Goal: Information Seeking & Learning: Learn about a topic

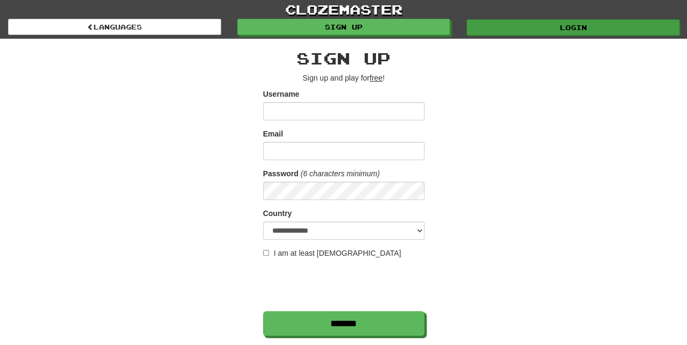
click at [575, 25] on link "Login" at bounding box center [572, 27] width 213 height 16
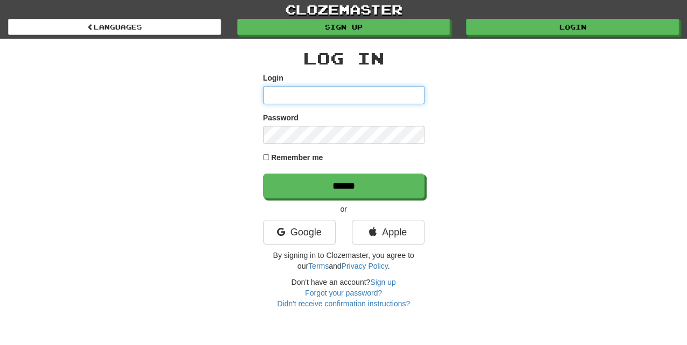
type input "*********"
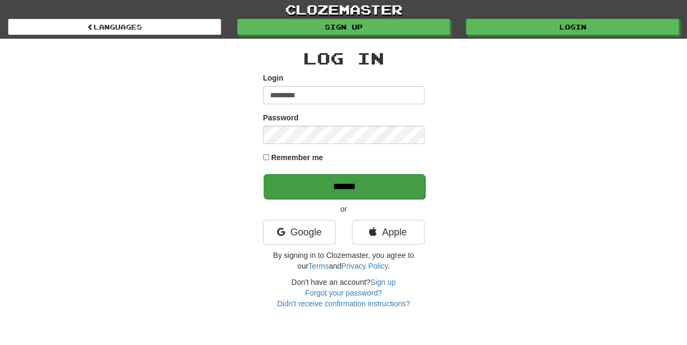
click at [329, 183] on input "******" at bounding box center [344, 186] width 161 height 25
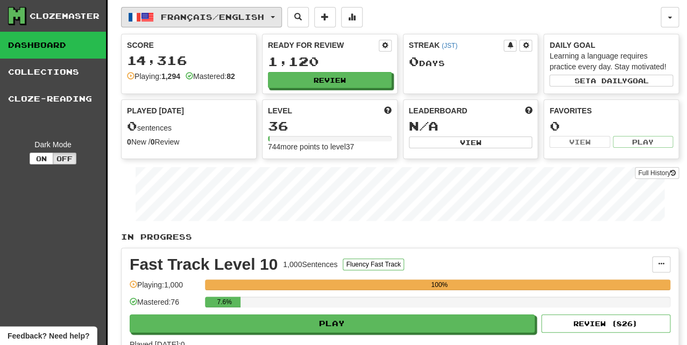
click at [180, 19] on span "Français / English" at bounding box center [212, 16] width 103 height 9
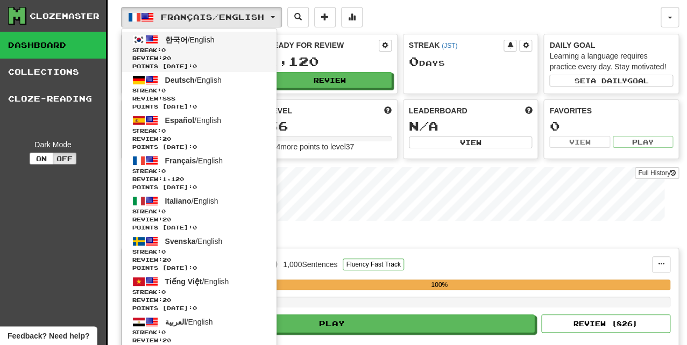
click at [177, 40] on span "한국어" at bounding box center [176, 40] width 23 height 9
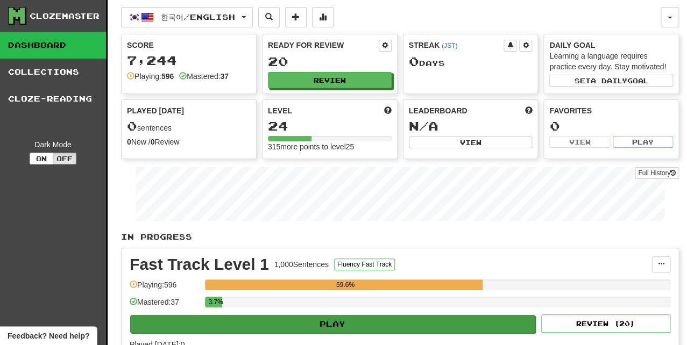
click at [380, 319] on button "Play" at bounding box center [332, 324] width 405 height 18
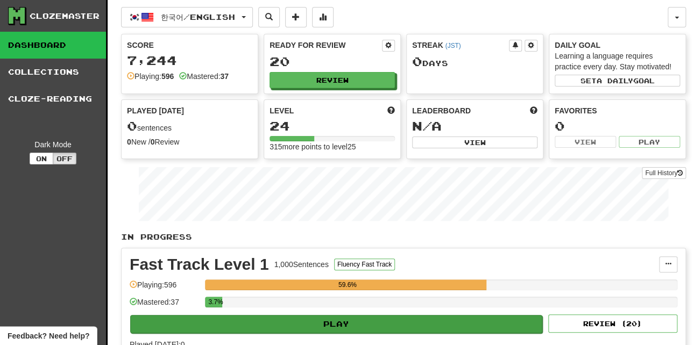
select select "**"
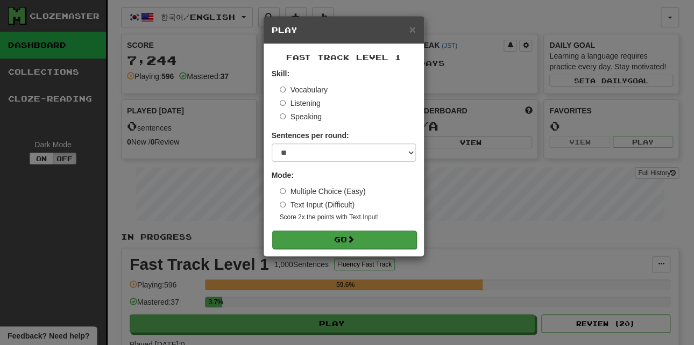
click at [308, 234] on button "Go" at bounding box center [344, 240] width 144 height 18
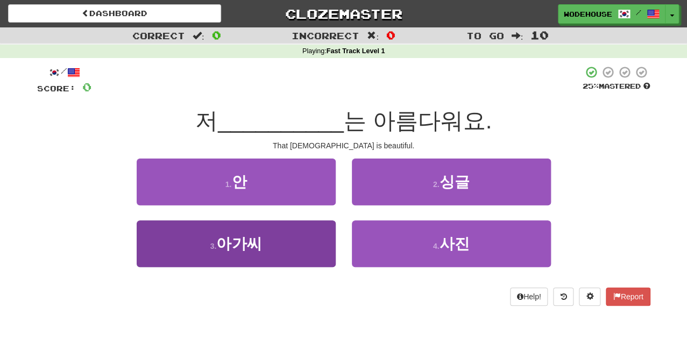
click at [267, 251] on button "3 . 아가씨" at bounding box center [236, 244] width 199 height 47
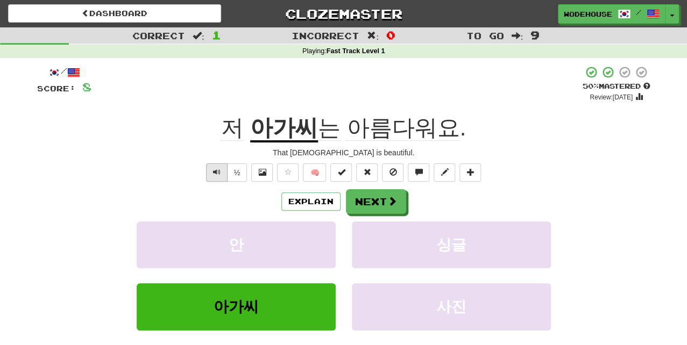
click at [213, 172] on span "Text-to-speech controls" at bounding box center [217, 172] width 8 height 8
click at [394, 197] on span at bounding box center [393, 202] width 10 height 10
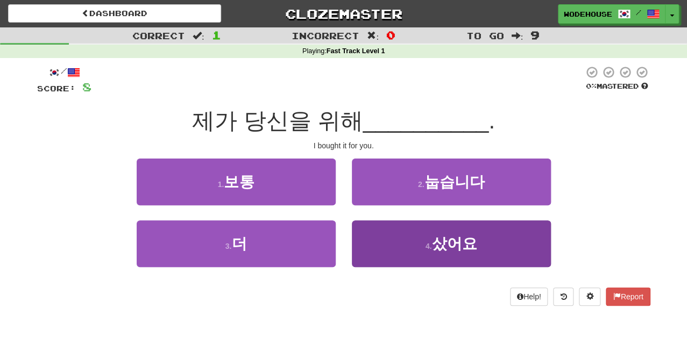
click at [456, 237] on span "샀어요" at bounding box center [454, 244] width 45 height 17
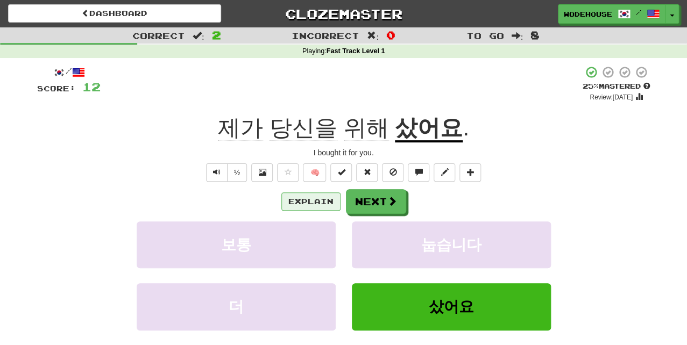
click at [326, 203] on button "Explain" at bounding box center [310, 202] width 59 height 18
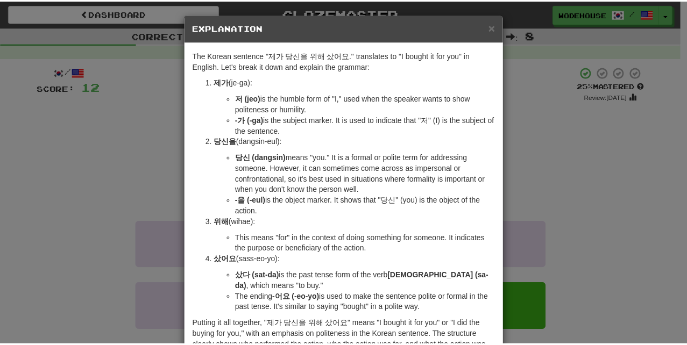
scroll to position [4, 0]
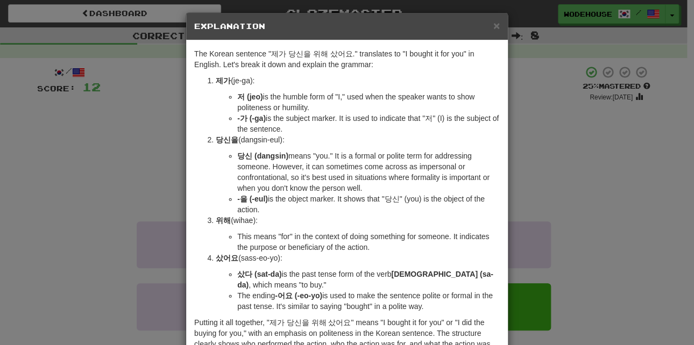
click at [128, 151] on div "× Explanation The Korean sentence "제가 당신을 위해 샀어요." translates to "I bought it f…" at bounding box center [347, 172] width 694 height 345
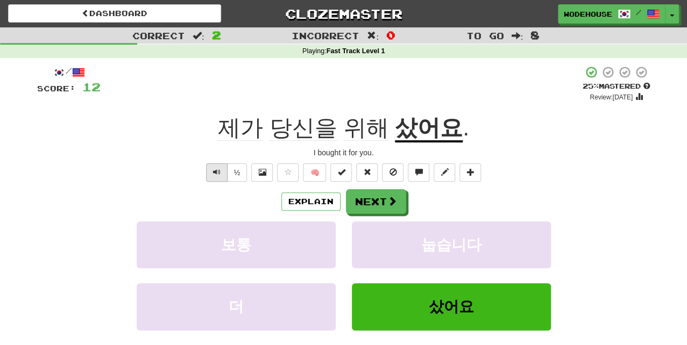
click at [208, 167] on button "Text-to-speech controls" at bounding box center [217, 173] width 22 height 18
click at [381, 204] on button "Next" at bounding box center [376, 202] width 60 height 25
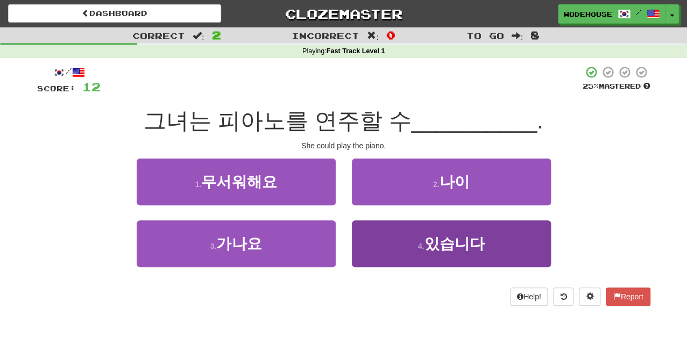
click at [405, 248] on button "4 . 있습니다" at bounding box center [451, 244] width 199 height 47
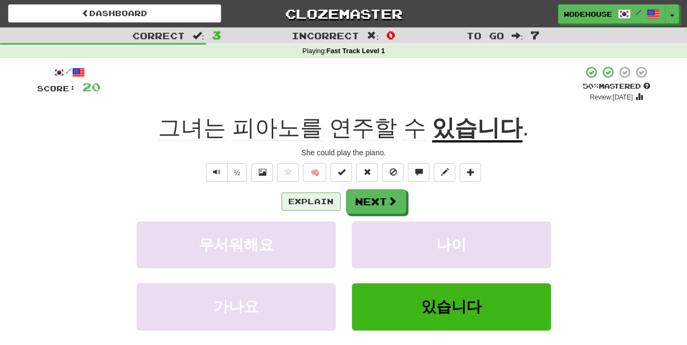
click at [299, 201] on button "Explain" at bounding box center [310, 202] width 59 height 18
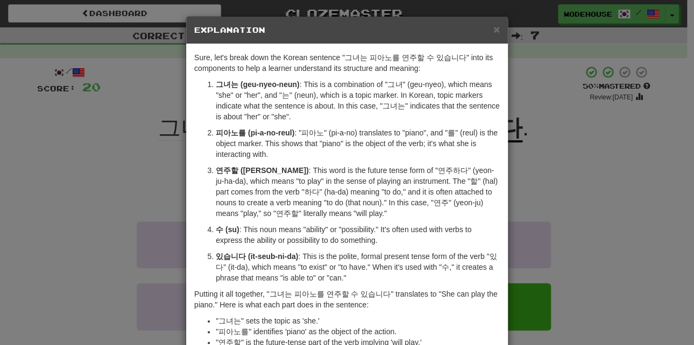
click at [125, 182] on div "× Explanation Sure, let's break down the Korean sentence "그녀는 피아노를 연주할 수 있습니다" …" at bounding box center [347, 172] width 694 height 345
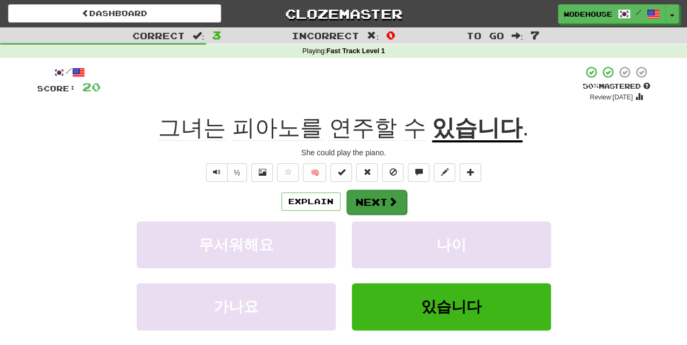
click at [388, 200] on span at bounding box center [393, 202] width 10 height 10
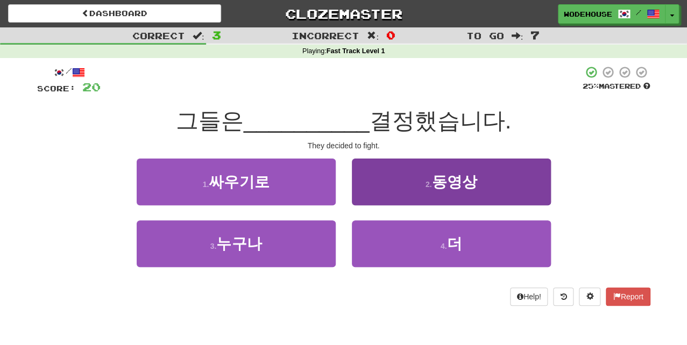
click at [395, 185] on button "2 . 동영상" at bounding box center [451, 182] width 199 height 47
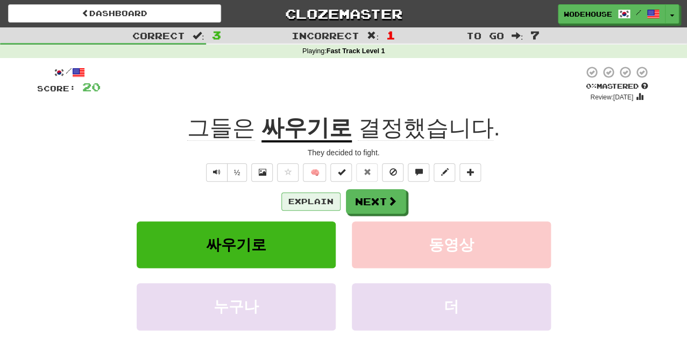
click at [327, 201] on button "Explain" at bounding box center [310, 202] width 59 height 18
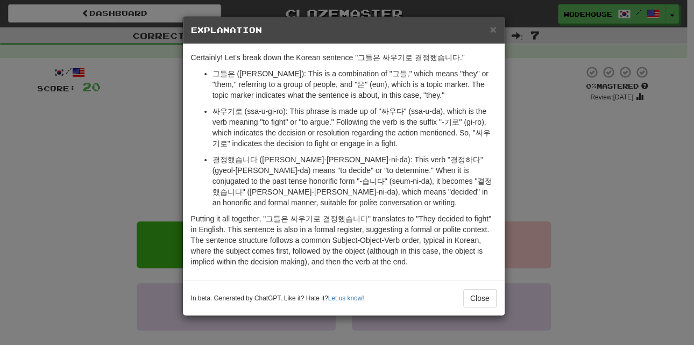
click at [104, 177] on div "× Explanation Certainly! Let's break down the Korean sentence "그들은 싸우기로 결정했습니다.…" at bounding box center [347, 172] width 694 height 345
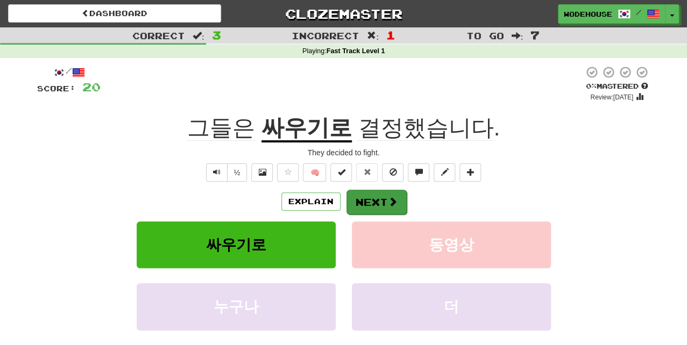
click at [377, 209] on button "Next" at bounding box center [376, 202] width 60 height 25
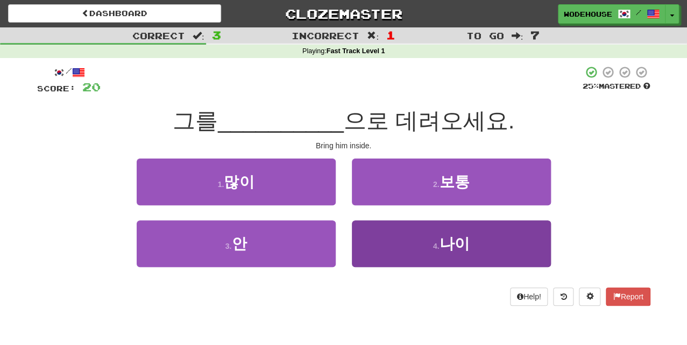
click at [414, 249] on button "4 . 나이" at bounding box center [451, 244] width 199 height 47
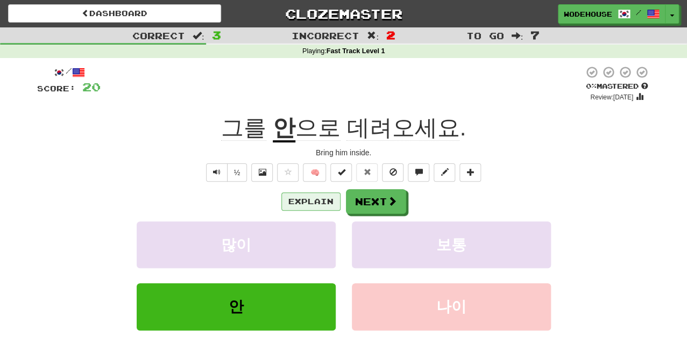
click at [294, 197] on button "Explain" at bounding box center [310, 202] width 59 height 18
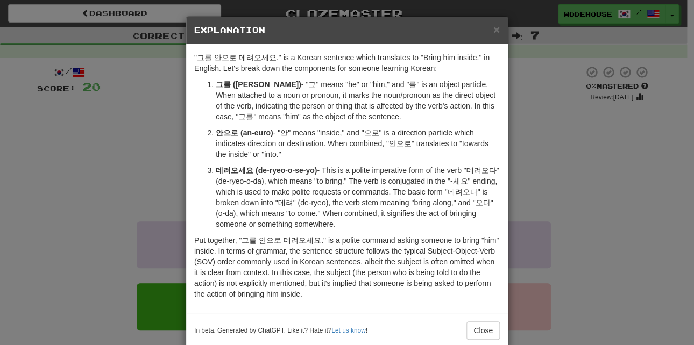
click at [83, 154] on div "× Explanation "그를 안으로 데려오세요." is a Korean sentence which translates to "Bring h…" at bounding box center [347, 172] width 694 height 345
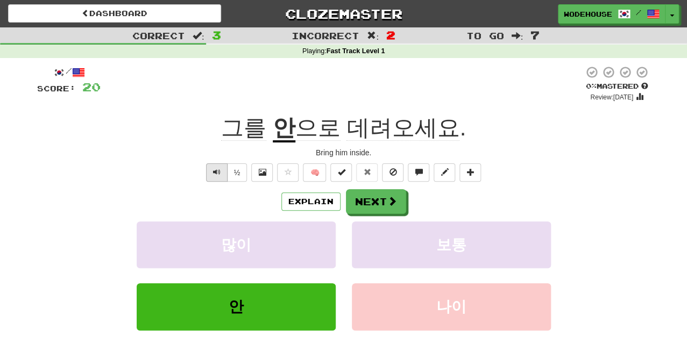
click at [211, 172] on button "Text-to-speech controls" at bounding box center [217, 173] width 22 height 18
click at [380, 195] on button "Next" at bounding box center [376, 202] width 60 height 25
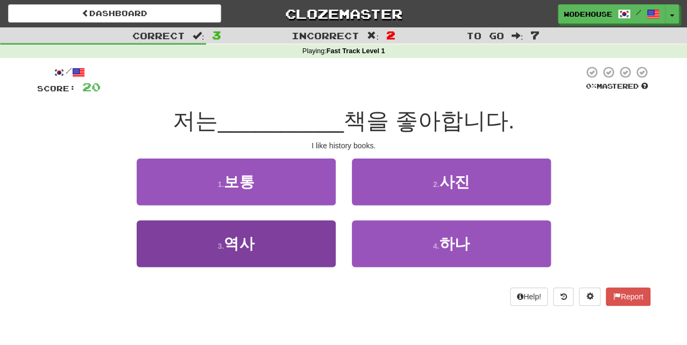
click at [256, 252] on button "3 . 역사" at bounding box center [236, 244] width 199 height 47
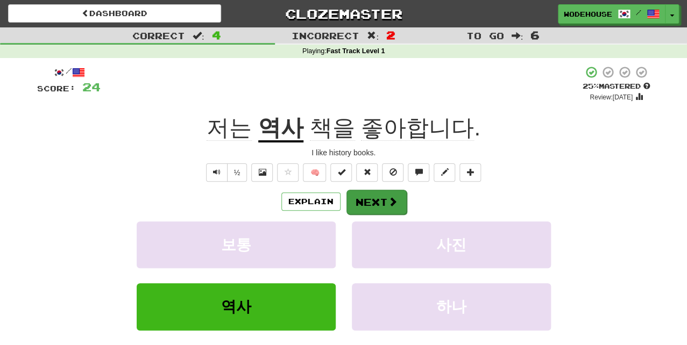
click at [381, 202] on button "Next" at bounding box center [376, 202] width 60 height 25
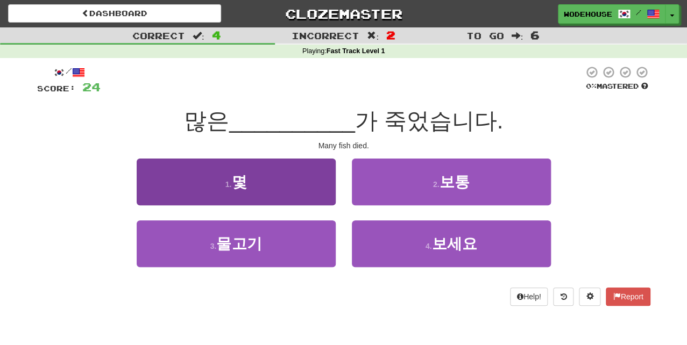
click at [210, 183] on button "1 . 몇" at bounding box center [236, 182] width 199 height 47
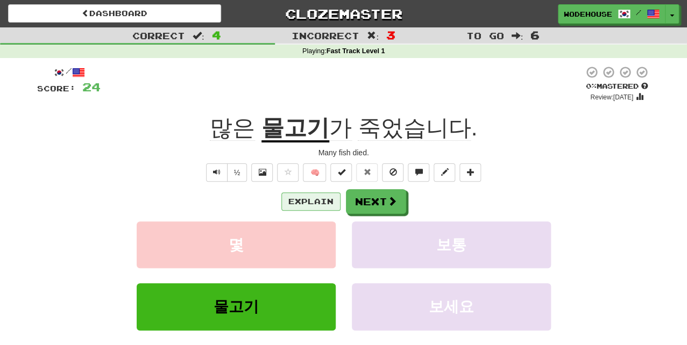
click at [323, 201] on button "Explain" at bounding box center [310, 202] width 59 height 18
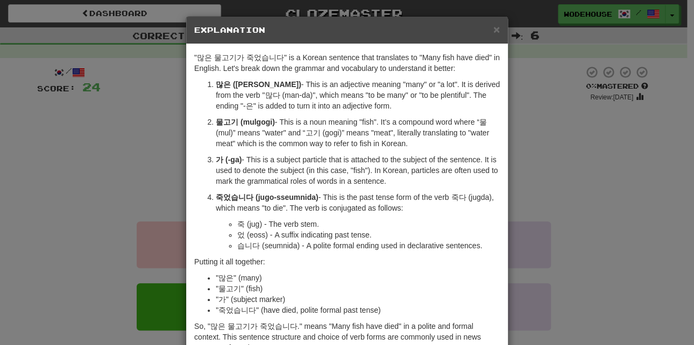
click at [133, 188] on div "× Explanation "많은 물고기가 죽었습니다" is a Korean sentence that translates to "Many fis…" at bounding box center [347, 172] width 694 height 345
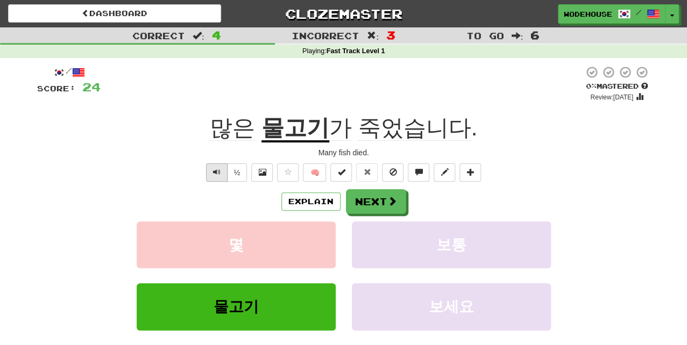
click at [211, 168] on button "Text-to-speech controls" at bounding box center [217, 173] width 22 height 18
click at [216, 169] on span "Text-to-speech controls" at bounding box center [217, 172] width 8 height 8
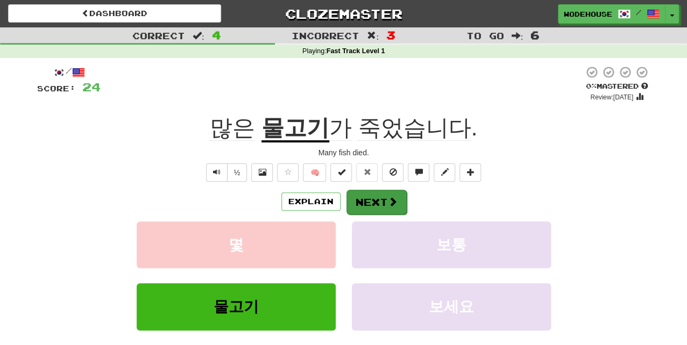
click at [394, 207] on button "Next" at bounding box center [376, 202] width 60 height 25
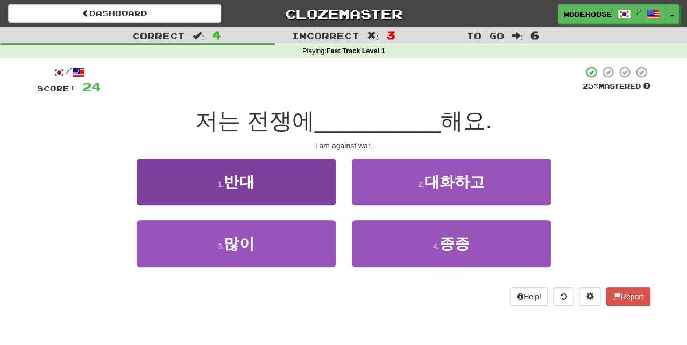
click at [284, 188] on button "1 . 반대" at bounding box center [236, 182] width 199 height 47
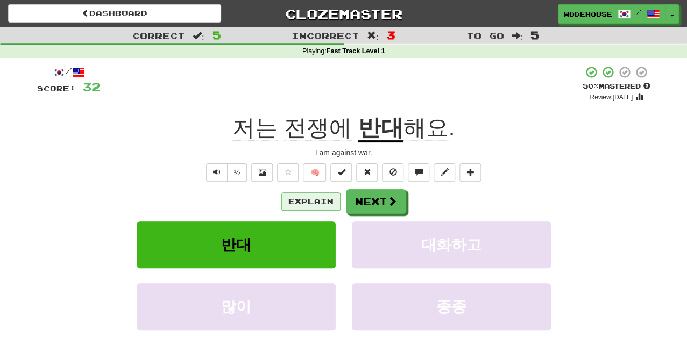
click at [320, 200] on button "Explain" at bounding box center [310, 202] width 59 height 18
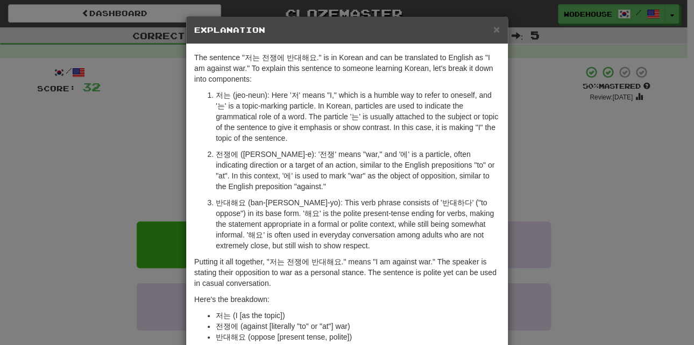
click at [101, 198] on div "× Explanation The sentence "저는 전쟁에 반대해요." is in Korean and can be translated to…" at bounding box center [347, 172] width 694 height 345
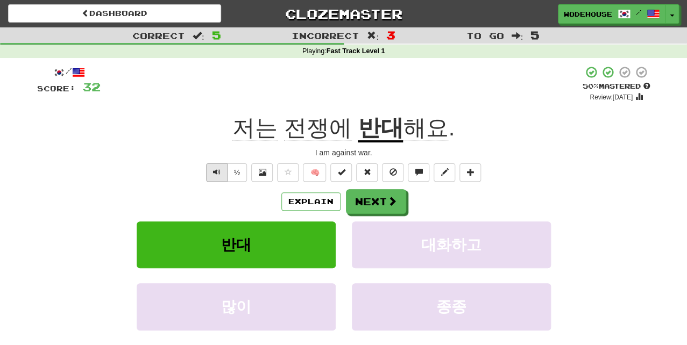
click at [216, 168] on span "Text-to-speech controls" at bounding box center [217, 172] width 8 height 8
click at [374, 201] on button "Next" at bounding box center [376, 202] width 60 height 25
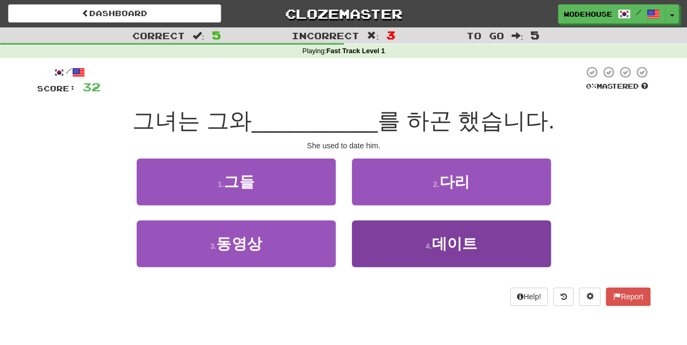
click at [399, 254] on button "4 . 데이트" at bounding box center [451, 244] width 199 height 47
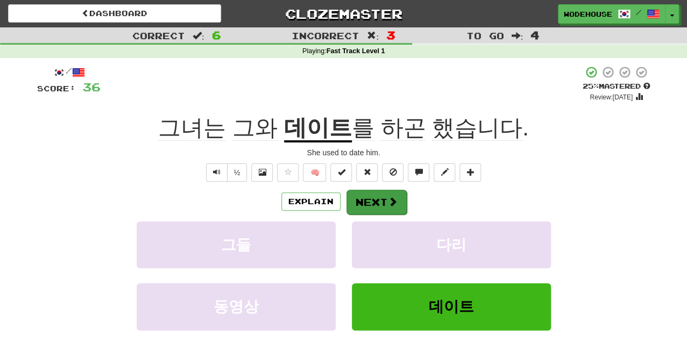
click at [386, 206] on button "Next" at bounding box center [376, 202] width 60 height 25
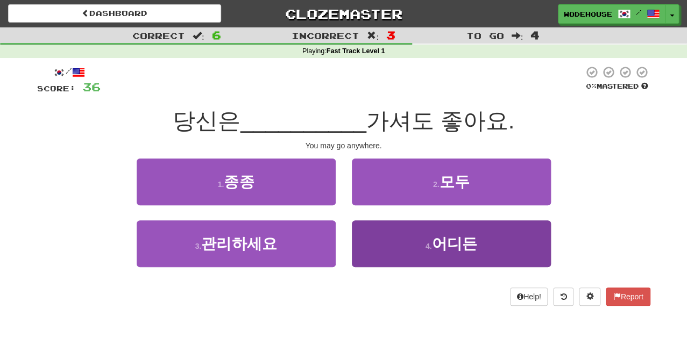
click at [376, 247] on button "4 . 어디든" at bounding box center [451, 244] width 199 height 47
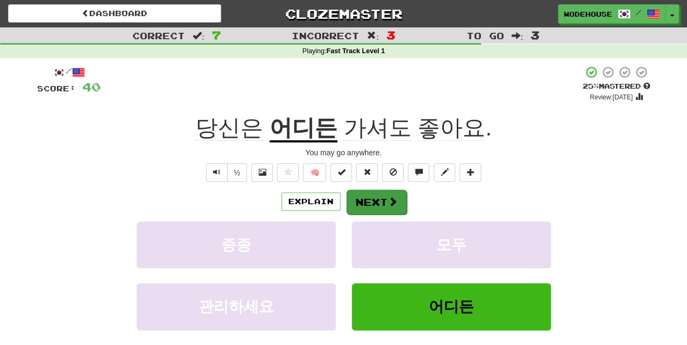
click at [369, 201] on button "Next" at bounding box center [376, 202] width 60 height 25
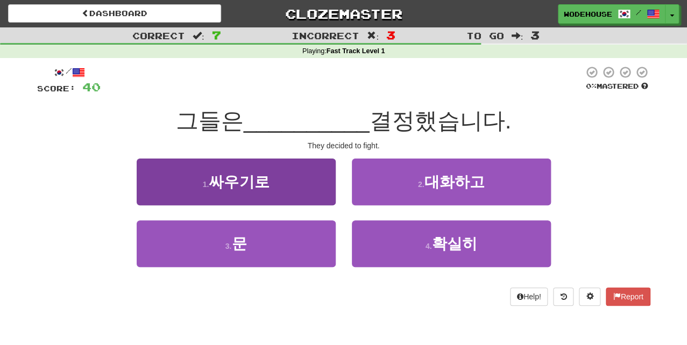
click at [214, 185] on span "싸우기로" at bounding box center [239, 182] width 60 height 17
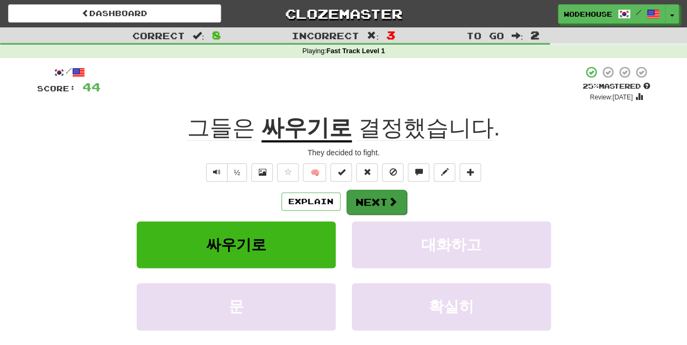
click at [388, 198] on span at bounding box center [393, 202] width 10 height 10
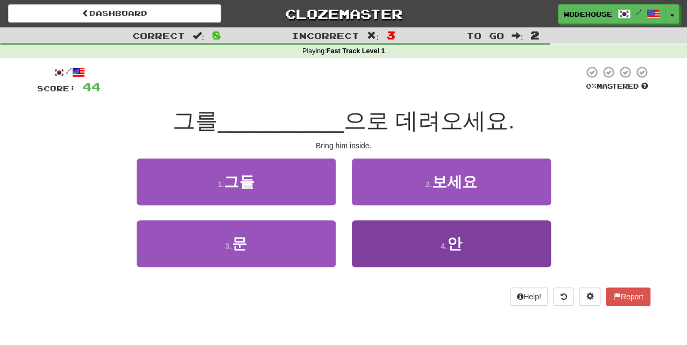
click at [383, 245] on button "4 . 안" at bounding box center [451, 244] width 199 height 47
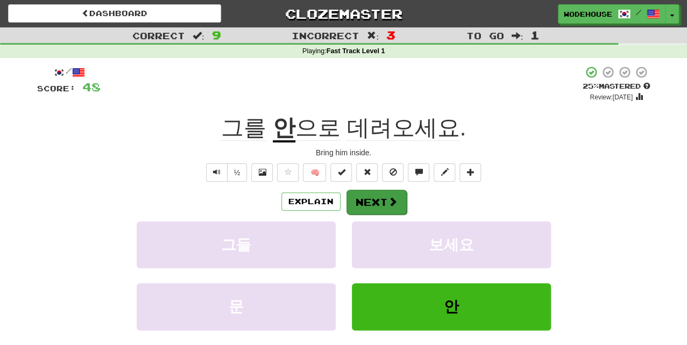
click at [388, 204] on span at bounding box center [393, 202] width 10 height 10
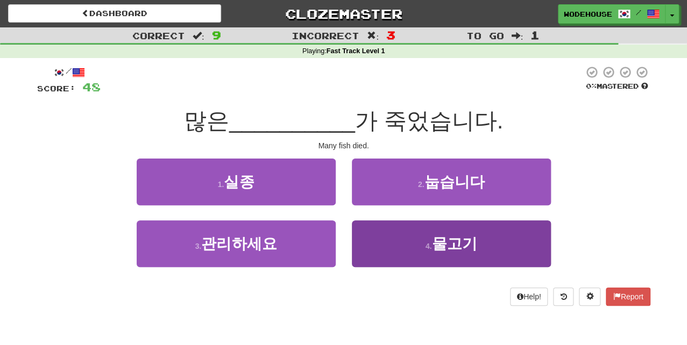
click at [383, 239] on button "4 . 물고기" at bounding box center [451, 244] width 199 height 47
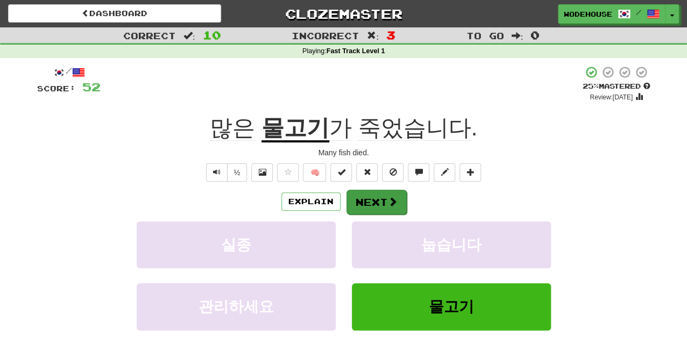
click at [383, 201] on button "Next" at bounding box center [376, 202] width 60 height 25
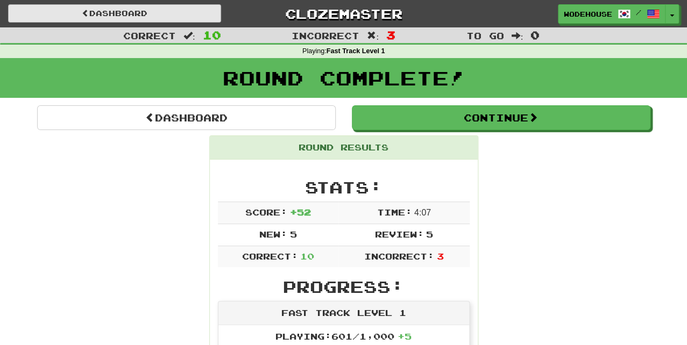
click at [134, 16] on link "Dashboard" at bounding box center [114, 13] width 213 height 18
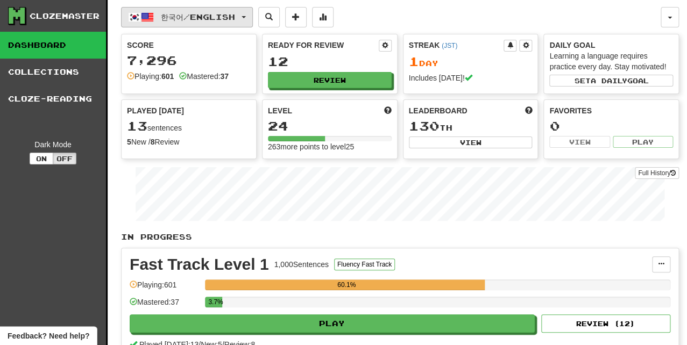
click at [213, 26] on button "한국어 / English" at bounding box center [187, 17] width 132 height 20
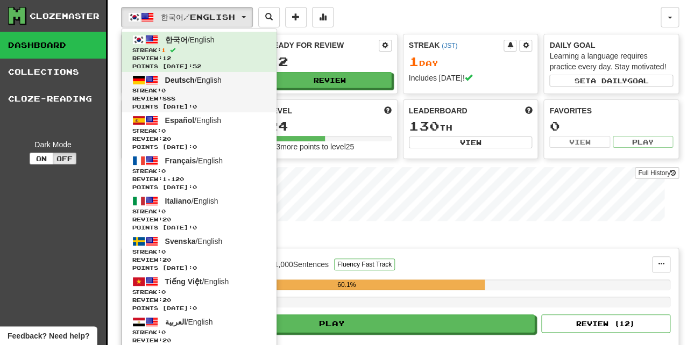
click at [201, 77] on span "Deutsch / English" at bounding box center [193, 80] width 56 height 9
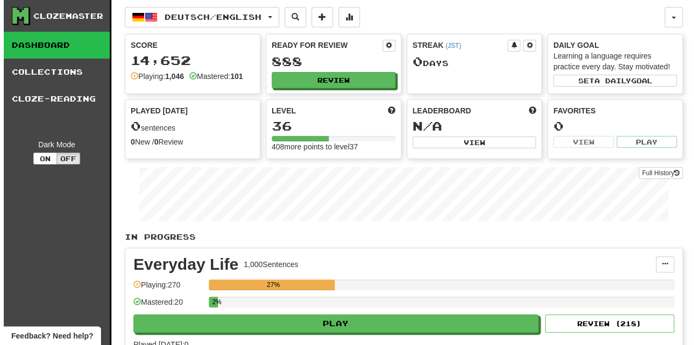
scroll to position [16, 0]
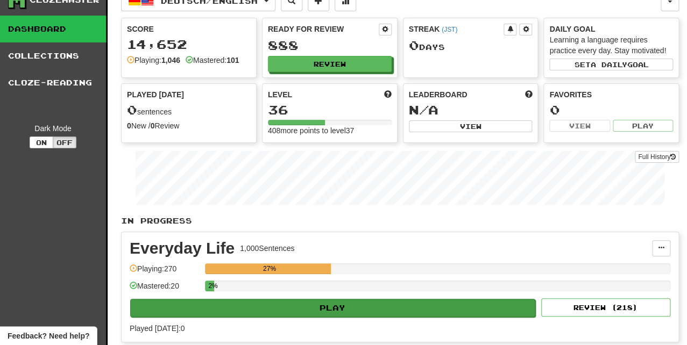
click at [338, 300] on button "Play" at bounding box center [332, 308] width 405 height 18
select select "**"
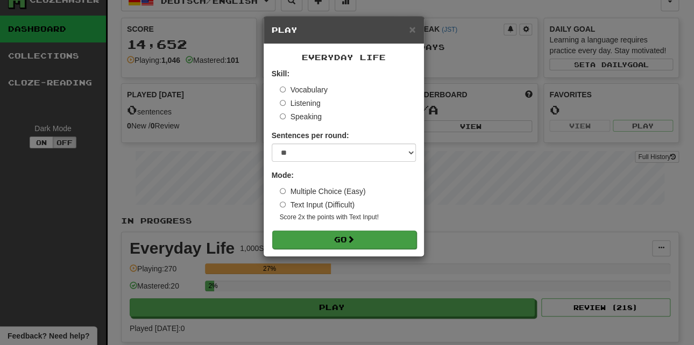
click at [359, 235] on button "Go" at bounding box center [344, 240] width 144 height 18
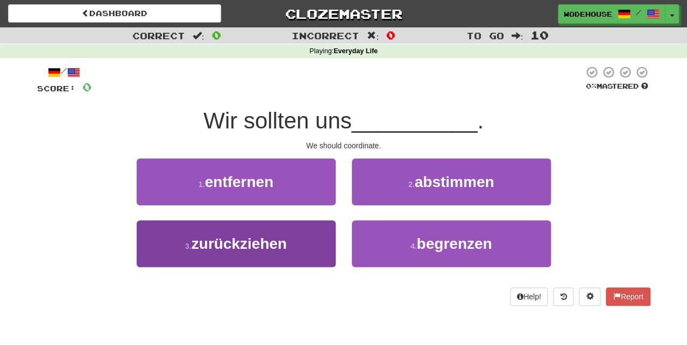
click at [313, 252] on button "3 . zurückziehen" at bounding box center [236, 244] width 199 height 47
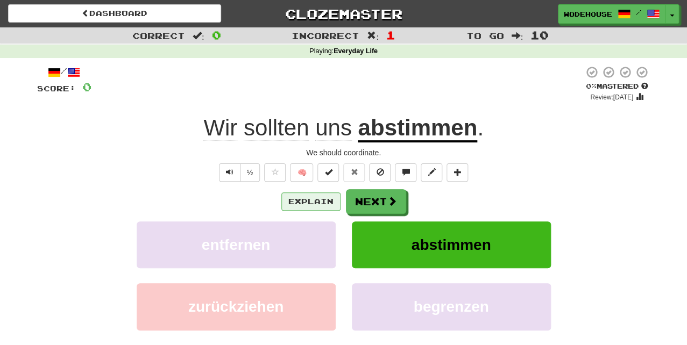
click at [320, 202] on button "Explain" at bounding box center [310, 202] width 59 height 18
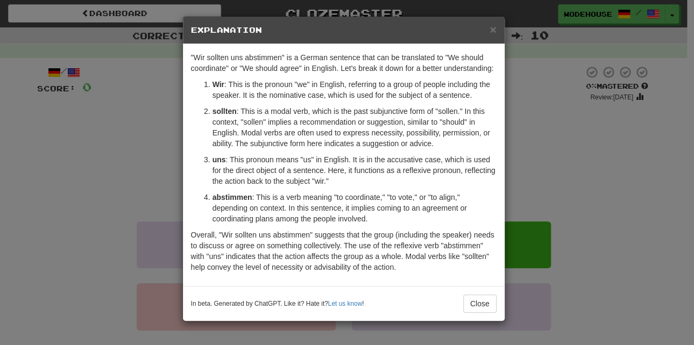
click at [47, 133] on div "× Explanation "Wir sollten uns abstimmen" is a German sentence that can be tran…" at bounding box center [347, 172] width 694 height 345
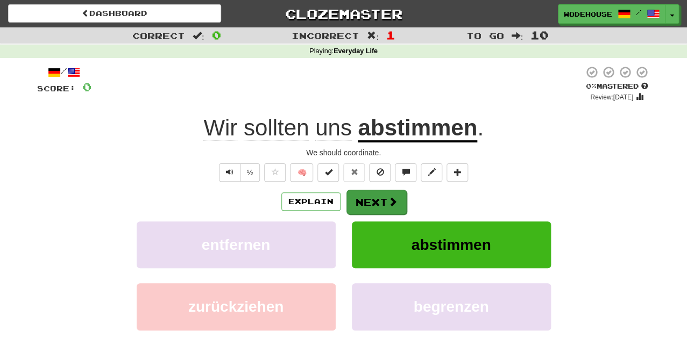
click at [394, 200] on span at bounding box center [393, 202] width 10 height 10
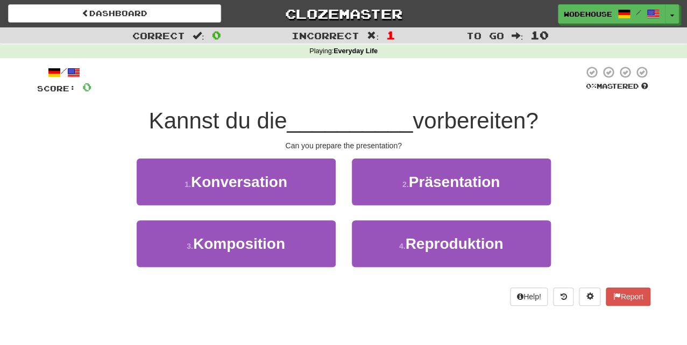
click at [421, 203] on div "2 . Präsentation" at bounding box center [451, 190] width 215 height 62
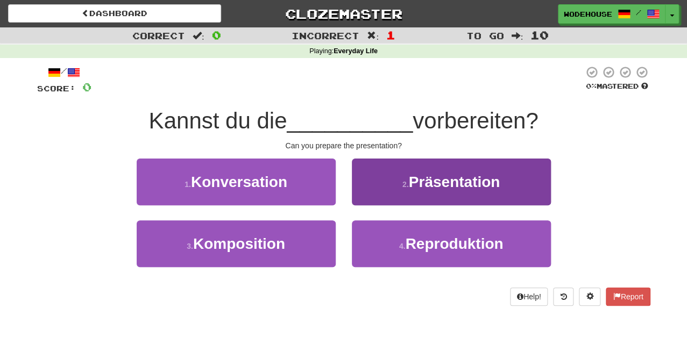
click at [422, 198] on button "2 . Präsentation" at bounding box center [451, 182] width 199 height 47
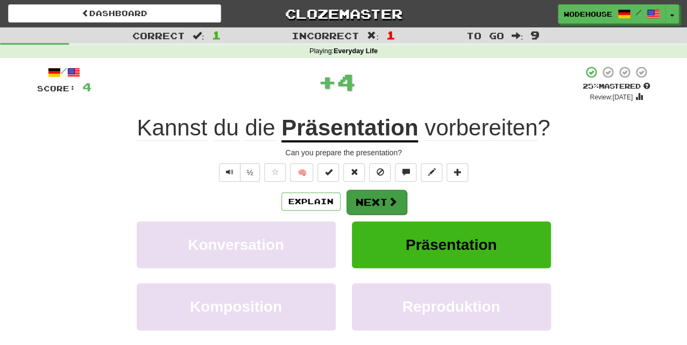
click at [372, 201] on button "Next" at bounding box center [376, 202] width 60 height 25
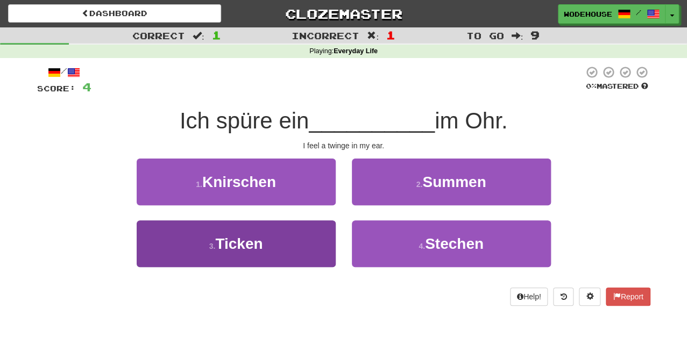
click at [282, 237] on button "3 . Ticken" at bounding box center [236, 244] width 199 height 47
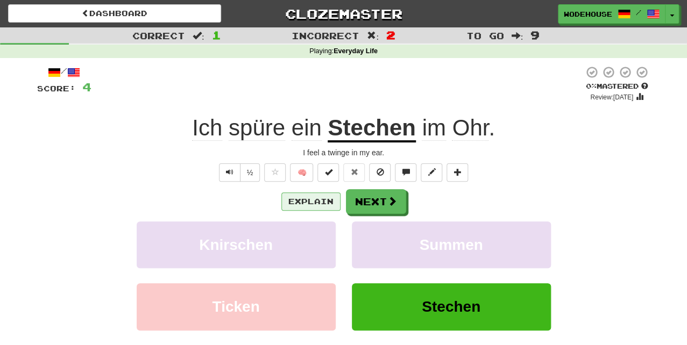
click at [306, 200] on button "Explain" at bounding box center [310, 202] width 59 height 18
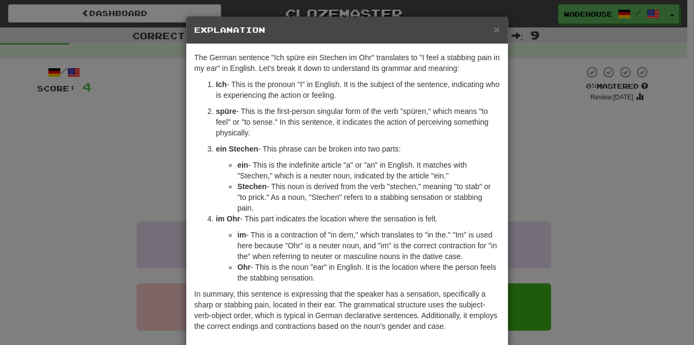
click at [96, 138] on div "× Explanation The German sentence "Ich spüre ein Stechen im Ohr" translates to …" at bounding box center [347, 172] width 694 height 345
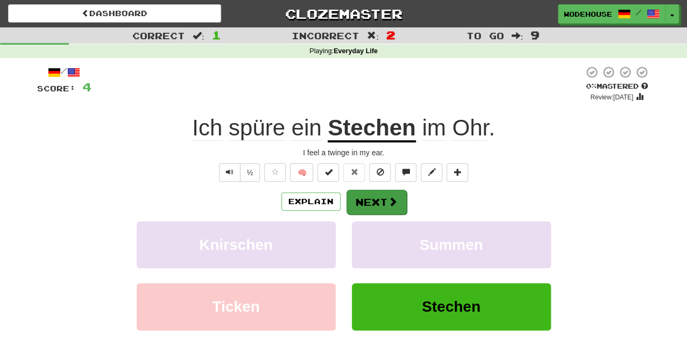
click at [371, 206] on button "Next" at bounding box center [376, 202] width 60 height 25
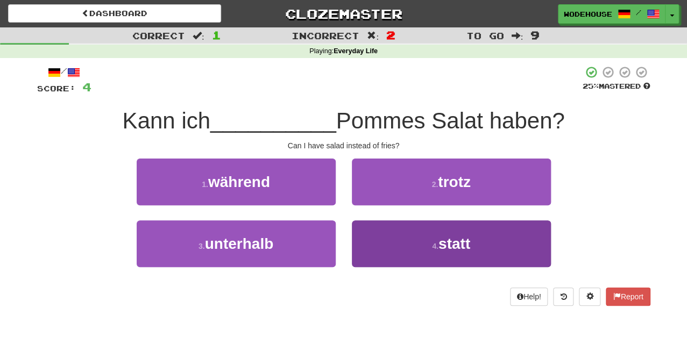
click at [400, 239] on button "4 . statt" at bounding box center [451, 244] width 199 height 47
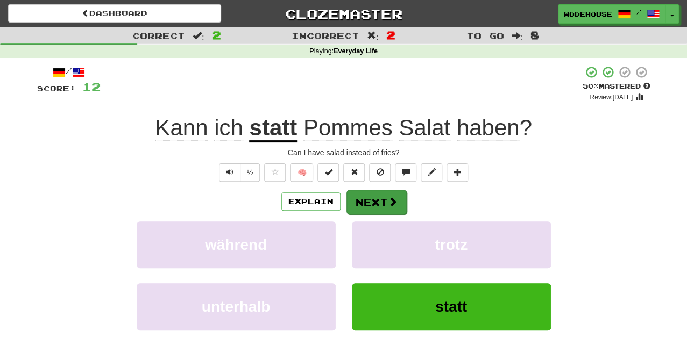
click at [391, 200] on span at bounding box center [393, 202] width 10 height 10
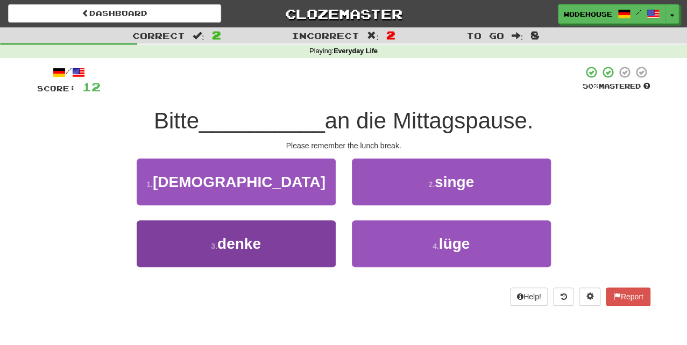
click at [308, 247] on button "3 . denke" at bounding box center [236, 244] width 199 height 47
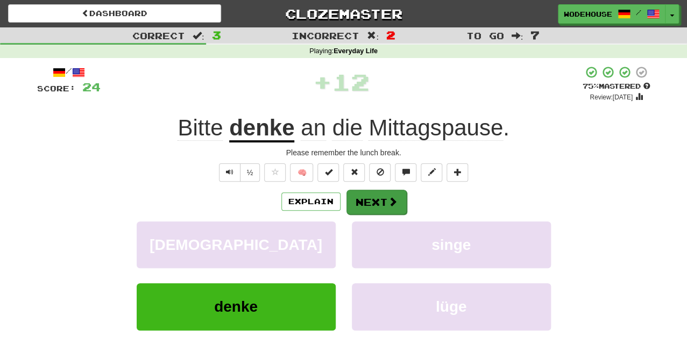
click at [363, 198] on button "Next" at bounding box center [376, 202] width 60 height 25
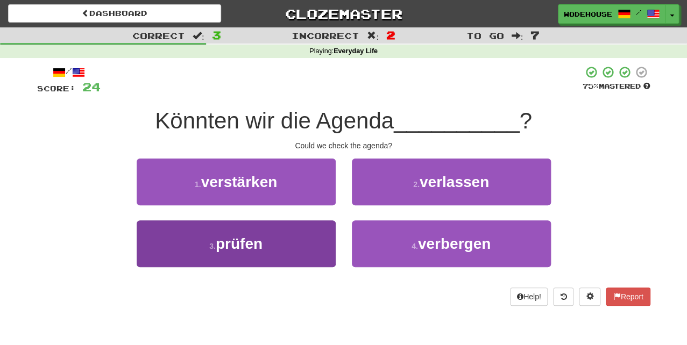
click at [308, 242] on button "3 . prüfen" at bounding box center [236, 244] width 199 height 47
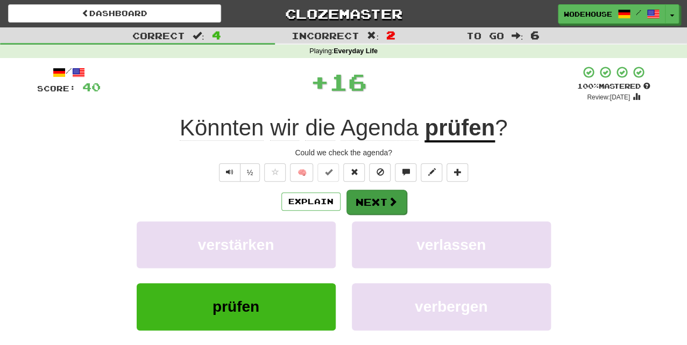
click at [377, 201] on button "Next" at bounding box center [376, 202] width 60 height 25
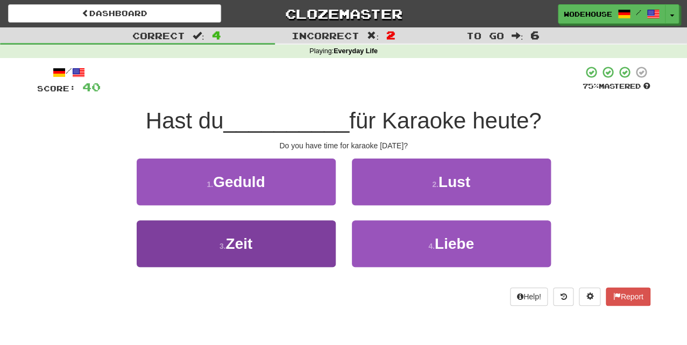
click at [301, 240] on button "3 . Zeit" at bounding box center [236, 244] width 199 height 47
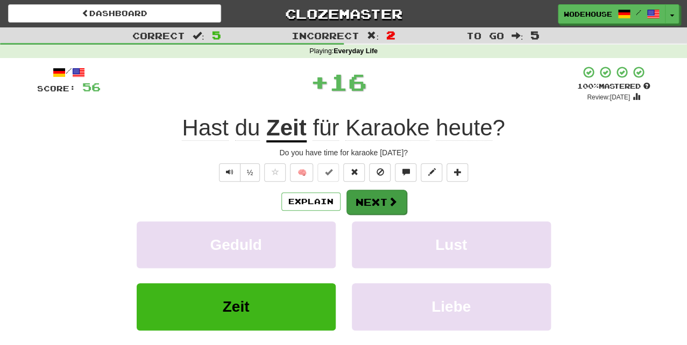
click at [375, 197] on button "Next" at bounding box center [376, 202] width 60 height 25
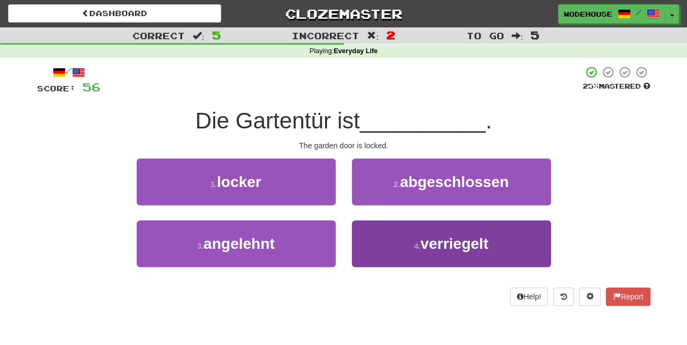
click at [381, 248] on button "4 . verriegelt" at bounding box center [451, 244] width 199 height 47
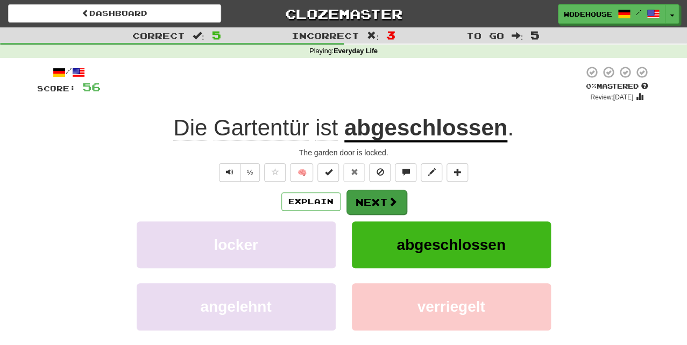
click at [374, 197] on button "Next" at bounding box center [376, 202] width 60 height 25
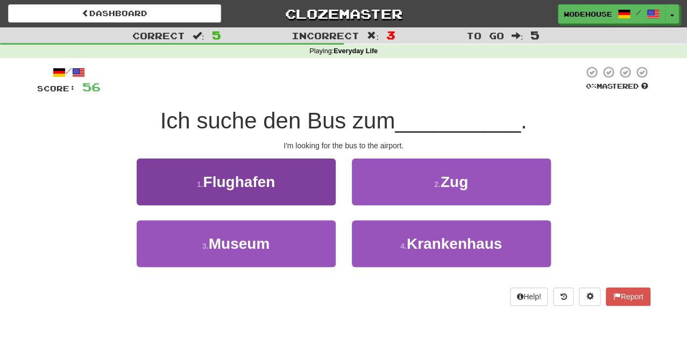
click at [269, 180] on span "Flughafen" at bounding box center [239, 182] width 72 height 17
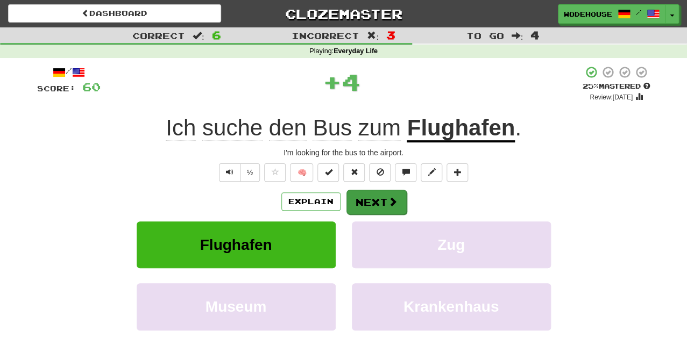
click at [388, 201] on span at bounding box center [393, 202] width 10 height 10
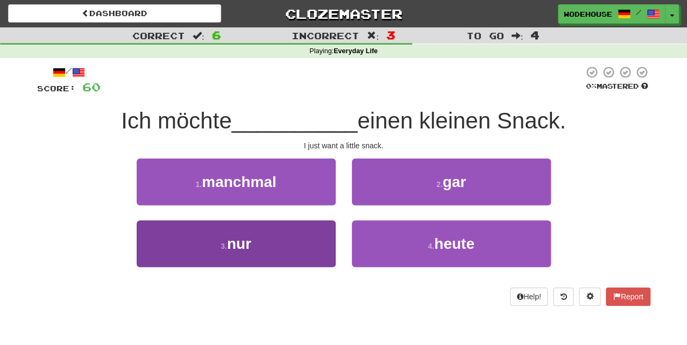
click at [270, 247] on button "3 . nur" at bounding box center [236, 244] width 199 height 47
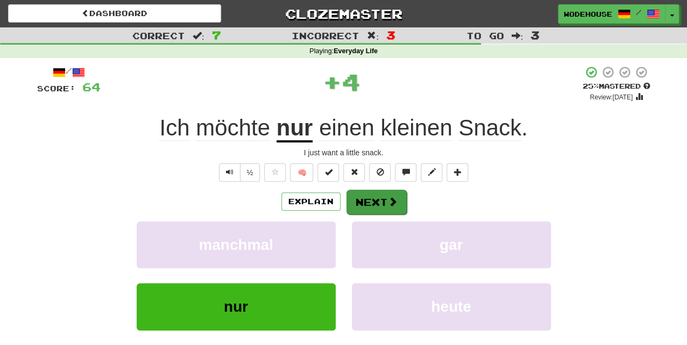
click at [379, 197] on button "Next" at bounding box center [376, 202] width 60 height 25
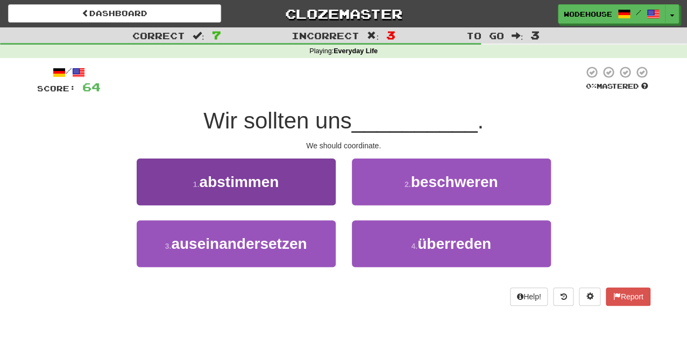
click at [271, 186] on span "abstimmen" at bounding box center [239, 182] width 80 height 17
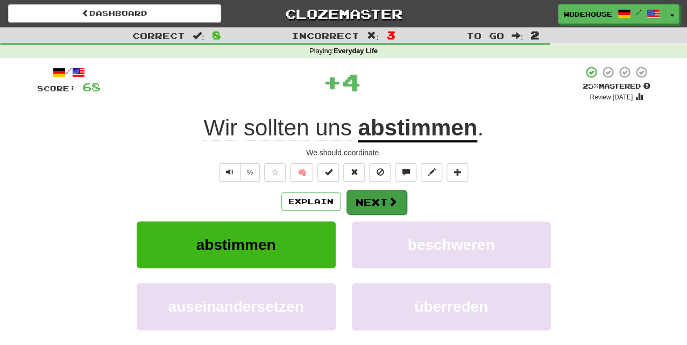
click at [381, 199] on button "Next" at bounding box center [376, 202] width 60 height 25
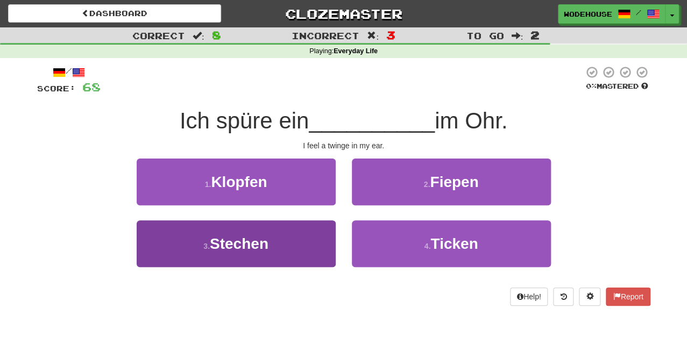
click at [307, 241] on button "3 . Stechen" at bounding box center [236, 244] width 199 height 47
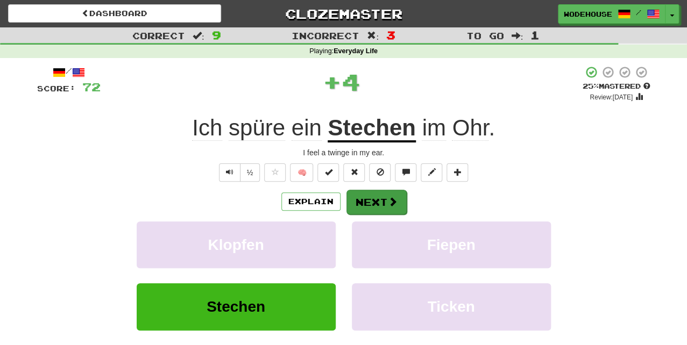
click at [371, 200] on button "Next" at bounding box center [376, 202] width 60 height 25
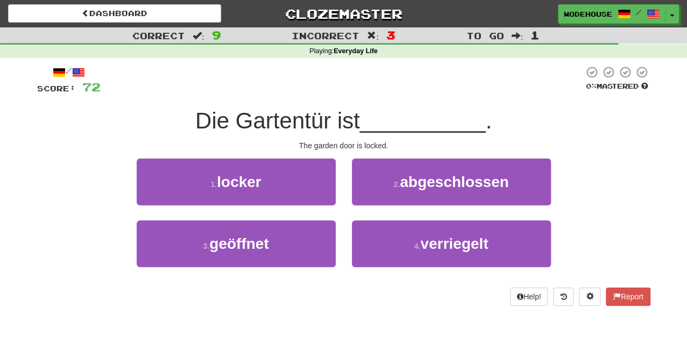
click at [371, 200] on button "2 . abgeschlossen" at bounding box center [451, 182] width 199 height 47
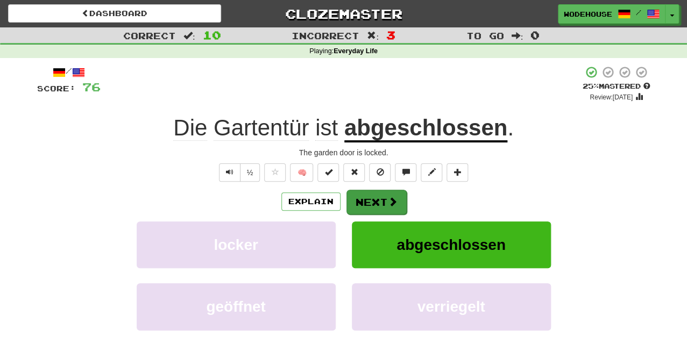
click at [376, 196] on button "Next" at bounding box center [376, 202] width 60 height 25
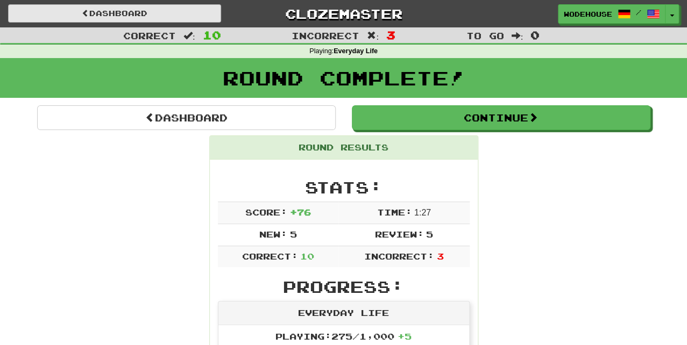
click at [109, 15] on link "Dashboard" at bounding box center [114, 13] width 213 height 18
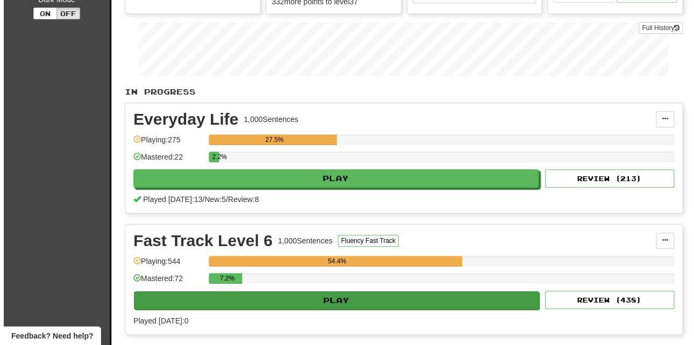
scroll to position [252, 0]
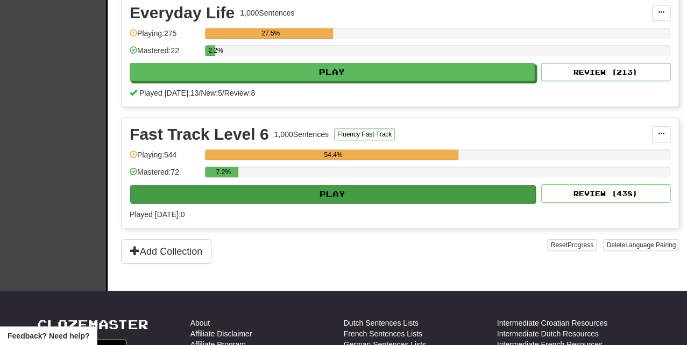
click at [229, 185] on button "Play" at bounding box center [332, 194] width 405 height 18
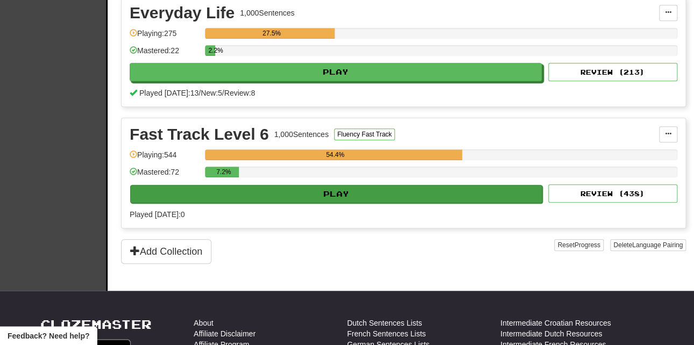
select select "**"
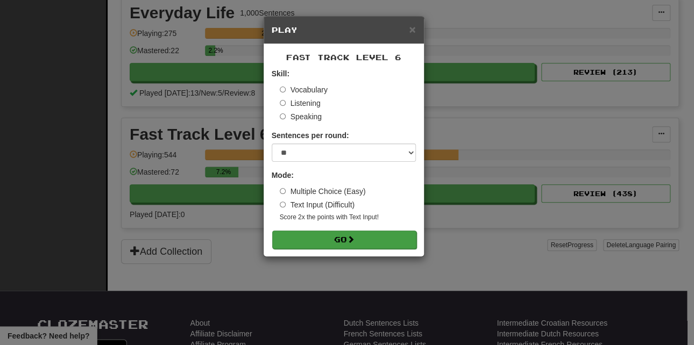
click at [341, 235] on button "Go" at bounding box center [344, 240] width 144 height 18
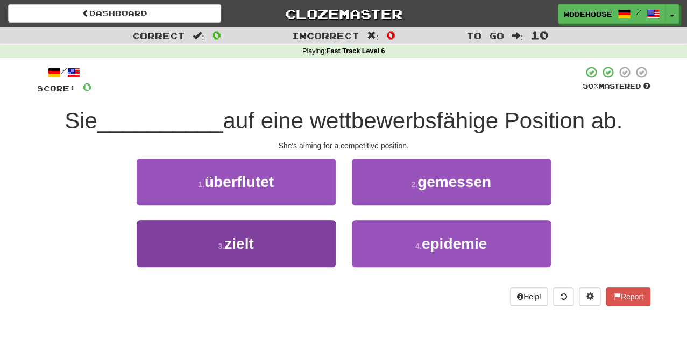
click at [179, 250] on button "3 . zielt" at bounding box center [236, 244] width 199 height 47
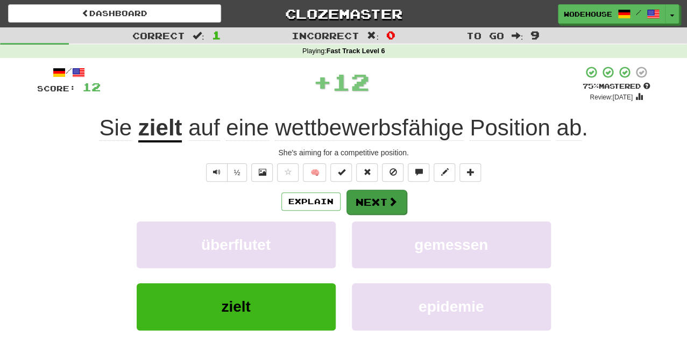
click at [380, 200] on button "Next" at bounding box center [376, 202] width 60 height 25
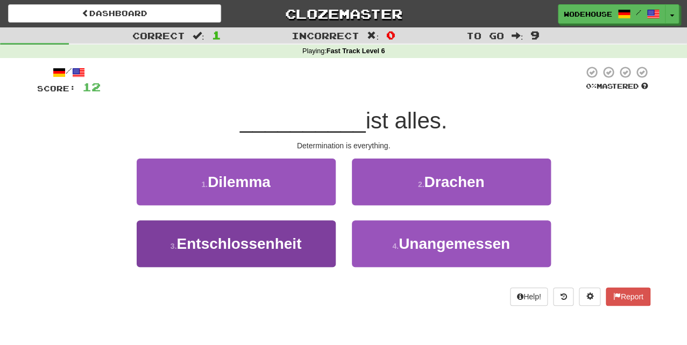
click at [237, 246] on span "Entschlossenheit" at bounding box center [238, 244] width 125 height 17
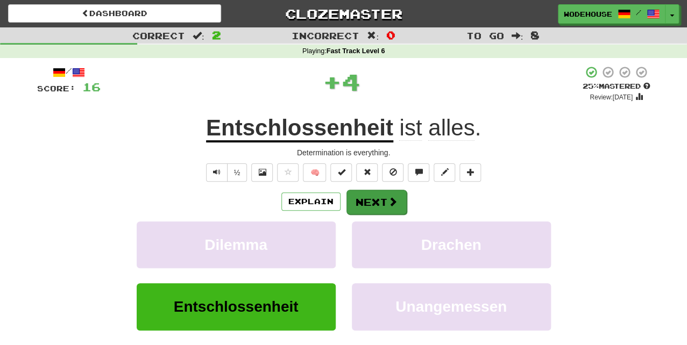
click at [378, 201] on button "Next" at bounding box center [376, 202] width 60 height 25
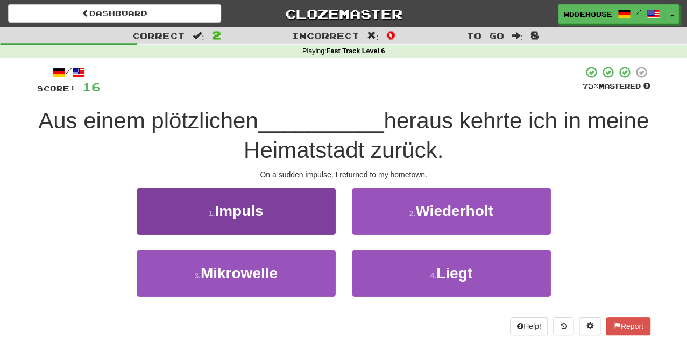
click at [293, 216] on button "1 . Impuls" at bounding box center [236, 211] width 199 height 47
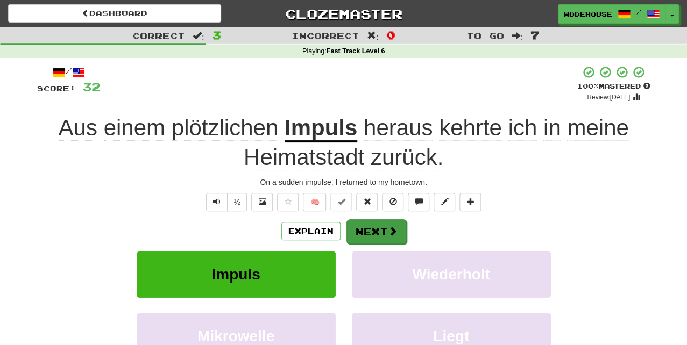
click at [388, 230] on span at bounding box center [393, 232] width 10 height 10
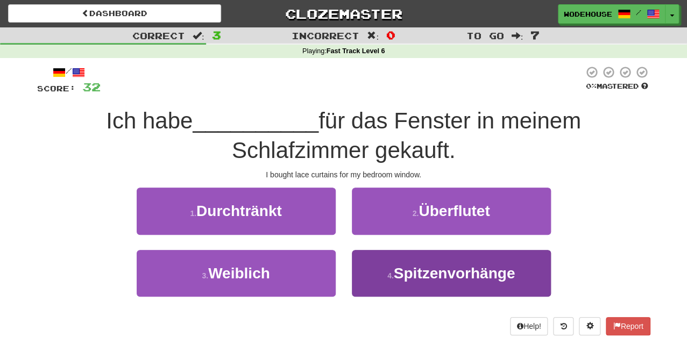
click at [439, 271] on span "Spitzenvorhänge" at bounding box center [455, 273] width 122 height 17
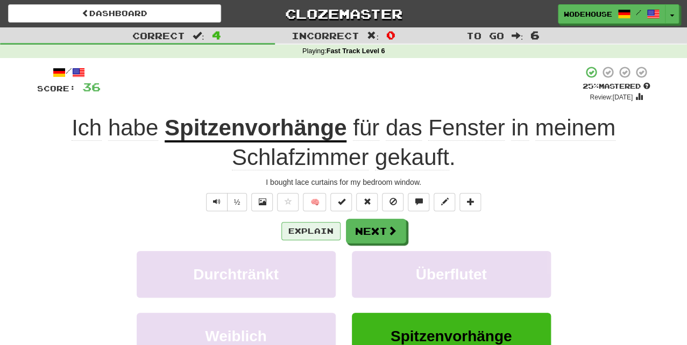
click at [294, 228] on button "Explain" at bounding box center [310, 231] width 59 height 18
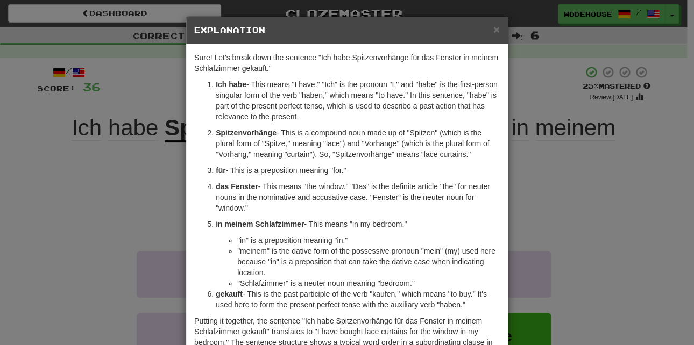
click at [59, 183] on div "× Explanation Sure! Let's break down the sentence "Ich habe Spitzenvorhänge für…" at bounding box center [347, 172] width 694 height 345
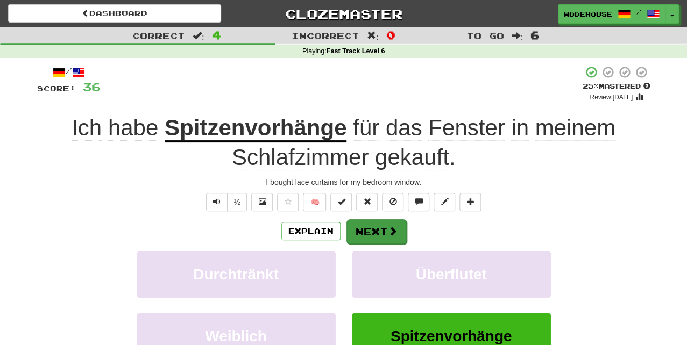
click at [371, 229] on button "Next" at bounding box center [376, 232] width 60 height 25
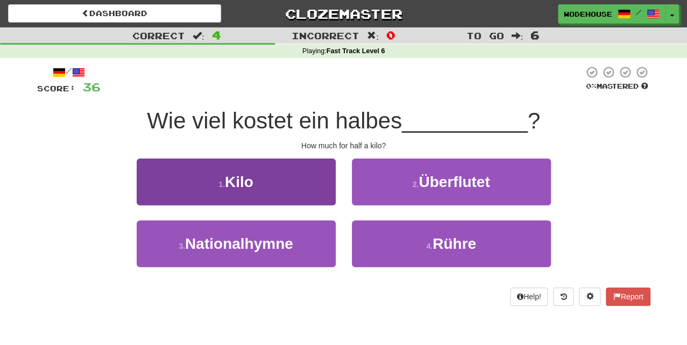
click at [289, 176] on button "1 . Kilo" at bounding box center [236, 182] width 199 height 47
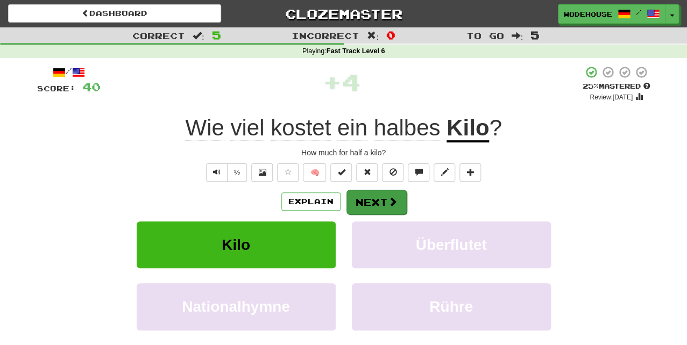
click at [380, 204] on button "Next" at bounding box center [376, 202] width 60 height 25
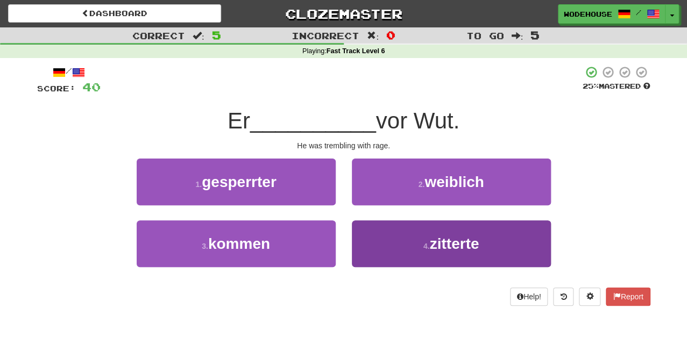
click at [400, 244] on button "4 . zitterte" at bounding box center [451, 244] width 199 height 47
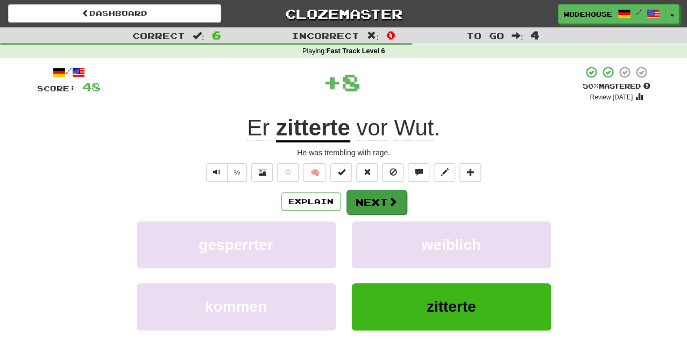
click at [393, 202] on span at bounding box center [393, 202] width 10 height 10
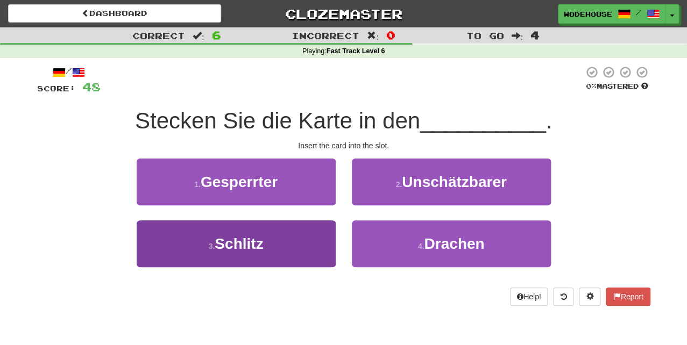
click at [309, 247] on button "3 . Schlitz" at bounding box center [236, 244] width 199 height 47
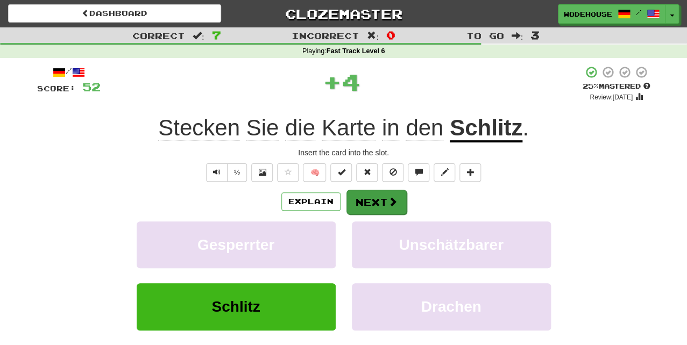
click at [388, 197] on span at bounding box center [393, 202] width 10 height 10
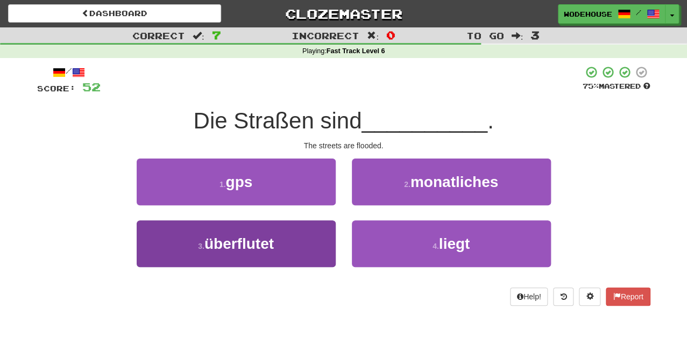
click at [326, 229] on button "3 . überflutet" at bounding box center [236, 244] width 199 height 47
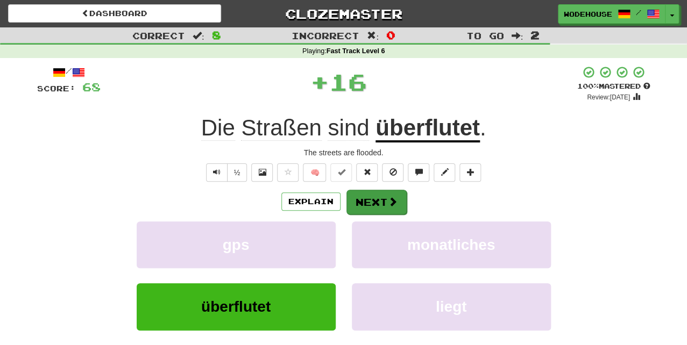
click at [388, 204] on span at bounding box center [393, 202] width 10 height 10
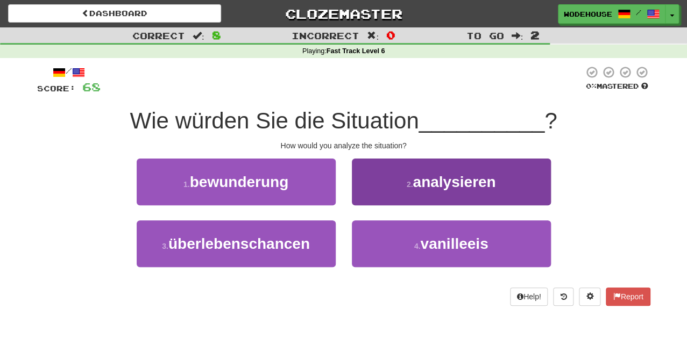
click at [425, 193] on button "2 . analysieren" at bounding box center [451, 182] width 199 height 47
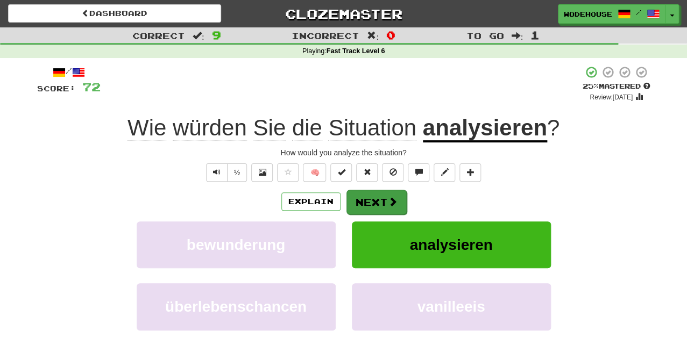
click at [399, 194] on button "Next" at bounding box center [376, 202] width 60 height 25
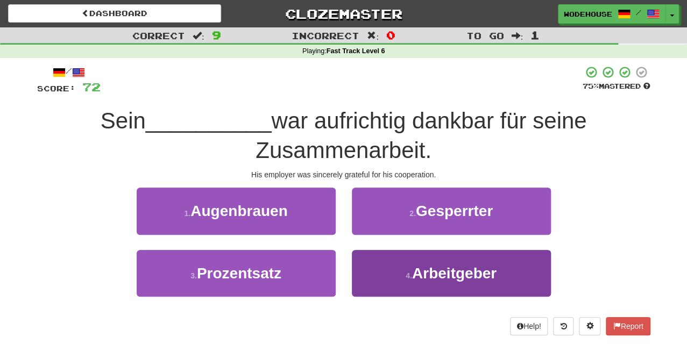
click at [394, 287] on button "4 . Arbeitgeber" at bounding box center [451, 273] width 199 height 47
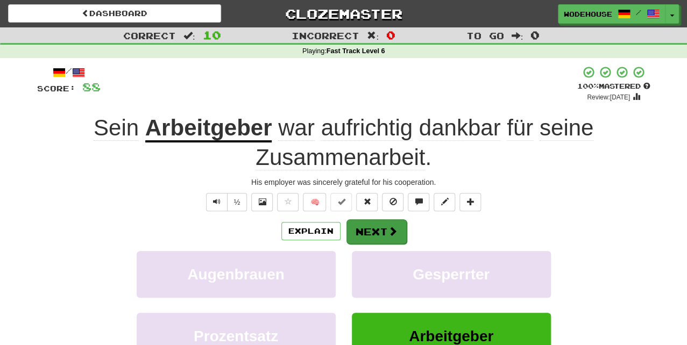
click at [397, 232] on button "Next" at bounding box center [376, 232] width 60 height 25
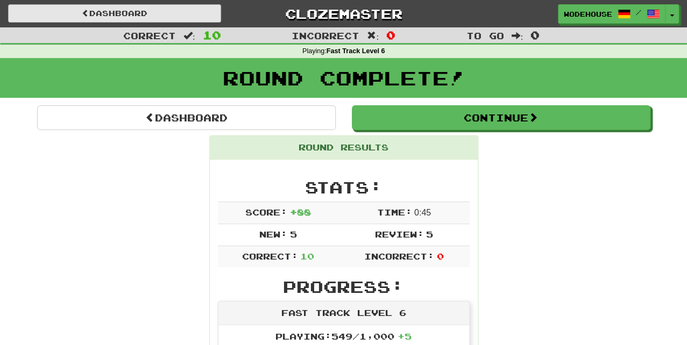
click at [118, 8] on link "Dashboard" at bounding box center [114, 13] width 213 height 18
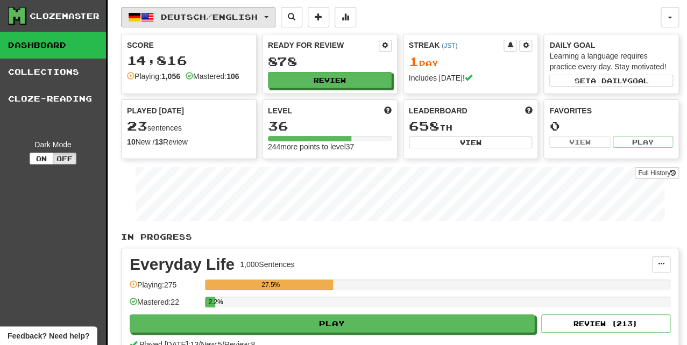
click at [185, 17] on span "Deutsch / English" at bounding box center [209, 16] width 97 height 9
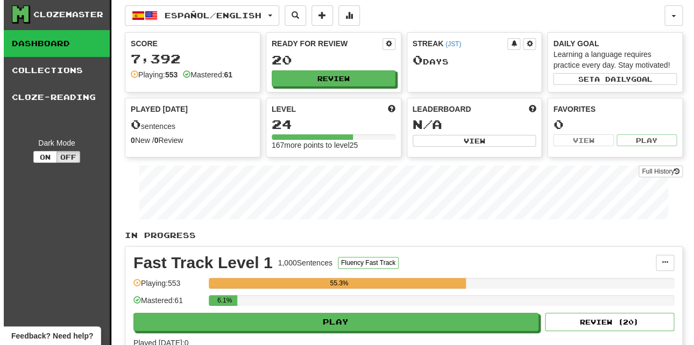
scroll to position [8, 0]
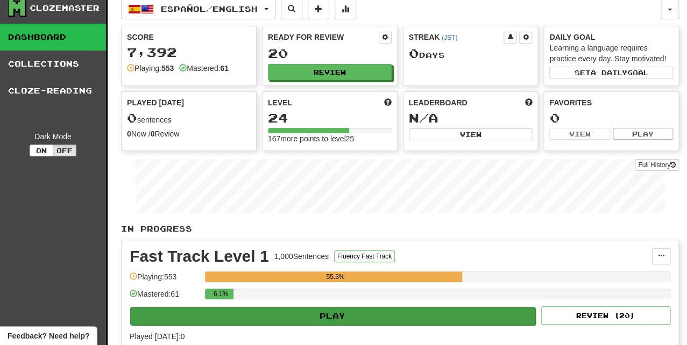
click at [324, 312] on button "Play" at bounding box center [332, 316] width 405 height 18
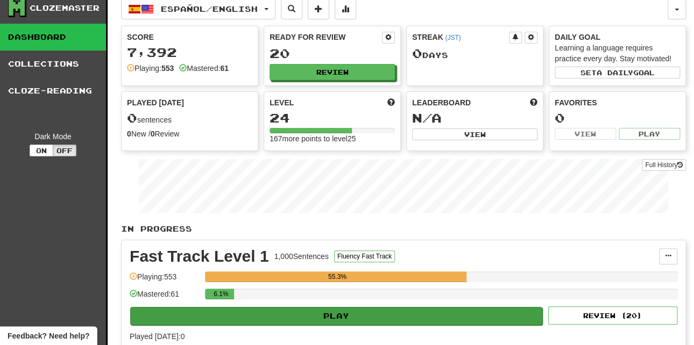
select select "**"
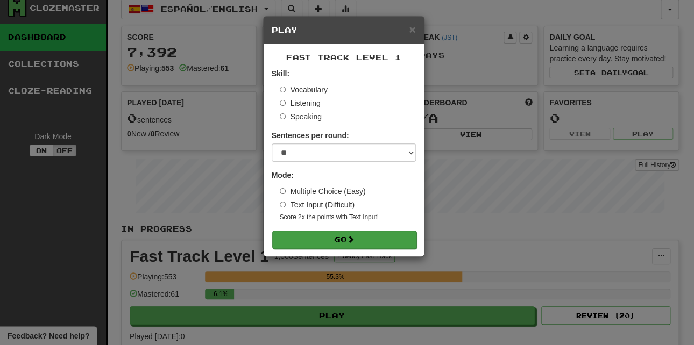
click at [329, 234] on button "Go" at bounding box center [344, 240] width 144 height 18
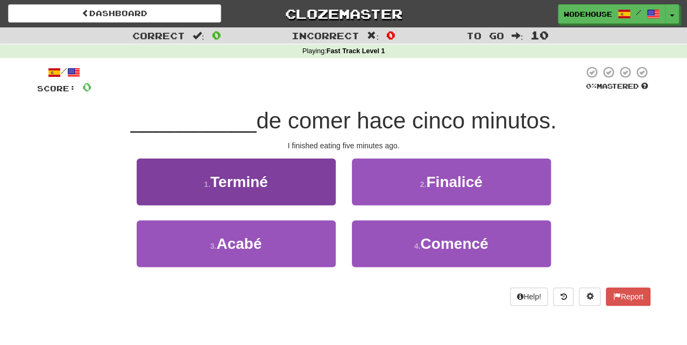
click at [239, 193] on button "1 . Terminé" at bounding box center [236, 182] width 199 height 47
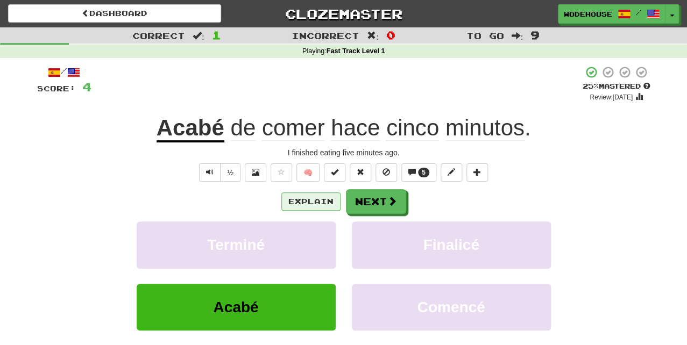
click at [317, 195] on button "Explain" at bounding box center [310, 202] width 59 height 18
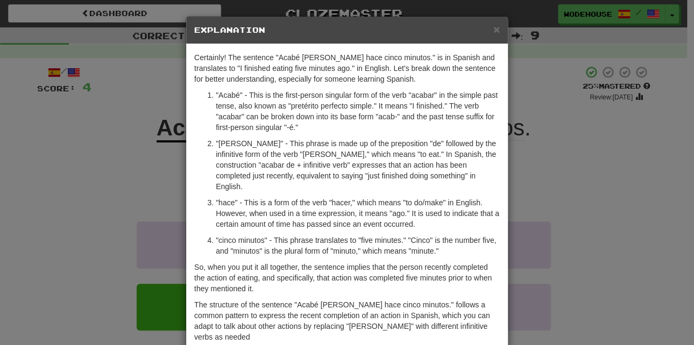
click at [86, 179] on div "× Explanation Certainly! The sentence "Acabé de comer hace cinco minutos." is i…" at bounding box center [347, 172] width 694 height 345
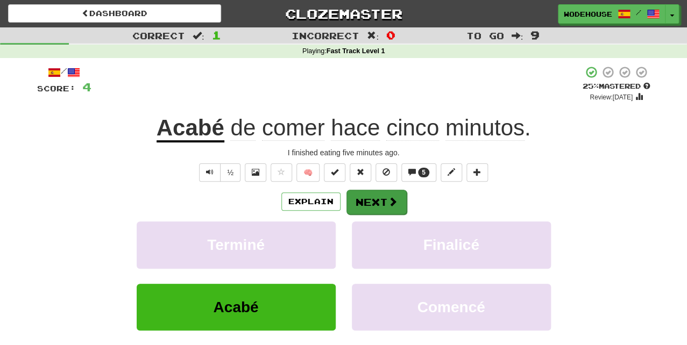
click at [399, 202] on button "Next" at bounding box center [376, 202] width 60 height 25
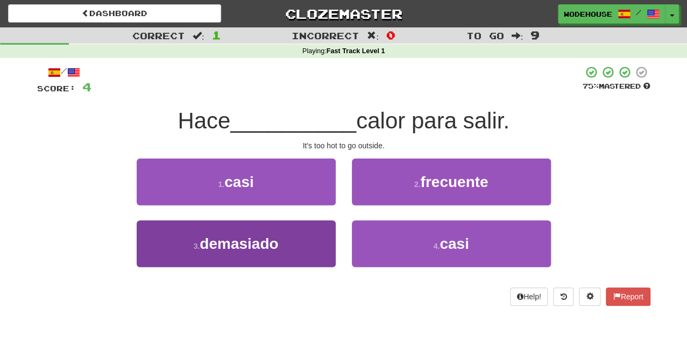
click at [283, 261] on button "3 . demasiado" at bounding box center [236, 244] width 199 height 47
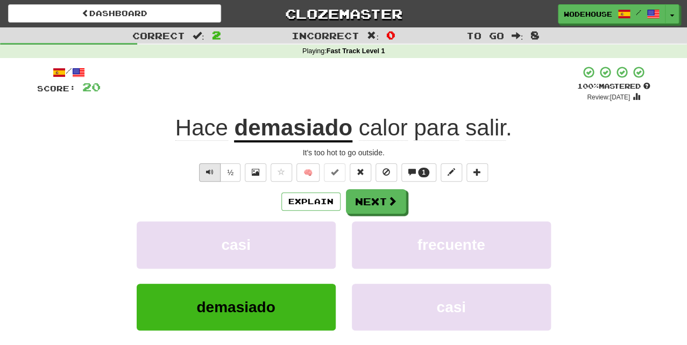
click at [211, 168] on span "Text-to-speech controls" at bounding box center [210, 172] width 8 height 8
click at [374, 197] on button "Next" at bounding box center [376, 202] width 60 height 25
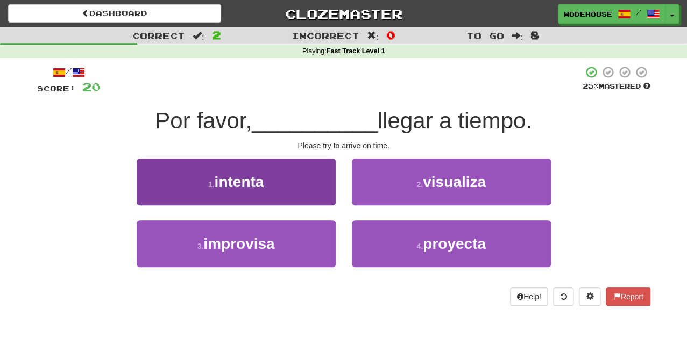
click at [244, 188] on span "intenta" at bounding box center [238, 182] width 49 height 17
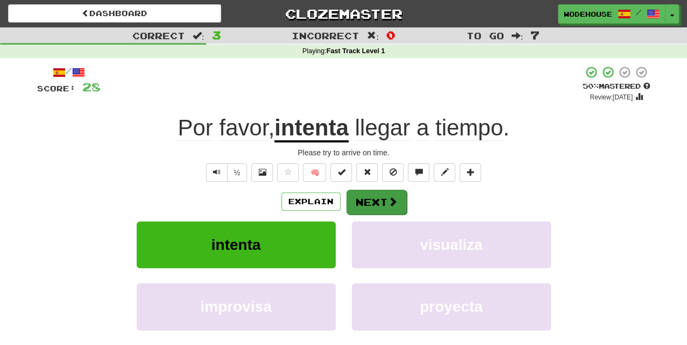
click at [365, 201] on button "Next" at bounding box center [376, 202] width 60 height 25
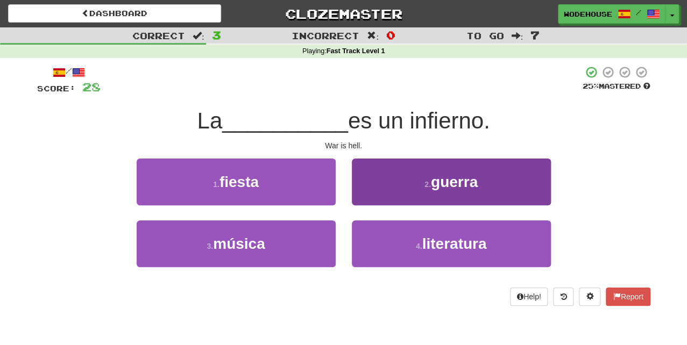
click at [384, 195] on button "2 . guerra" at bounding box center [451, 182] width 199 height 47
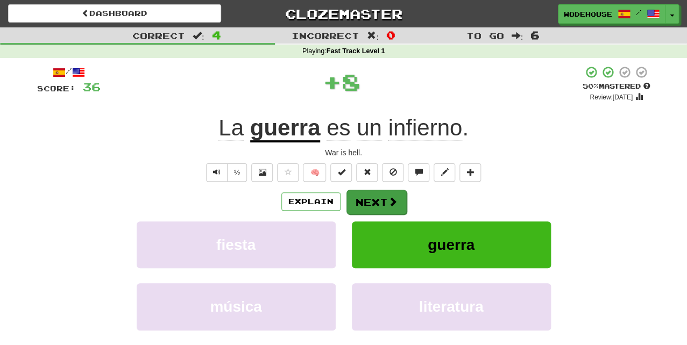
click at [380, 196] on button "Next" at bounding box center [376, 202] width 60 height 25
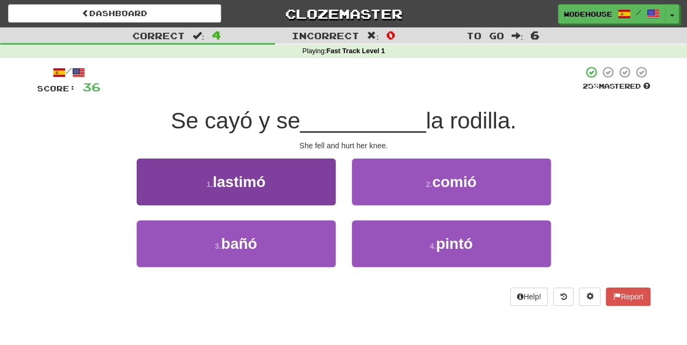
click at [293, 183] on button "1 . lastimó" at bounding box center [236, 182] width 199 height 47
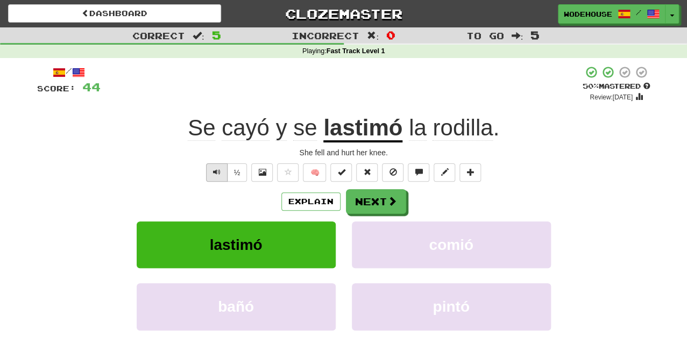
click at [215, 171] on span "Text-to-speech controls" at bounding box center [217, 172] width 8 height 8
click at [373, 204] on button "Next" at bounding box center [376, 202] width 60 height 25
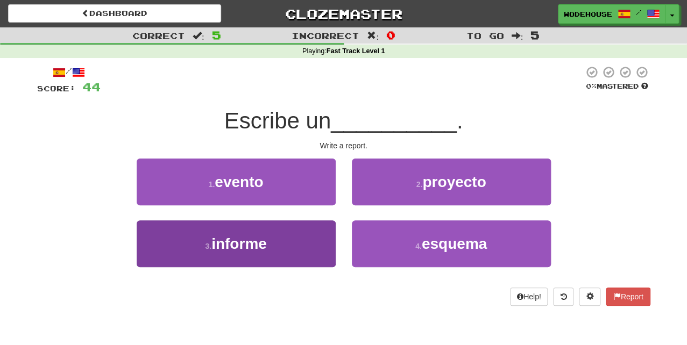
click at [269, 247] on button "3 . informe" at bounding box center [236, 244] width 199 height 47
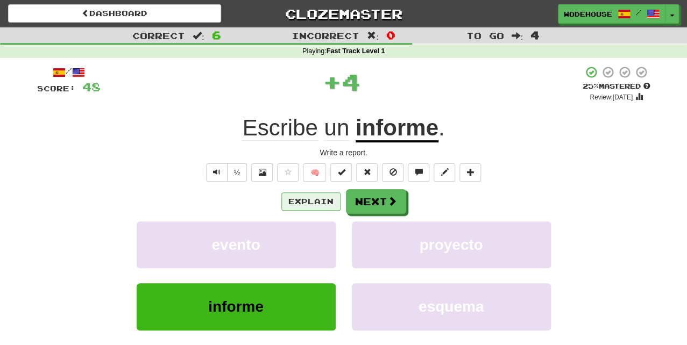
click at [295, 195] on button "Explain" at bounding box center [310, 202] width 59 height 18
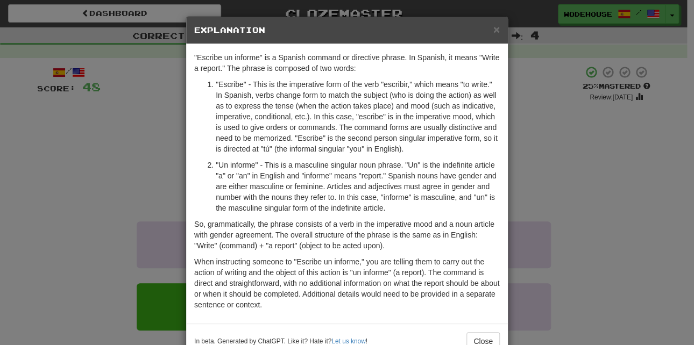
click at [136, 171] on div "× Explanation "Escribe un informe" is a Spanish command or directive phrase. In…" at bounding box center [347, 172] width 694 height 345
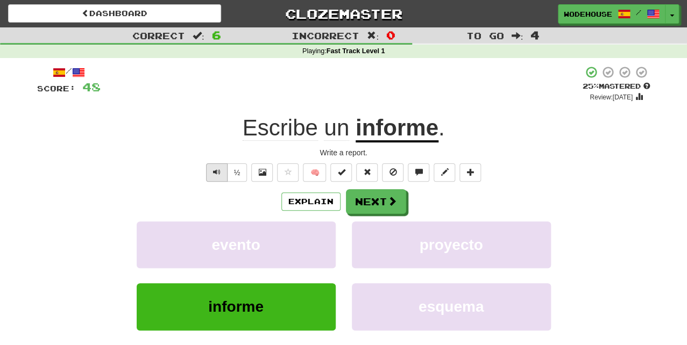
click at [214, 169] on span "Text-to-speech controls" at bounding box center [217, 172] width 8 height 8
click at [394, 197] on span at bounding box center [393, 202] width 10 height 10
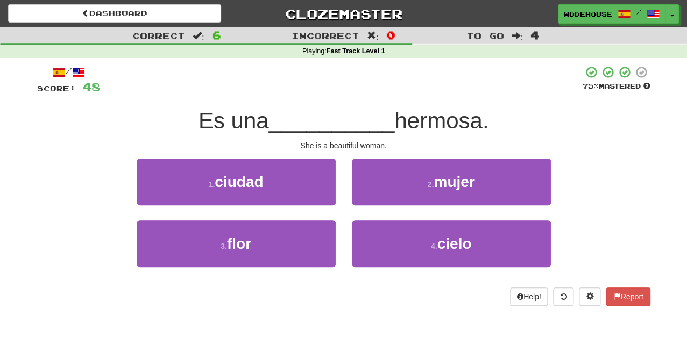
click at [394, 195] on button "2 . mujer" at bounding box center [451, 182] width 199 height 47
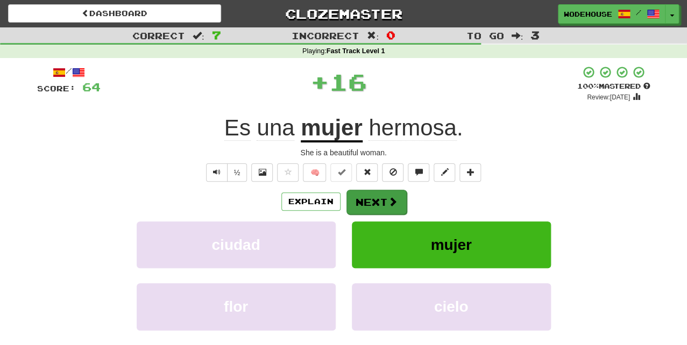
click at [384, 199] on button "Next" at bounding box center [376, 202] width 60 height 25
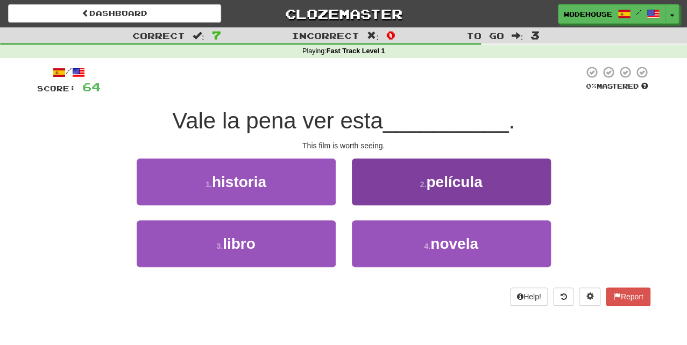
click at [399, 190] on button "2 . película" at bounding box center [451, 182] width 199 height 47
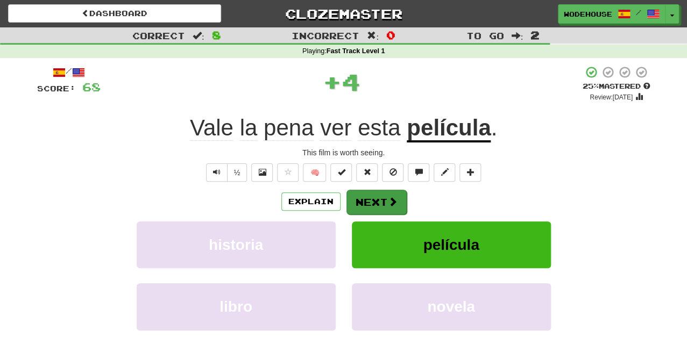
click at [372, 201] on button "Next" at bounding box center [376, 202] width 60 height 25
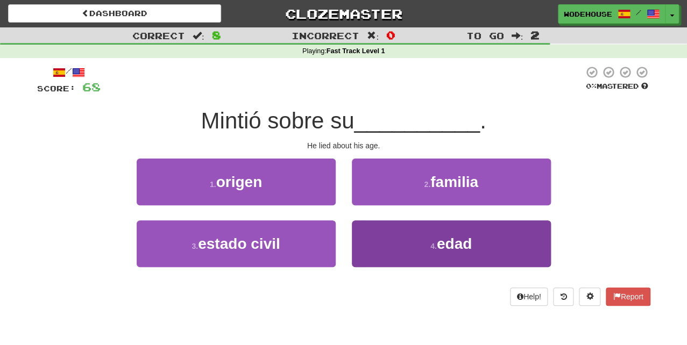
click at [383, 251] on button "4 . edad" at bounding box center [451, 244] width 199 height 47
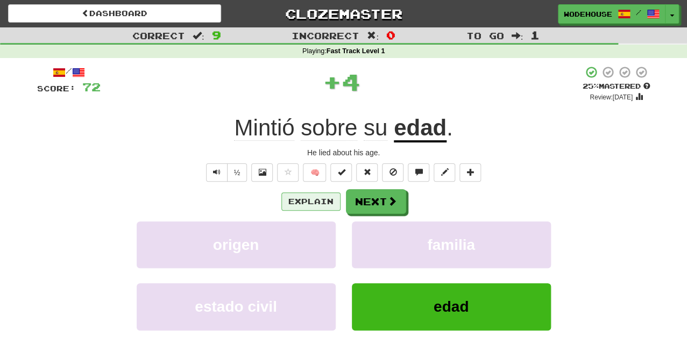
click at [310, 201] on button "Explain" at bounding box center [310, 202] width 59 height 18
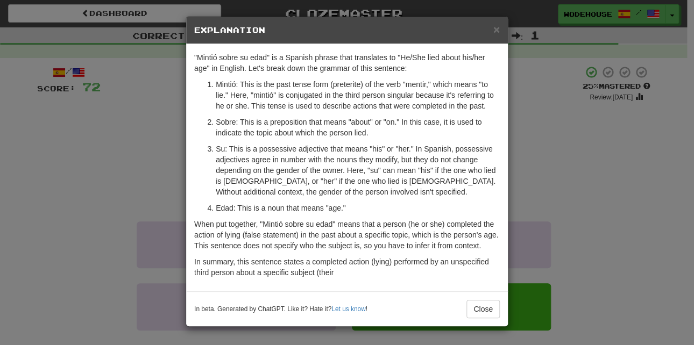
click at [100, 157] on div "× Explanation "Mintió sobre su edad" is a Spanish phrase that translates to "He…" at bounding box center [347, 172] width 694 height 345
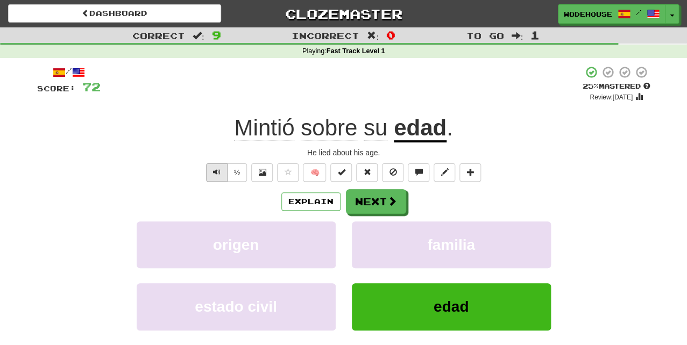
click at [209, 169] on button "Text-to-speech controls" at bounding box center [217, 173] width 22 height 18
click at [395, 201] on span at bounding box center [393, 202] width 10 height 10
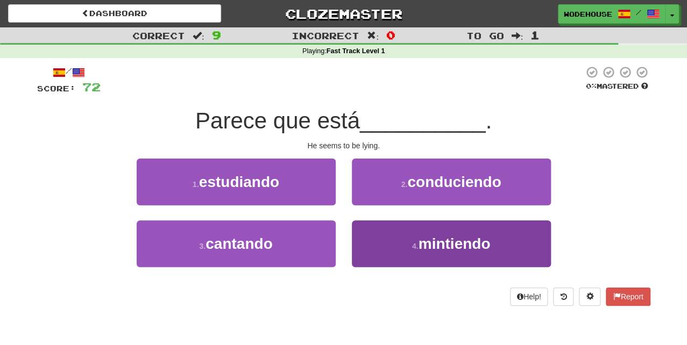
click at [414, 251] on button "4 . mintiendo" at bounding box center [451, 244] width 199 height 47
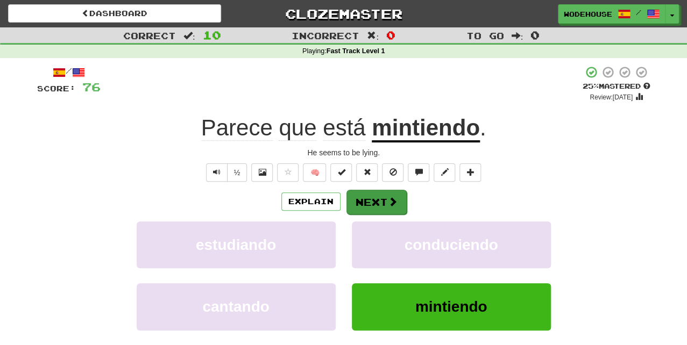
click at [399, 201] on button "Next" at bounding box center [376, 202] width 60 height 25
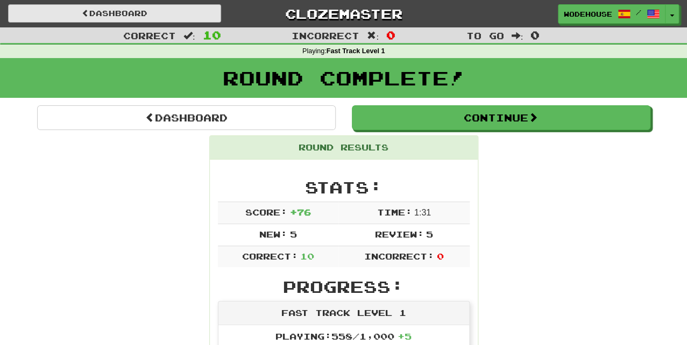
click at [109, 14] on link "Dashboard" at bounding box center [114, 13] width 213 height 18
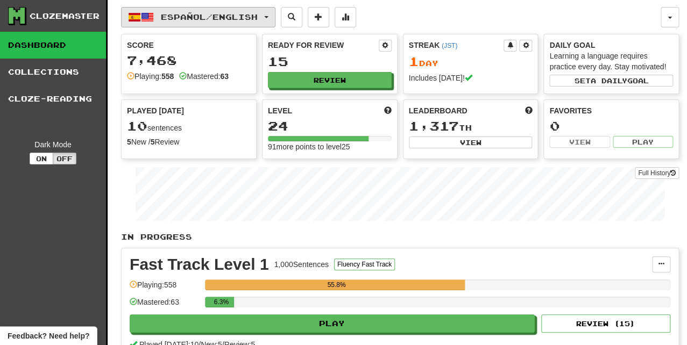
click at [201, 12] on span "Español / English" at bounding box center [209, 16] width 97 height 9
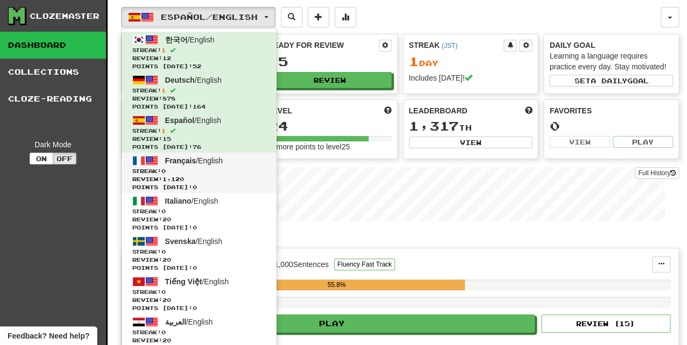
click at [200, 158] on span "Français / English" at bounding box center [194, 161] width 58 height 9
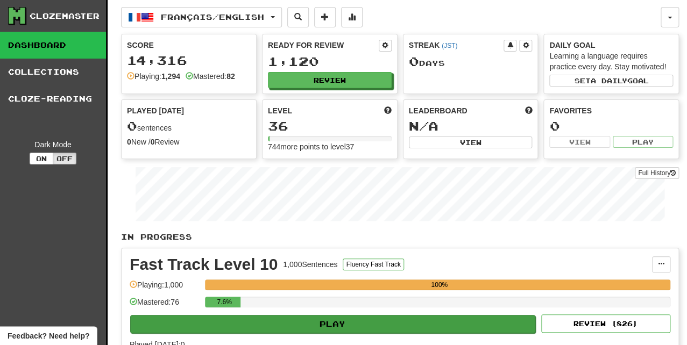
click at [316, 321] on button "Play" at bounding box center [332, 324] width 405 height 18
select select "**"
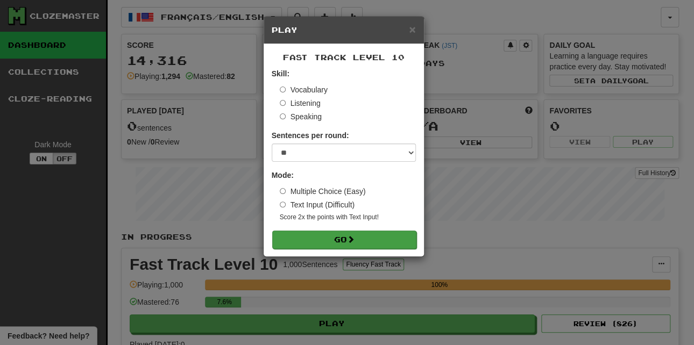
click at [323, 244] on button "Go" at bounding box center [344, 240] width 144 height 18
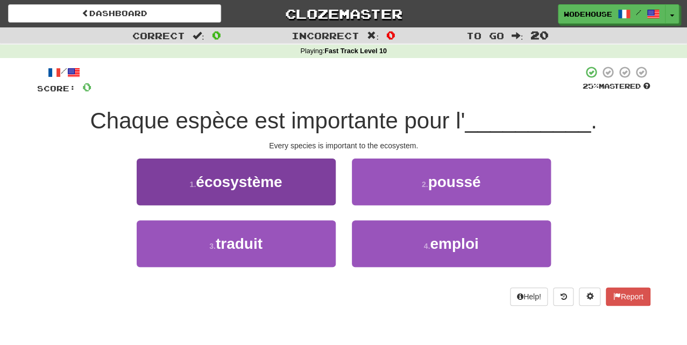
click at [264, 174] on span "écosystème" at bounding box center [239, 182] width 86 height 17
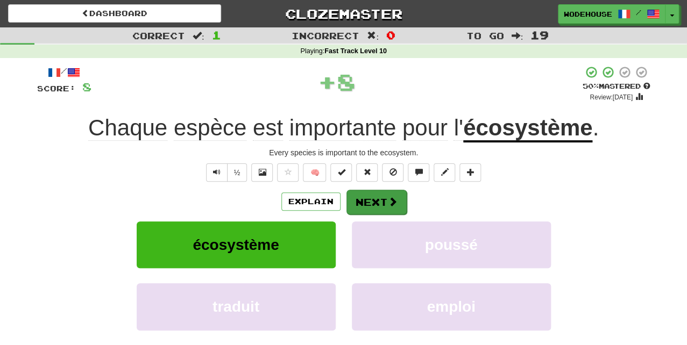
click at [381, 197] on button "Next" at bounding box center [376, 202] width 60 height 25
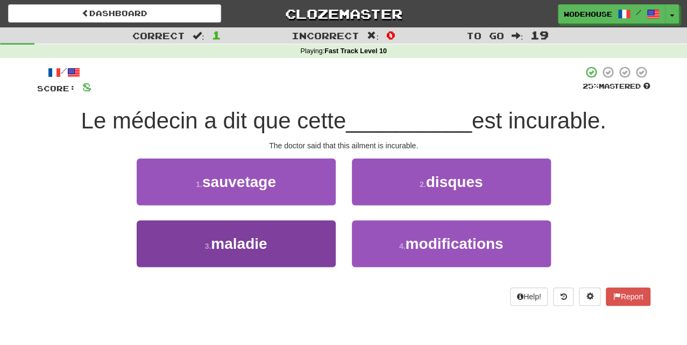
click at [293, 235] on button "3 . maladie" at bounding box center [236, 244] width 199 height 47
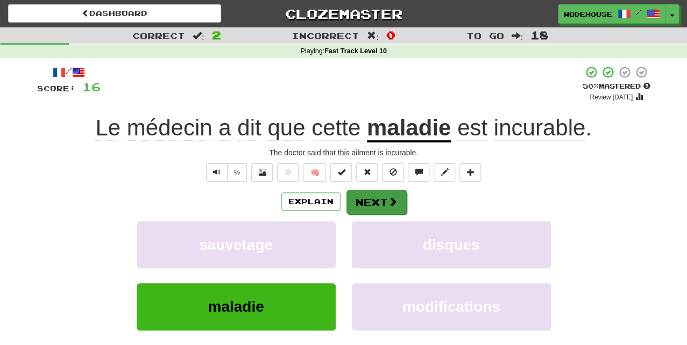
click at [384, 203] on button "Next" at bounding box center [376, 202] width 60 height 25
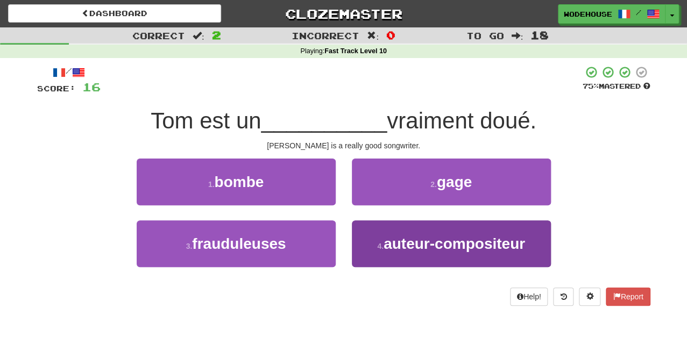
click at [424, 256] on button "4 . auteur-compositeur" at bounding box center [451, 244] width 199 height 47
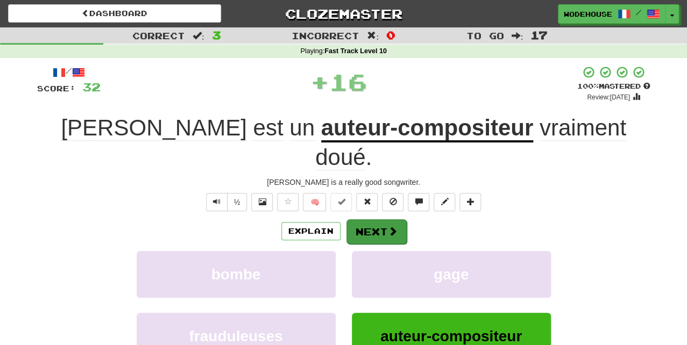
click at [384, 220] on button "Next" at bounding box center [376, 232] width 60 height 25
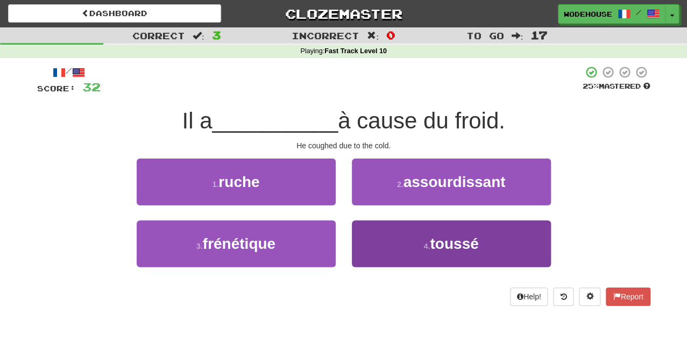
click at [390, 257] on button "4 . toussé" at bounding box center [451, 244] width 199 height 47
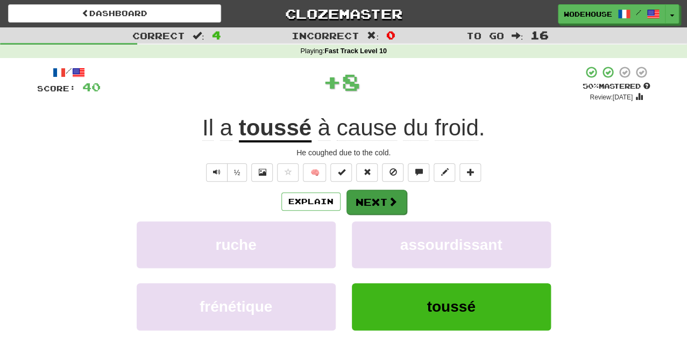
click at [373, 204] on button "Next" at bounding box center [376, 202] width 60 height 25
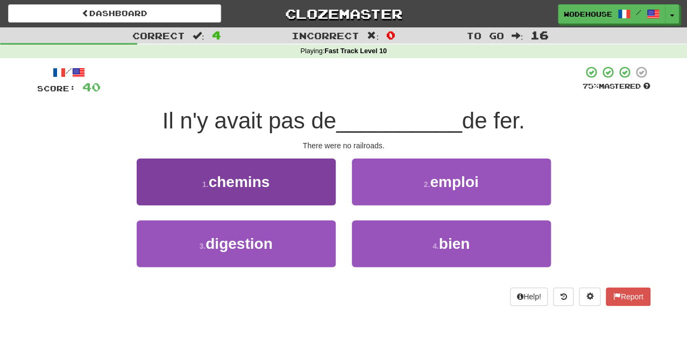
click at [227, 177] on span "chemins" at bounding box center [239, 182] width 61 height 17
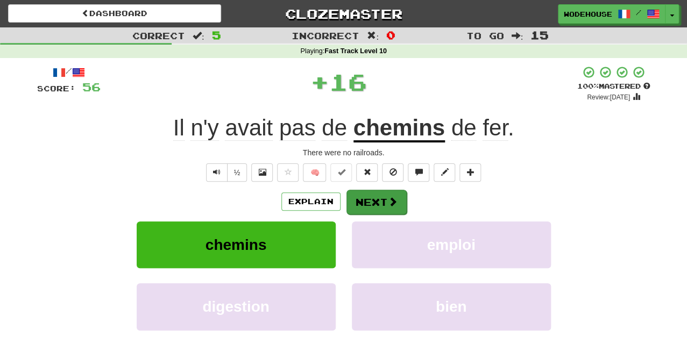
click at [373, 192] on button "Next" at bounding box center [376, 202] width 60 height 25
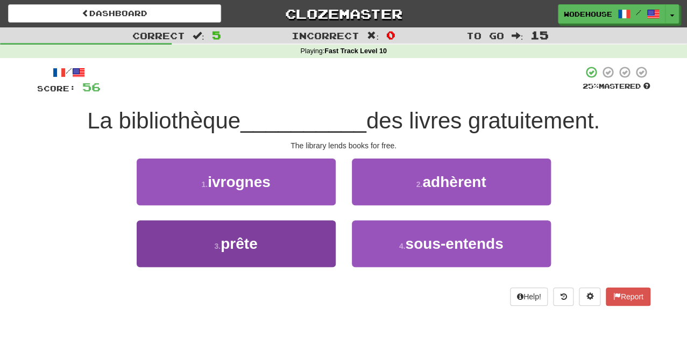
click at [261, 258] on button "3 . prête" at bounding box center [236, 244] width 199 height 47
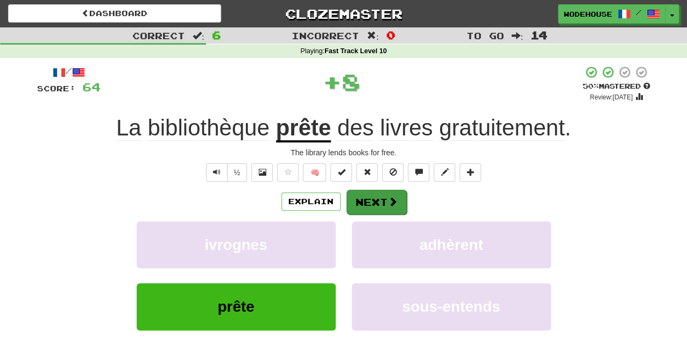
click at [365, 206] on button "Next" at bounding box center [376, 202] width 60 height 25
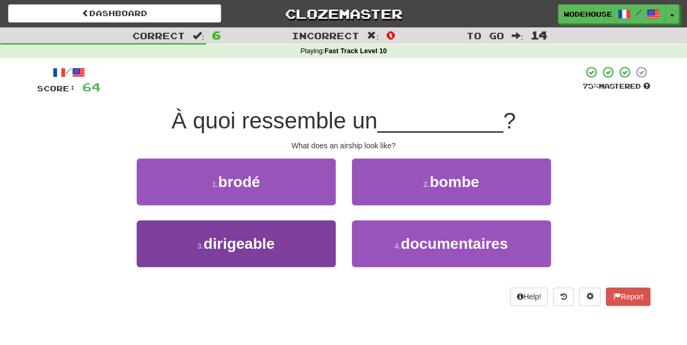
click at [308, 249] on button "3 . dirigeable" at bounding box center [236, 244] width 199 height 47
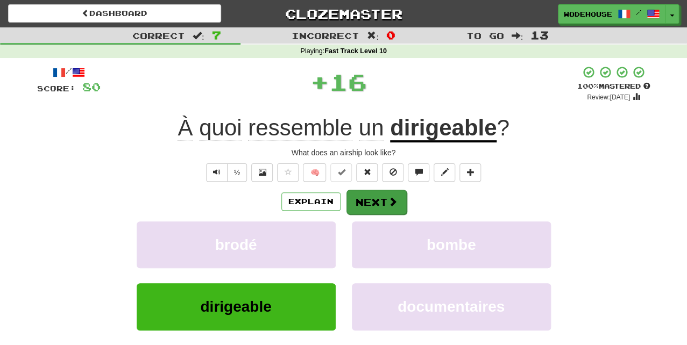
click at [383, 203] on button "Next" at bounding box center [376, 202] width 60 height 25
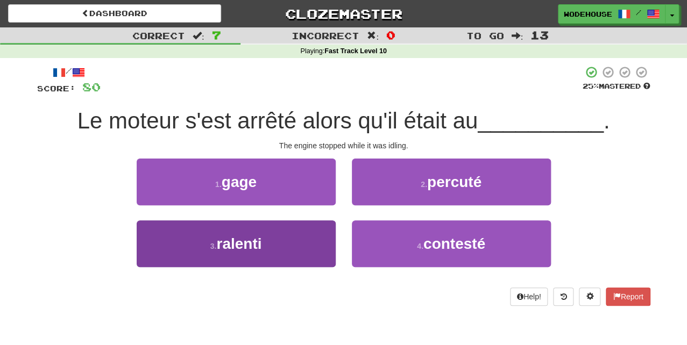
click at [279, 242] on button "3 . ralenti" at bounding box center [236, 244] width 199 height 47
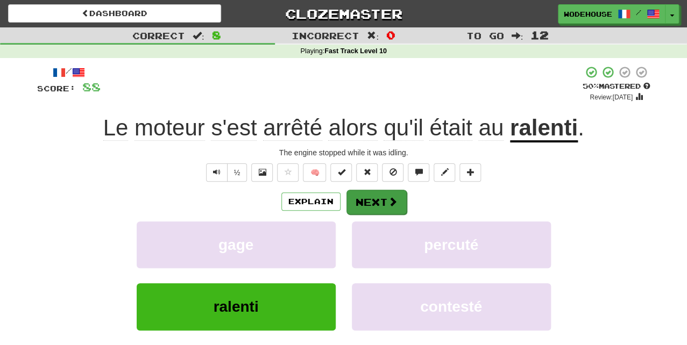
click at [360, 198] on button "Next" at bounding box center [376, 202] width 60 height 25
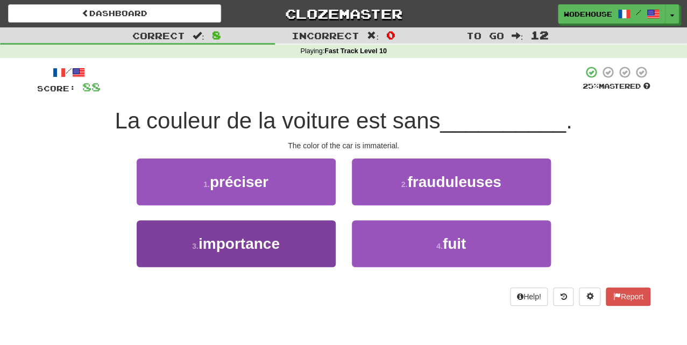
click at [296, 255] on button "3 . importance" at bounding box center [236, 244] width 199 height 47
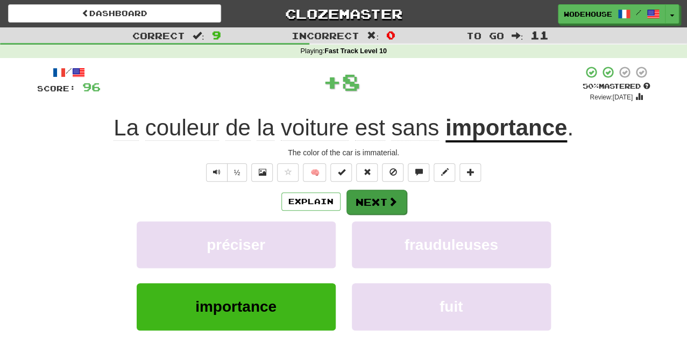
click at [393, 197] on span at bounding box center [393, 202] width 10 height 10
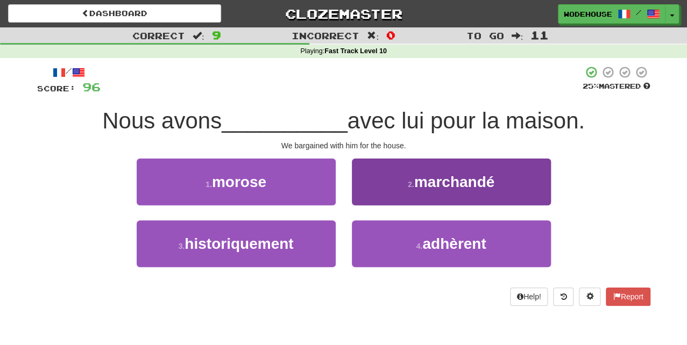
click at [393, 181] on button "2 . marchandé" at bounding box center [451, 182] width 199 height 47
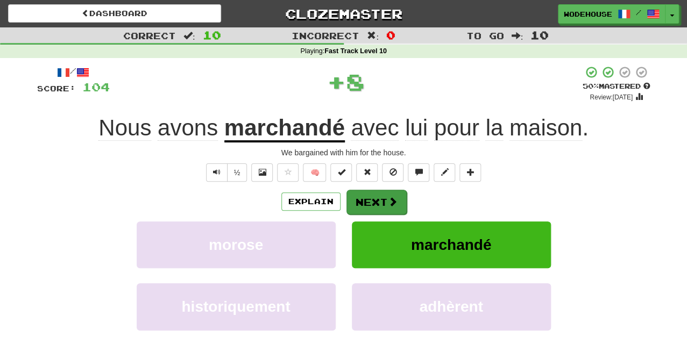
click at [388, 201] on span at bounding box center [393, 202] width 10 height 10
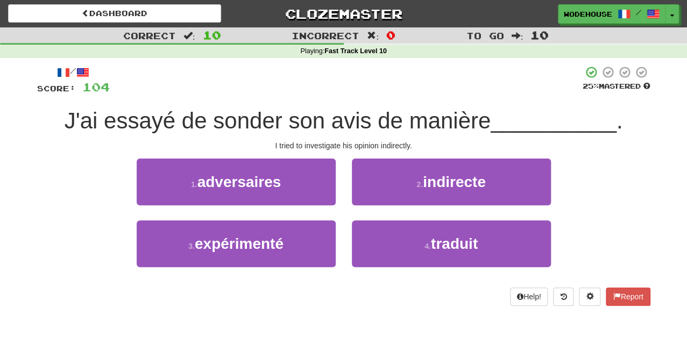
click at [386, 201] on button "2 . indirecte" at bounding box center [451, 182] width 199 height 47
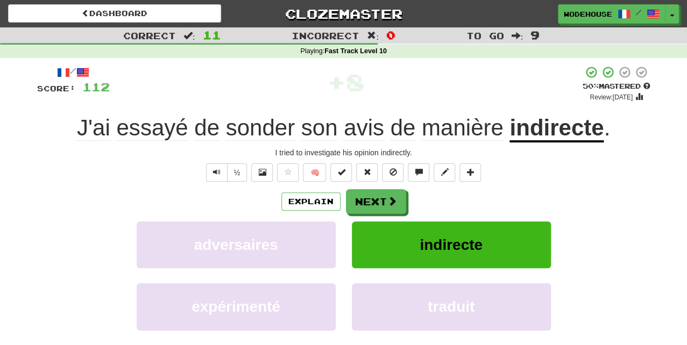
click at [387, 201] on span at bounding box center [392, 201] width 10 height 10
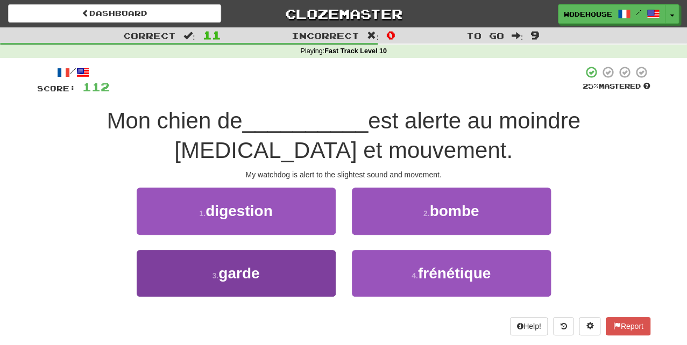
click at [263, 284] on button "3 . garde" at bounding box center [236, 273] width 199 height 47
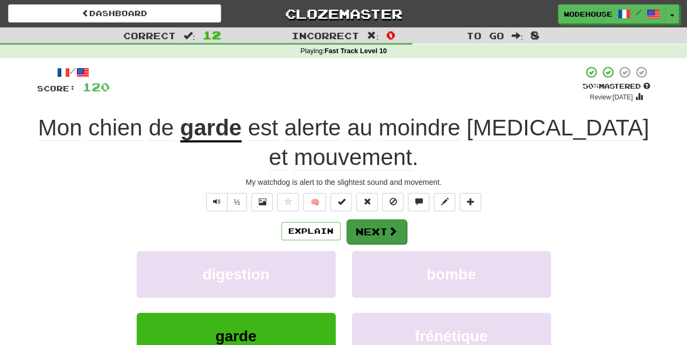
click at [363, 228] on button "Next" at bounding box center [376, 232] width 60 height 25
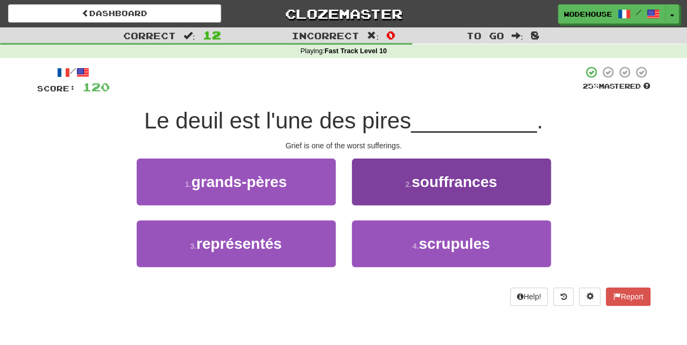
click at [382, 196] on button "2 . souffrances" at bounding box center [451, 182] width 199 height 47
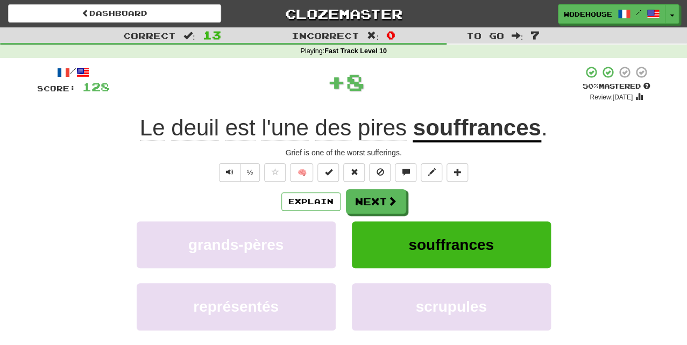
click at [382, 196] on button "Next" at bounding box center [376, 201] width 60 height 25
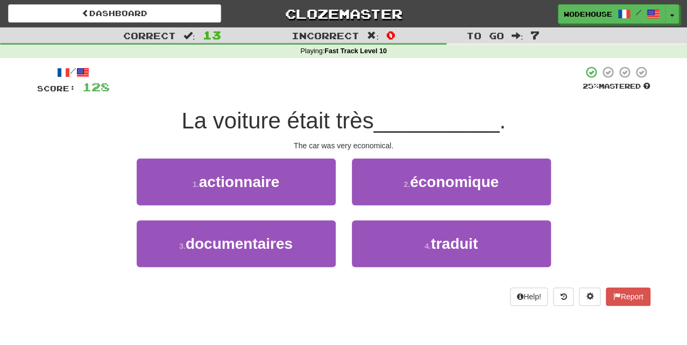
click at [382, 196] on button "2 . économique" at bounding box center [451, 182] width 199 height 47
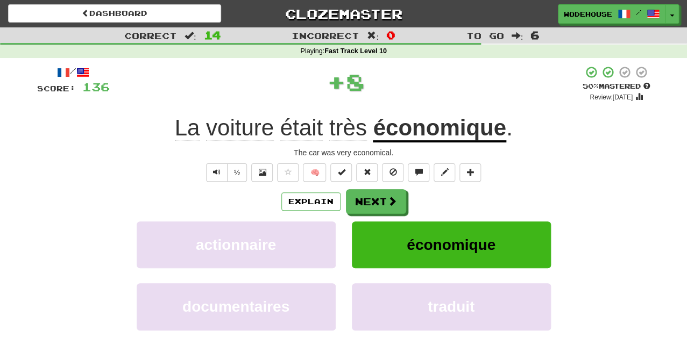
click at [382, 196] on button "Next" at bounding box center [376, 201] width 60 height 25
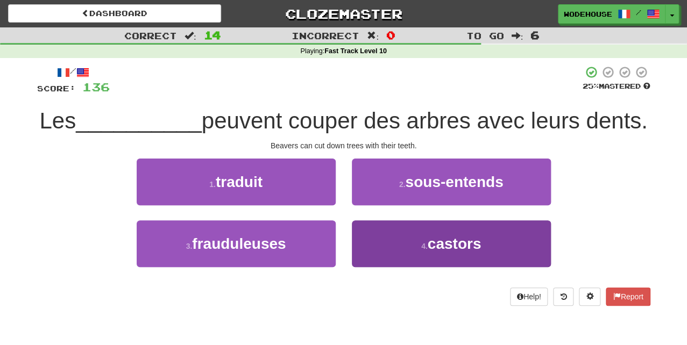
click at [395, 245] on button "4 . castors" at bounding box center [451, 244] width 199 height 47
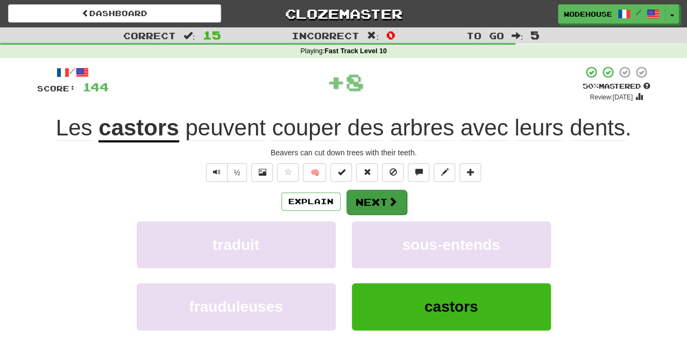
click at [374, 199] on button "Next" at bounding box center [376, 202] width 60 height 25
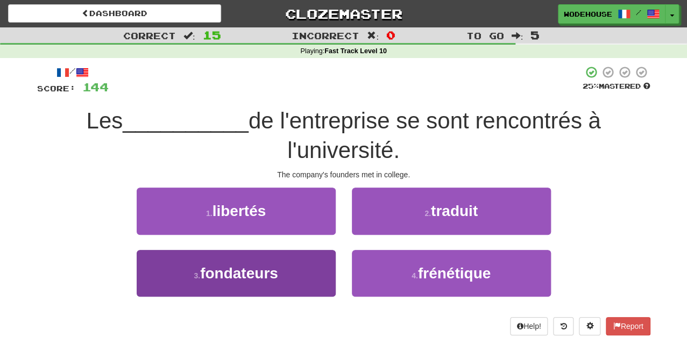
click at [292, 265] on button "3 . fondateurs" at bounding box center [236, 273] width 199 height 47
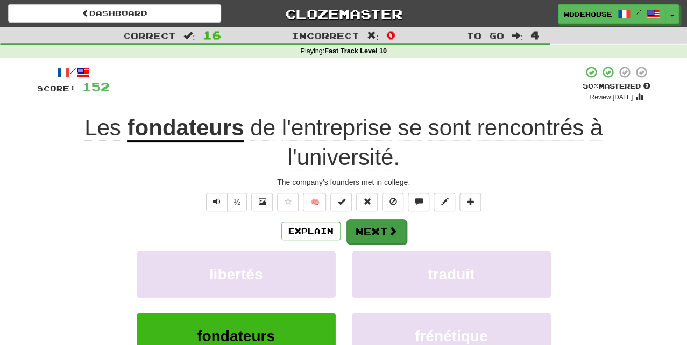
click at [388, 229] on span at bounding box center [393, 232] width 10 height 10
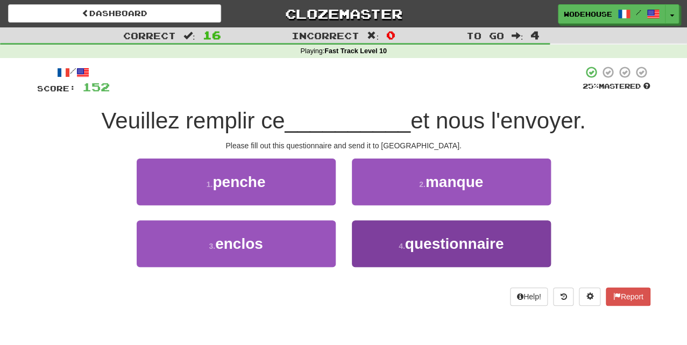
click at [412, 231] on button "4 . questionnaire" at bounding box center [451, 244] width 199 height 47
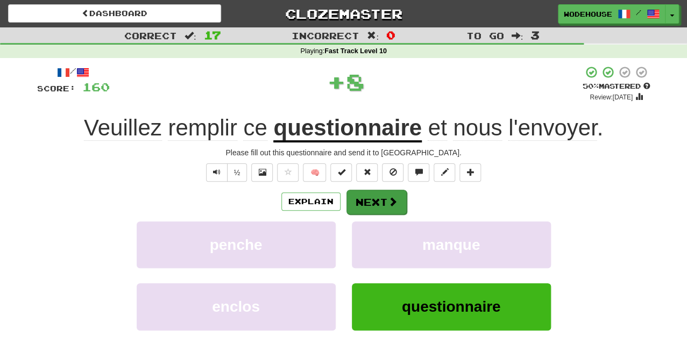
click at [373, 202] on button "Next" at bounding box center [376, 202] width 60 height 25
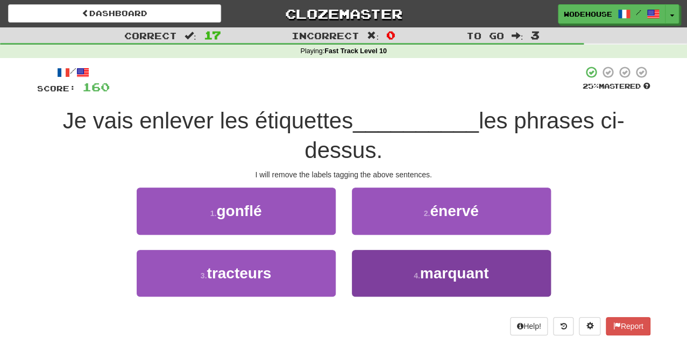
click at [395, 271] on button "4 . marquant" at bounding box center [451, 273] width 199 height 47
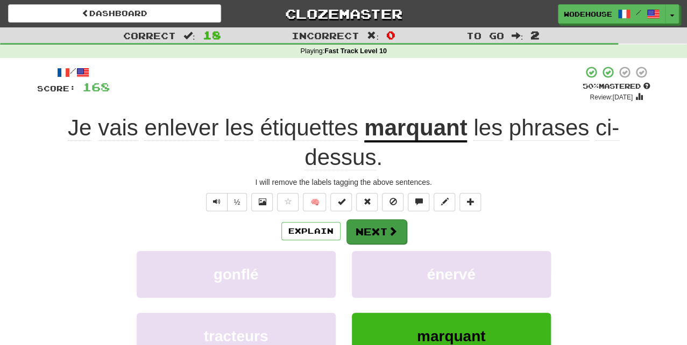
click at [388, 229] on span at bounding box center [393, 232] width 10 height 10
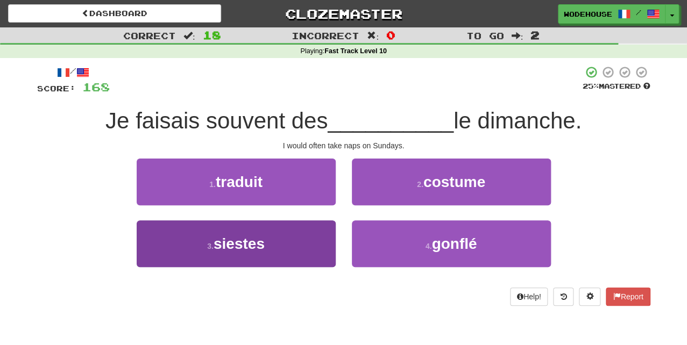
click at [255, 242] on span "siestes" at bounding box center [239, 244] width 51 height 17
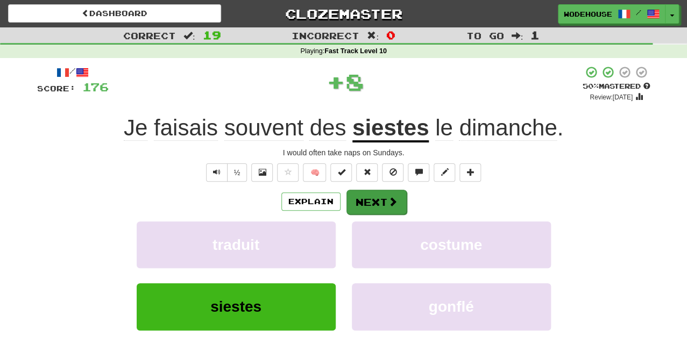
click at [373, 199] on button "Next" at bounding box center [376, 202] width 60 height 25
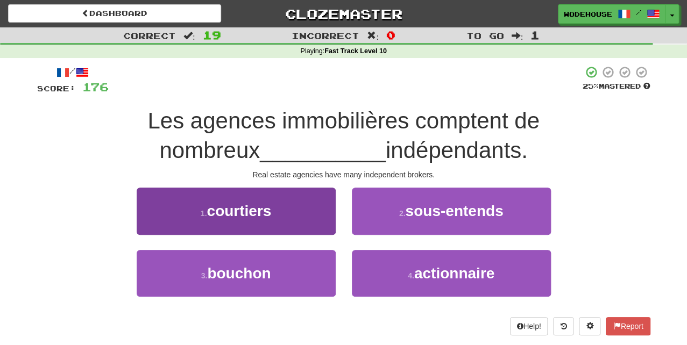
click at [256, 215] on span "courtiers" at bounding box center [239, 211] width 65 height 17
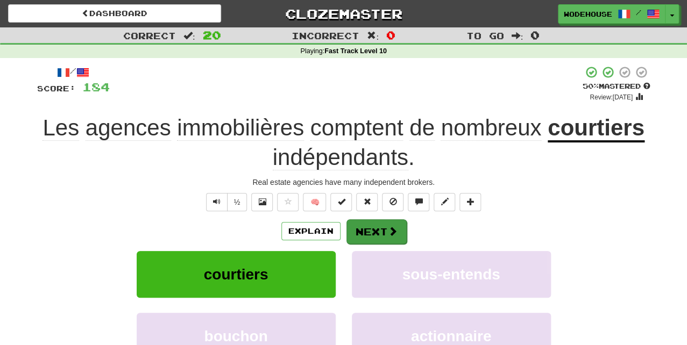
click at [388, 229] on span at bounding box center [393, 232] width 10 height 10
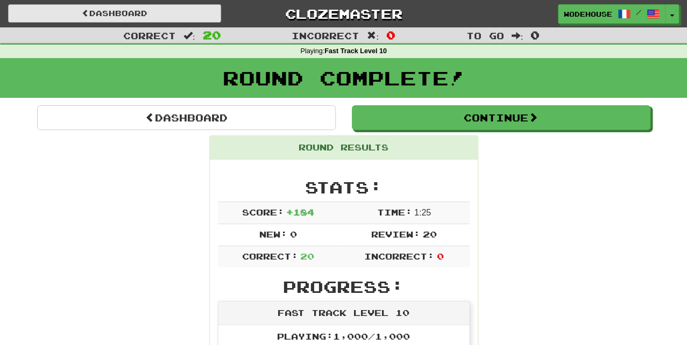
click at [122, 11] on link "Dashboard" at bounding box center [114, 13] width 213 height 18
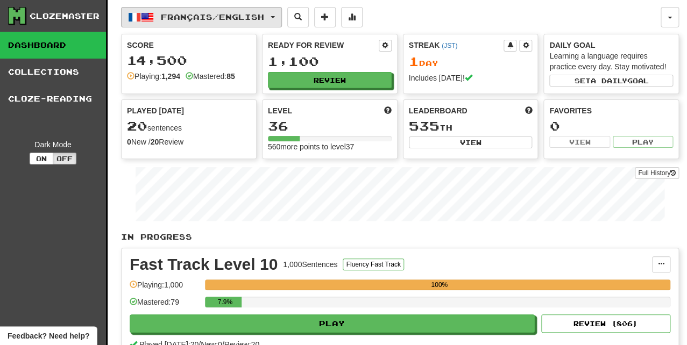
click at [179, 18] on span "Français / English" at bounding box center [212, 16] width 103 height 9
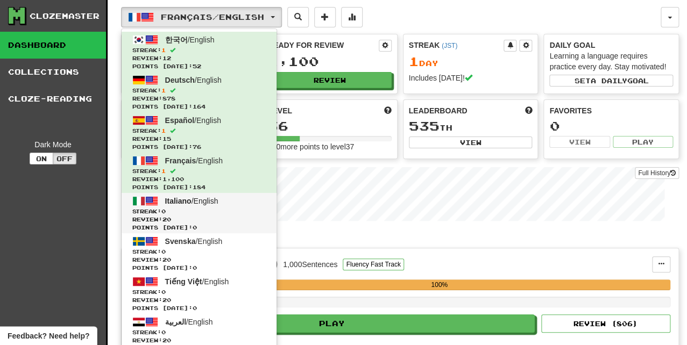
click at [210, 201] on span "Italiano / English" at bounding box center [191, 201] width 53 height 9
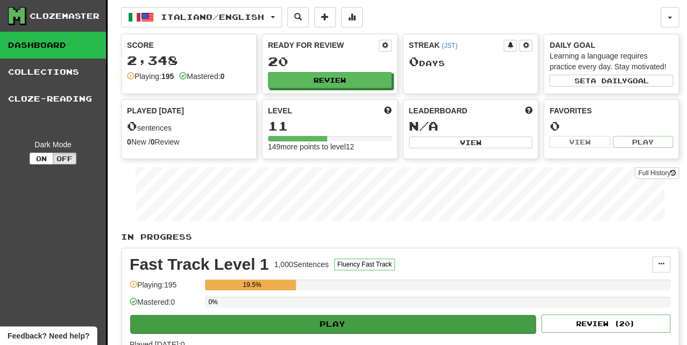
click at [360, 315] on button "Play" at bounding box center [332, 324] width 405 height 18
select select "**"
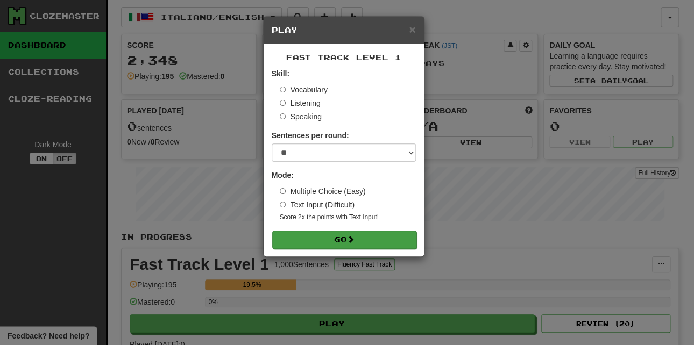
click at [357, 236] on button "Go" at bounding box center [344, 240] width 144 height 18
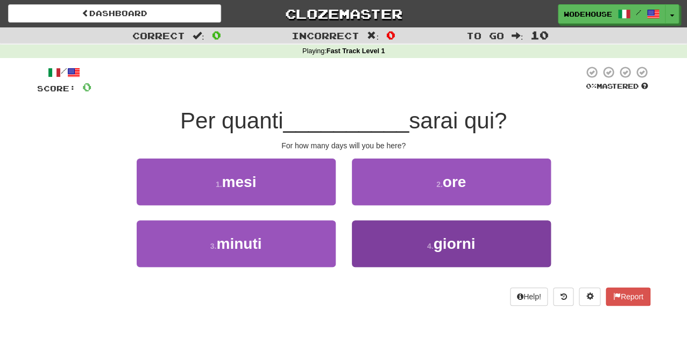
click at [409, 246] on button "4 . giorni" at bounding box center [451, 244] width 199 height 47
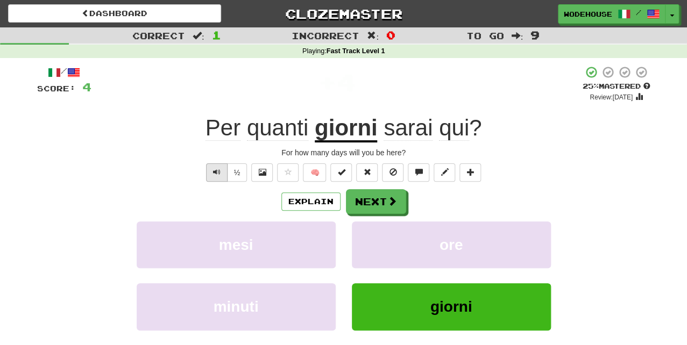
click at [217, 169] on span "Text-to-speech controls" at bounding box center [217, 172] width 8 height 8
click at [350, 198] on button "Next" at bounding box center [376, 202] width 60 height 25
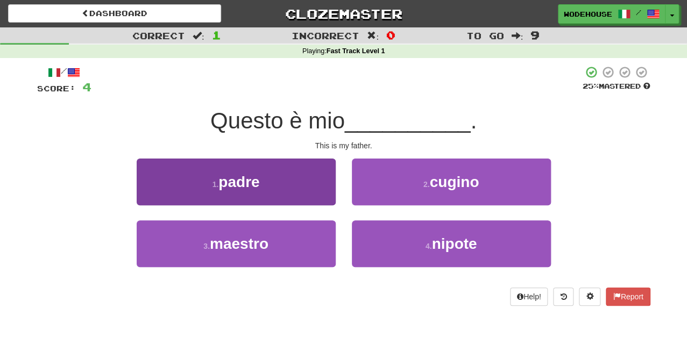
click at [293, 189] on button "1 . padre" at bounding box center [236, 182] width 199 height 47
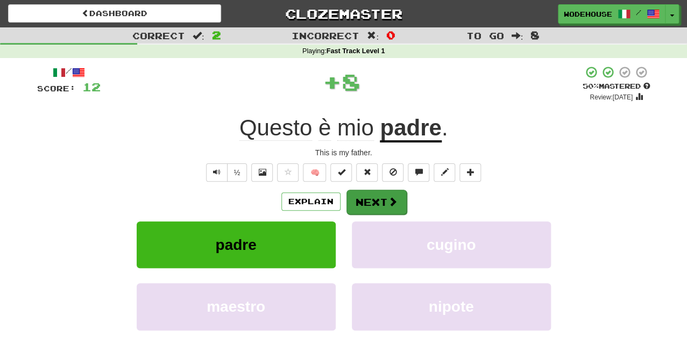
click at [384, 199] on button "Next" at bounding box center [376, 202] width 60 height 25
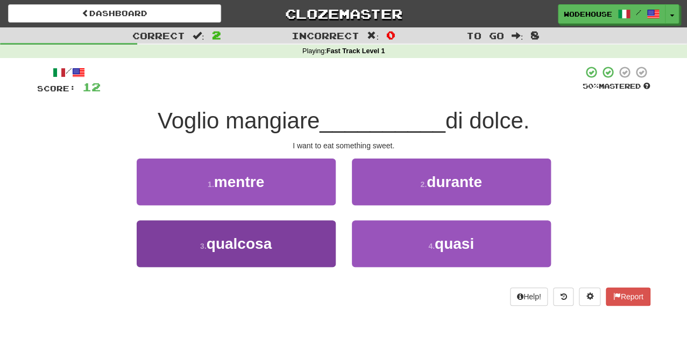
click at [285, 252] on button "3 . qualcosa" at bounding box center [236, 244] width 199 height 47
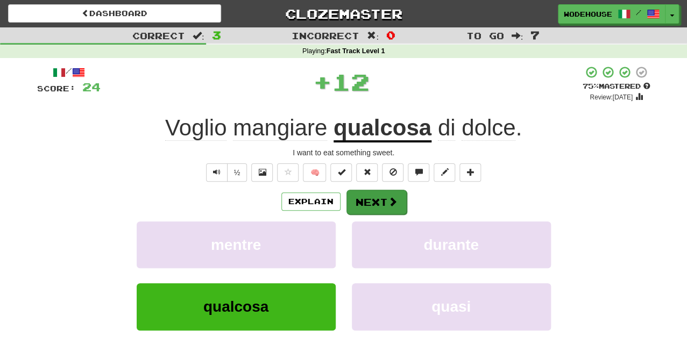
click at [378, 204] on button "Next" at bounding box center [376, 202] width 60 height 25
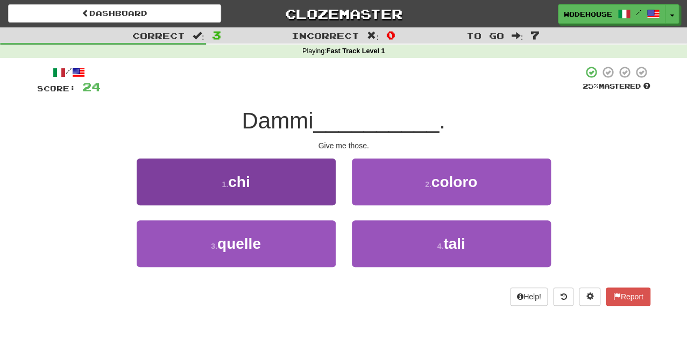
click at [235, 181] on span "chi" at bounding box center [239, 182] width 22 height 17
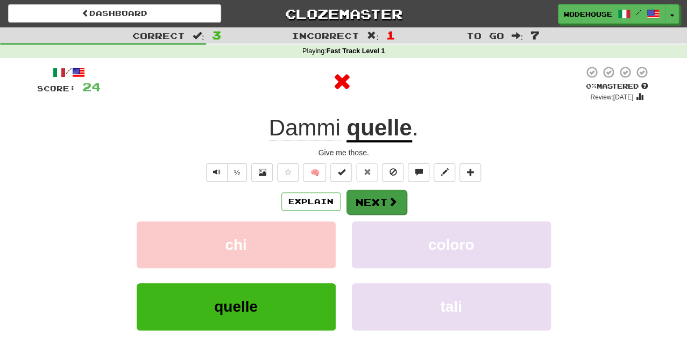
click at [356, 205] on button "Next" at bounding box center [376, 202] width 60 height 25
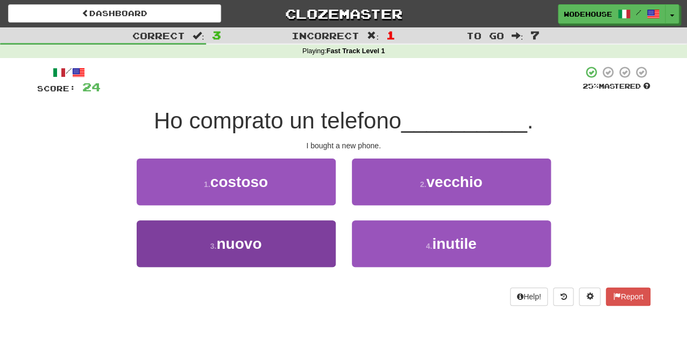
click at [265, 250] on button "3 . nuovo" at bounding box center [236, 244] width 199 height 47
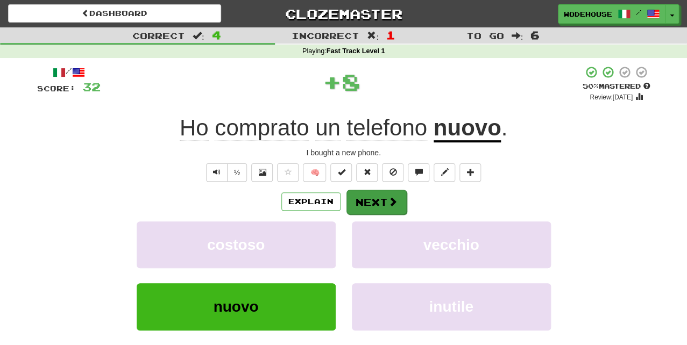
click at [368, 200] on button "Next" at bounding box center [376, 202] width 60 height 25
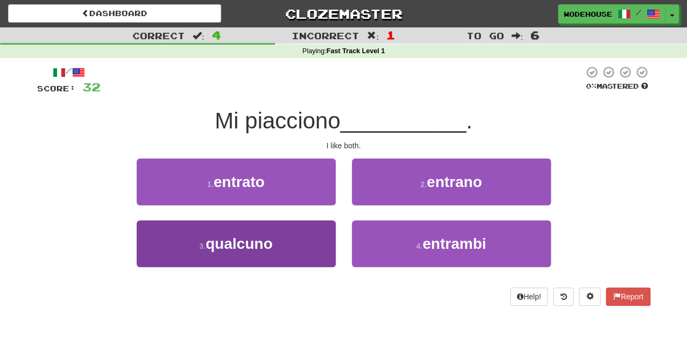
click at [304, 242] on button "3 . qualcuno" at bounding box center [236, 244] width 199 height 47
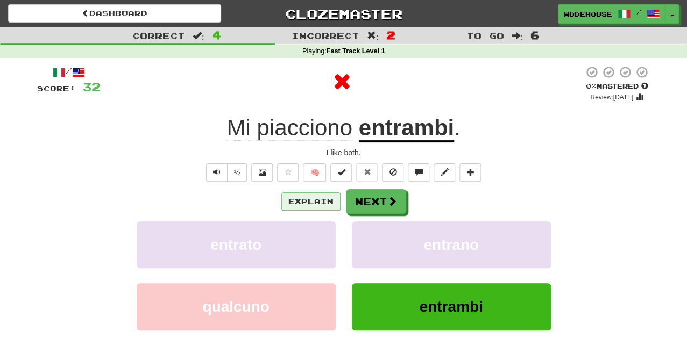
click at [311, 198] on button "Explain" at bounding box center [310, 202] width 59 height 18
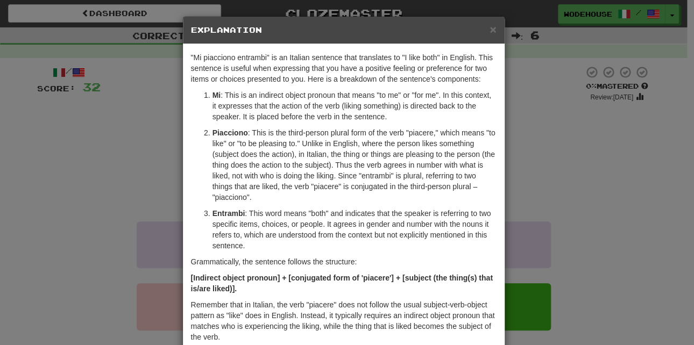
click at [77, 181] on div "× Explanation "Mi piacciono entrambi" is an Italian sentence that translates to…" at bounding box center [347, 172] width 694 height 345
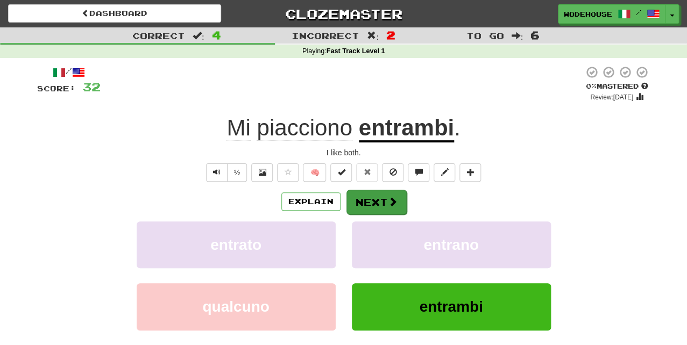
click at [366, 201] on button "Next" at bounding box center [376, 202] width 60 height 25
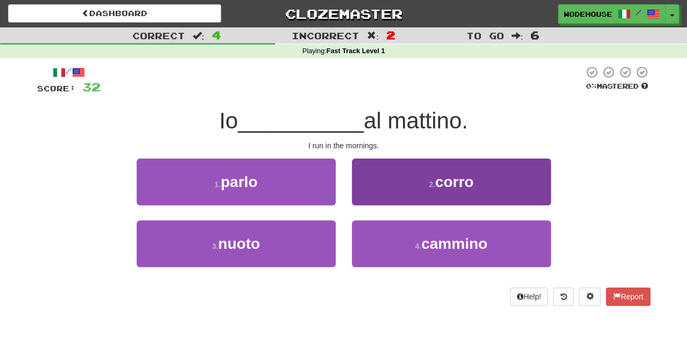
click at [396, 192] on button "2 . [GEOGRAPHIC_DATA]" at bounding box center [451, 182] width 199 height 47
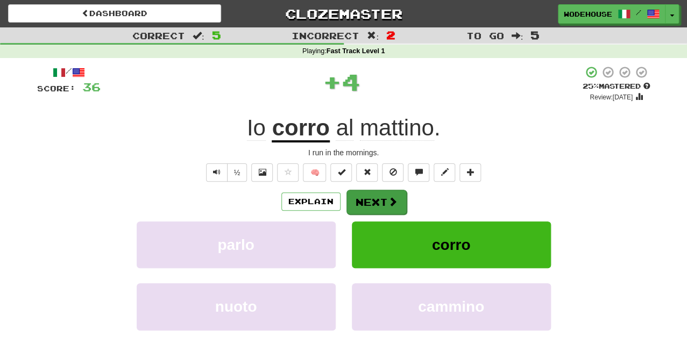
click at [388, 201] on span at bounding box center [393, 202] width 10 height 10
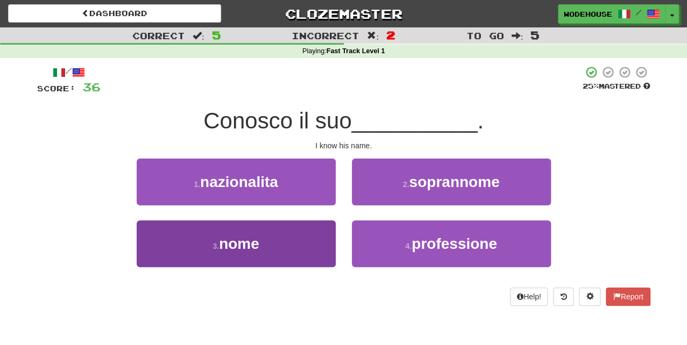
click at [287, 249] on button "3 . nome" at bounding box center [236, 244] width 199 height 47
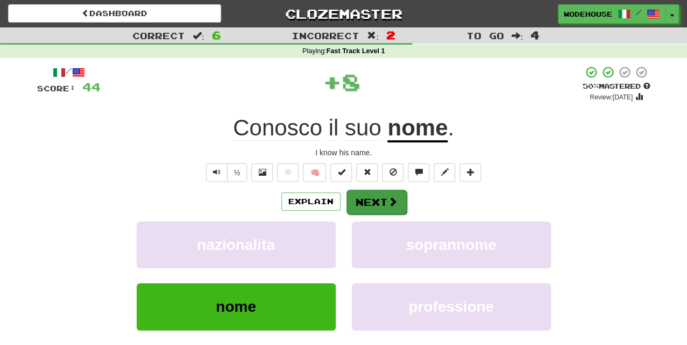
click at [378, 206] on button "Next" at bounding box center [376, 202] width 60 height 25
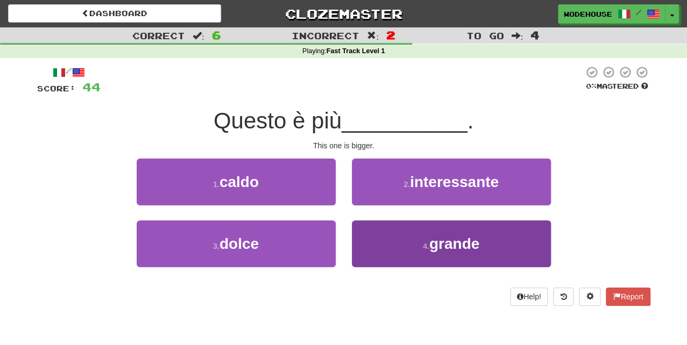
click at [401, 244] on button "4 . grande" at bounding box center [451, 244] width 199 height 47
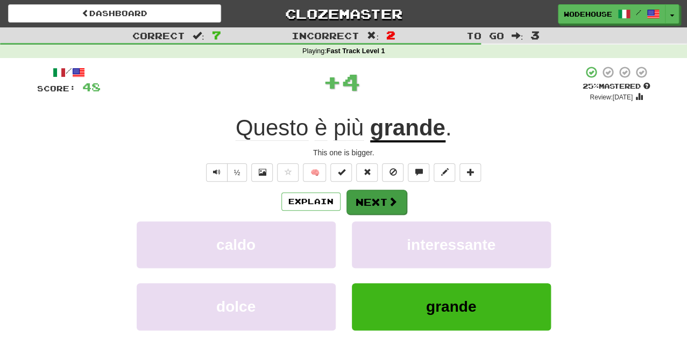
click at [377, 204] on button "Next" at bounding box center [376, 202] width 60 height 25
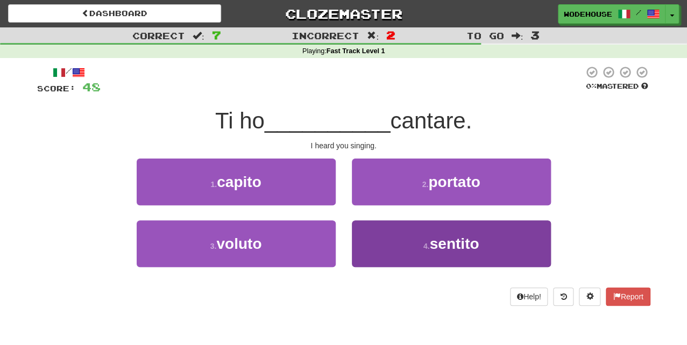
click at [400, 241] on button "4 . sentito" at bounding box center [451, 244] width 199 height 47
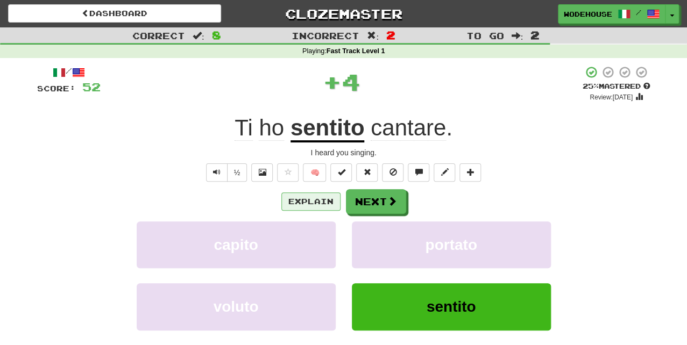
click at [319, 199] on button "Explain" at bounding box center [310, 202] width 59 height 18
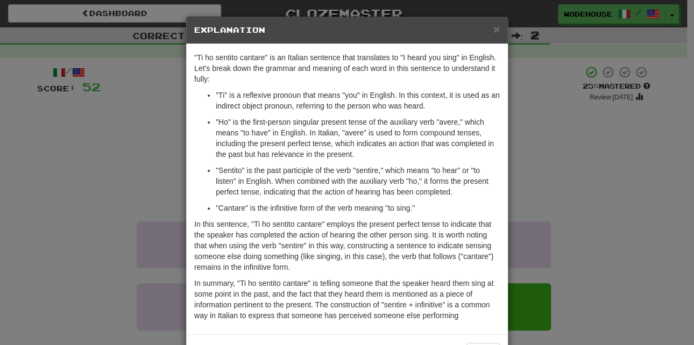
click at [115, 179] on div "× Explanation "Ti ho sentito cantare" is an Italian sentence that translates to…" at bounding box center [347, 172] width 694 height 345
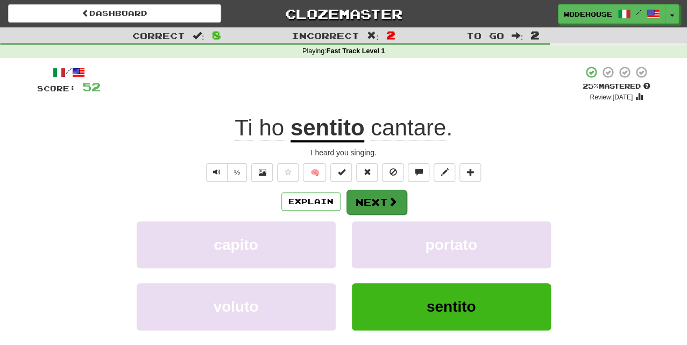
click at [361, 196] on button "Next" at bounding box center [376, 202] width 60 height 25
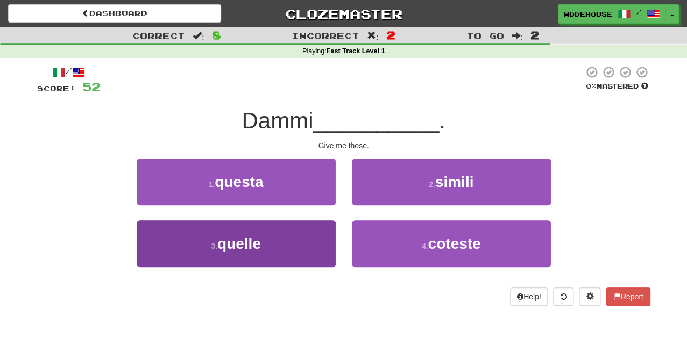
click at [299, 238] on button "3 . quelle" at bounding box center [236, 244] width 199 height 47
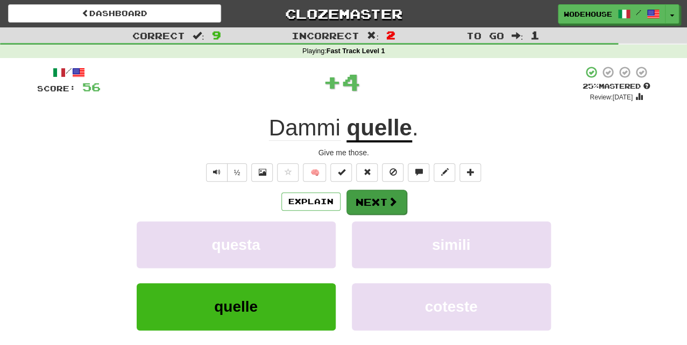
click at [370, 201] on button "Next" at bounding box center [376, 202] width 60 height 25
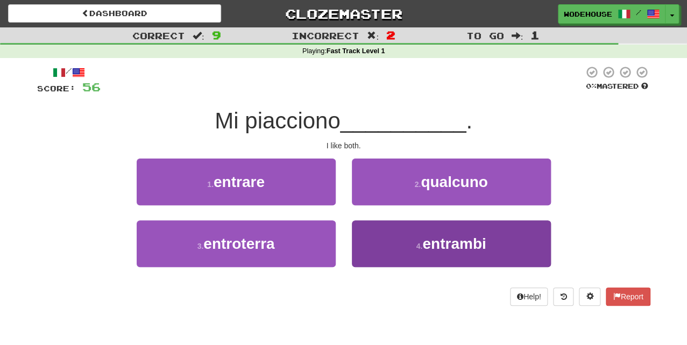
click at [402, 243] on button "4 . entrambi" at bounding box center [451, 244] width 199 height 47
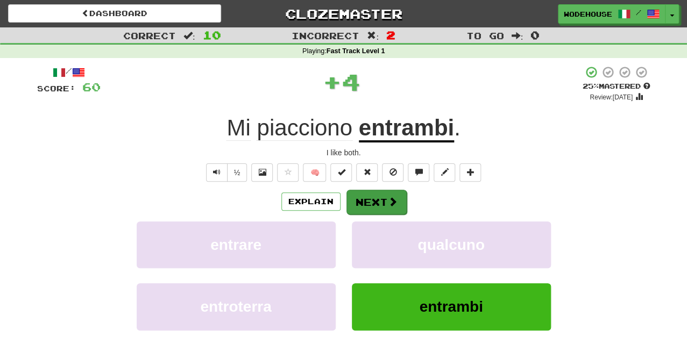
click at [395, 197] on span at bounding box center [393, 202] width 10 height 10
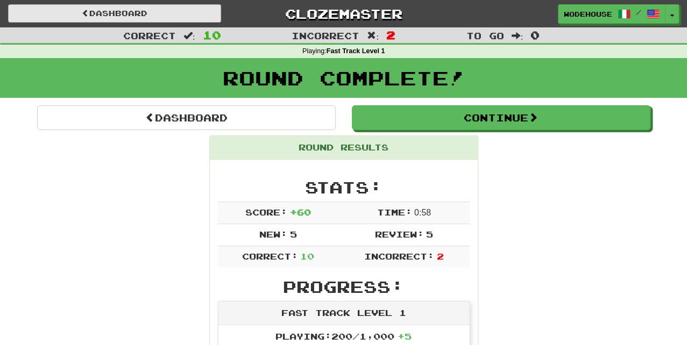
click at [145, 11] on link "Dashboard" at bounding box center [114, 13] width 213 height 18
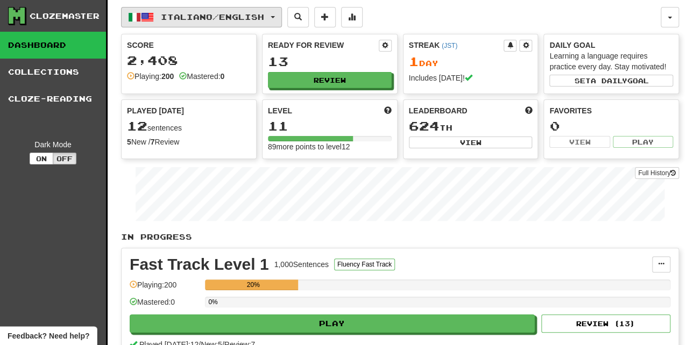
click at [166, 15] on span "Italiano / English" at bounding box center [212, 16] width 103 height 9
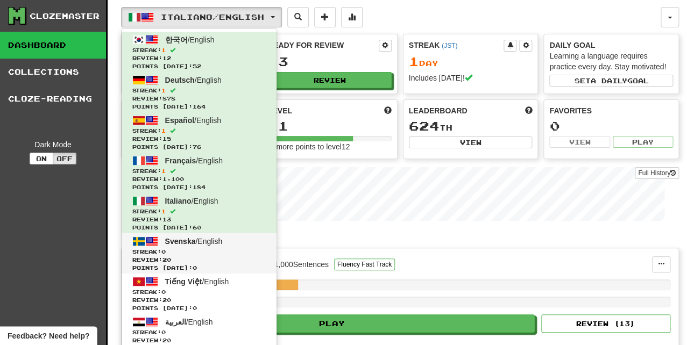
click at [219, 238] on span "Svenska / English" at bounding box center [194, 241] width 58 height 9
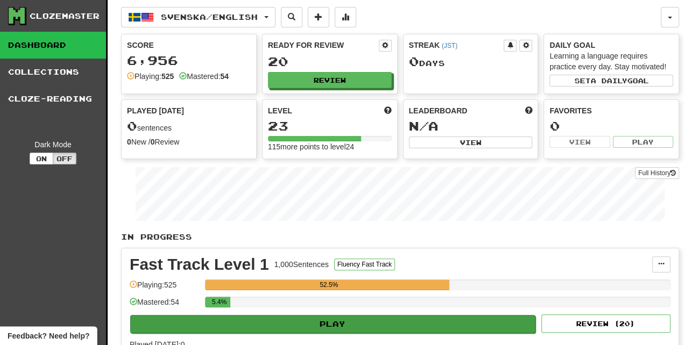
click at [394, 315] on button "Play" at bounding box center [332, 324] width 405 height 18
select select "**"
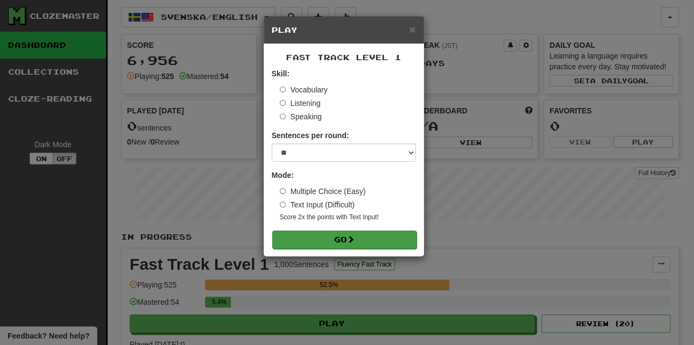
click at [300, 235] on button "Go" at bounding box center [344, 240] width 144 height 18
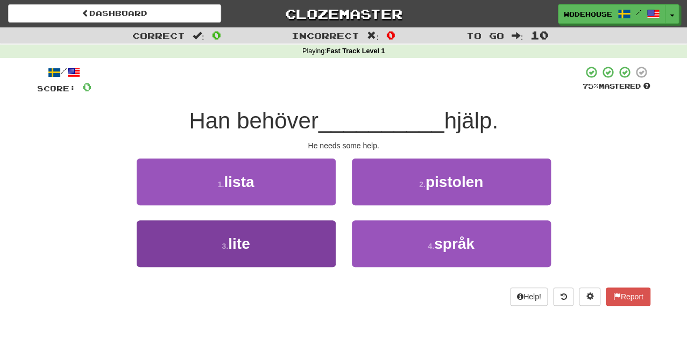
click at [276, 228] on button "3 . lite" at bounding box center [236, 244] width 199 height 47
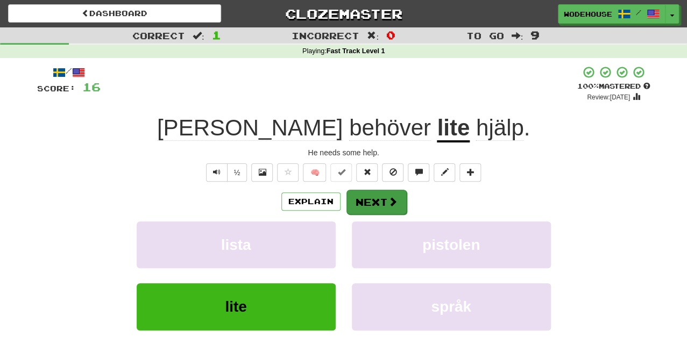
click at [377, 201] on button "Next" at bounding box center [376, 202] width 60 height 25
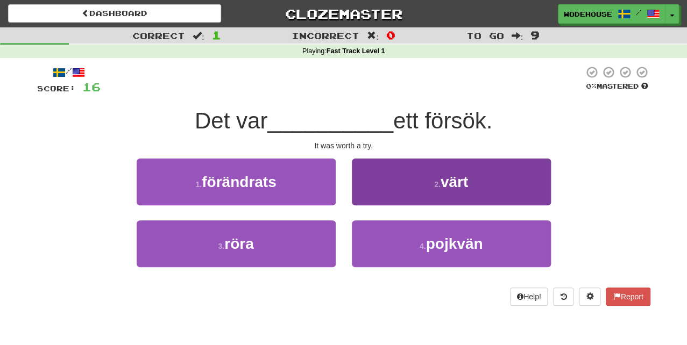
click at [380, 175] on button "2 . värt" at bounding box center [451, 182] width 199 height 47
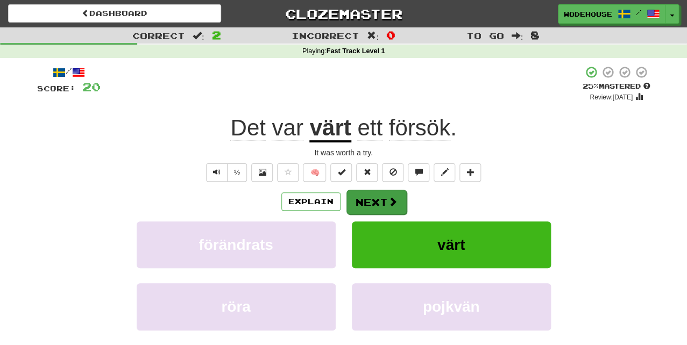
click at [384, 201] on button "Next" at bounding box center [376, 202] width 60 height 25
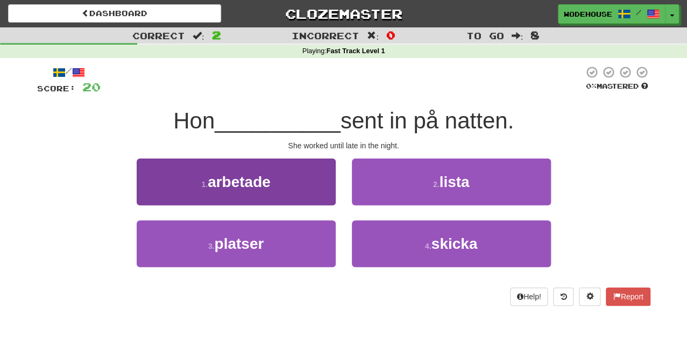
click at [238, 178] on span "arbetade" at bounding box center [239, 182] width 63 height 17
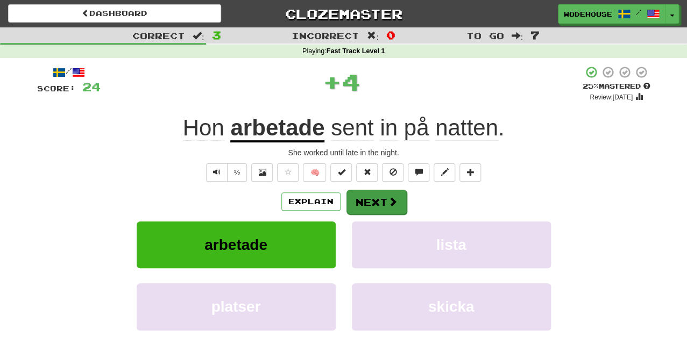
click at [384, 203] on button "Next" at bounding box center [376, 202] width 60 height 25
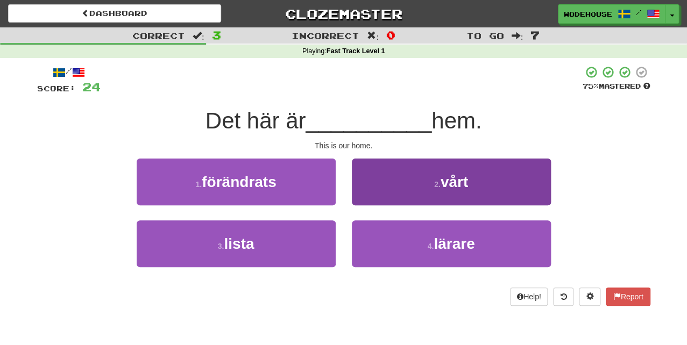
click at [413, 181] on button "2 . vårt" at bounding box center [451, 182] width 199 height 47
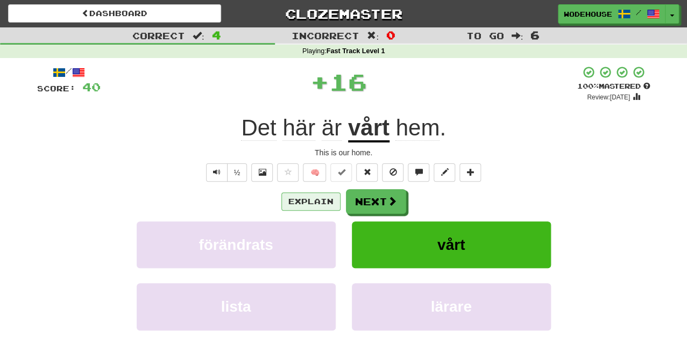
click at [316, 204] on button "Explain" at bounding box center [310, 202] width 59 height 18
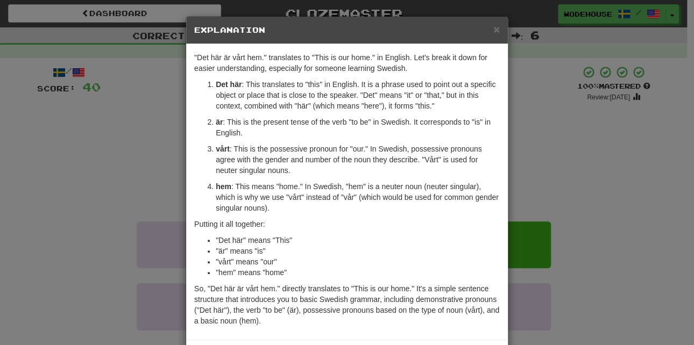
click at [100, 183] on div "× Explanation "Det här är vårt hem." translates to "This is our home." in Engli…" at bounding box center [347, 172] width 694 height 345
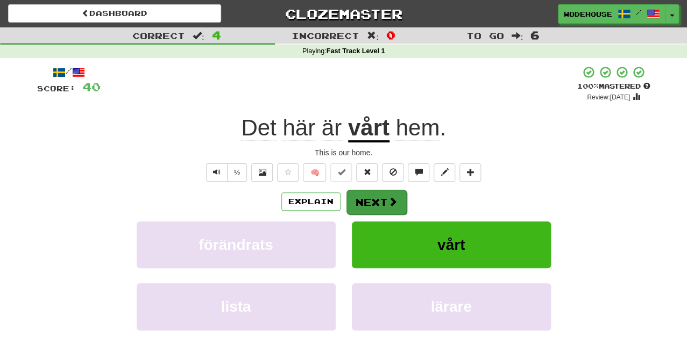
click at [394, 202] on span at bounding box center [393, 202] width 10 height 10
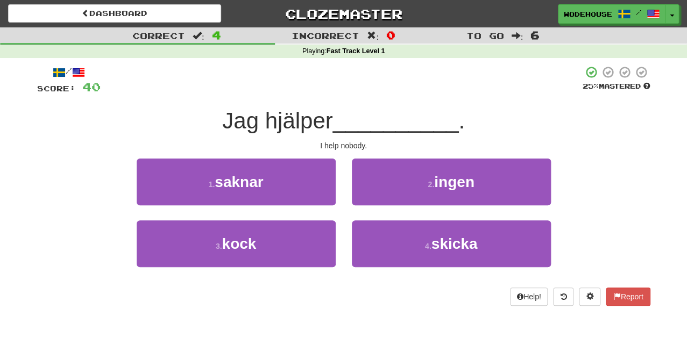
click at [394, 202] on button "2 . ingen" at bounding box center [451, 182] width 199 height 47
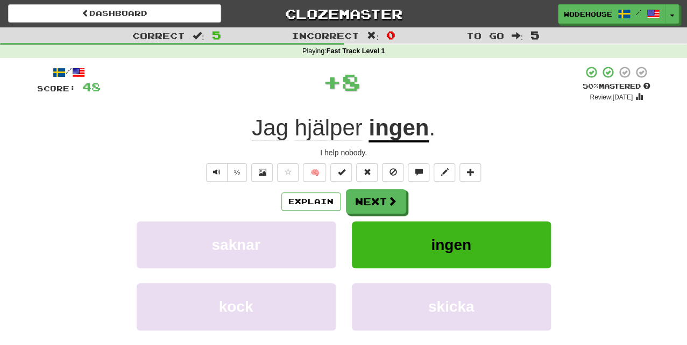
click at [394, 202] on span at bounding box center [392, 201] width 10 height 10
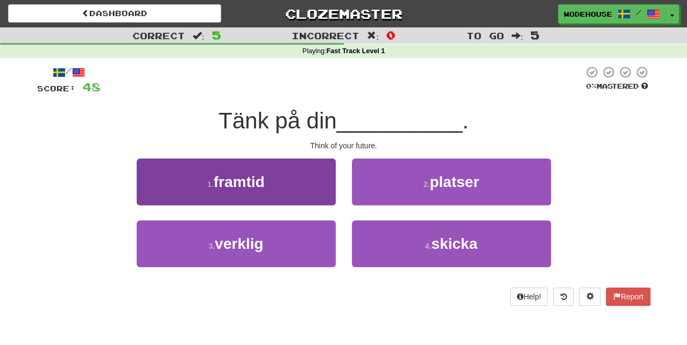
click at [250, 182] on span "framtid" at bounding box center [239, 182] width 51 height 17
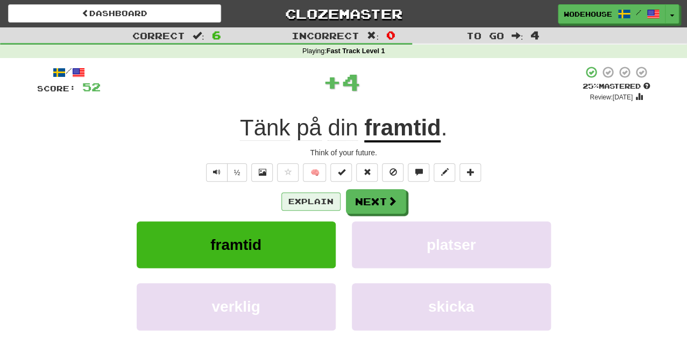
click at [301, 195] on button "Explain" at bounding box center [310, 202] width 59 height 18
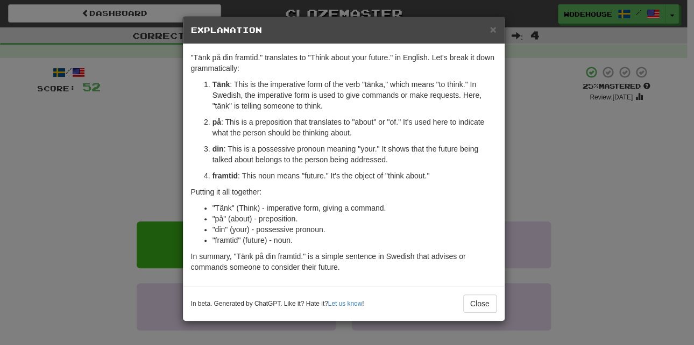
click at [79, 147] on div "× Explanation "Tänk på din framtid." translates to "Think about your future." i…" at bounding box center [347, 172] width 694 height 345
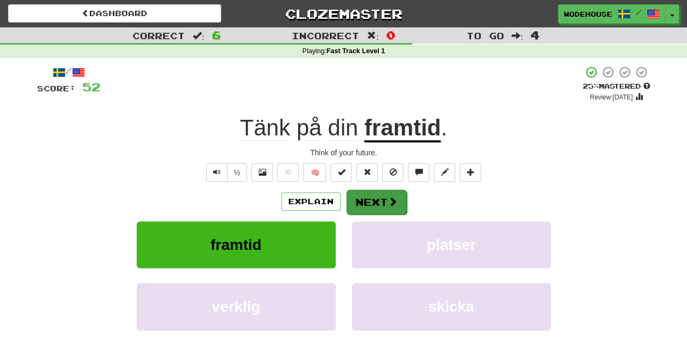
click at [365, 203] on button "Next" at bounding box center [376, 202] width 60 height 25
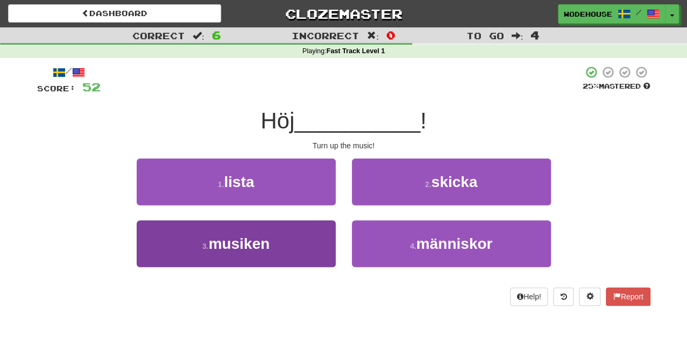
click at [321, 247] on button "3 . musiken" at bounding box center [236, 244] width 199 height 47
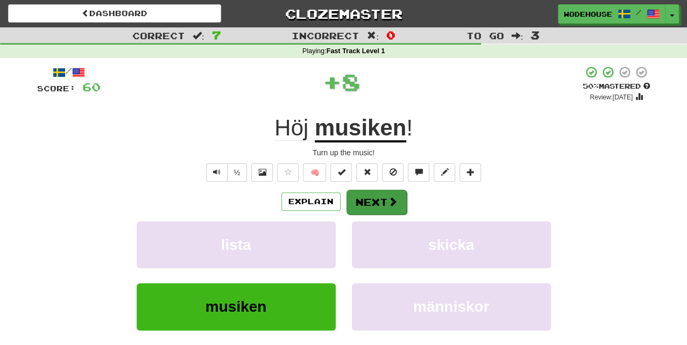
click at [363, 197] on button "Next" at bounding box center [376, 202] width 60 height 25
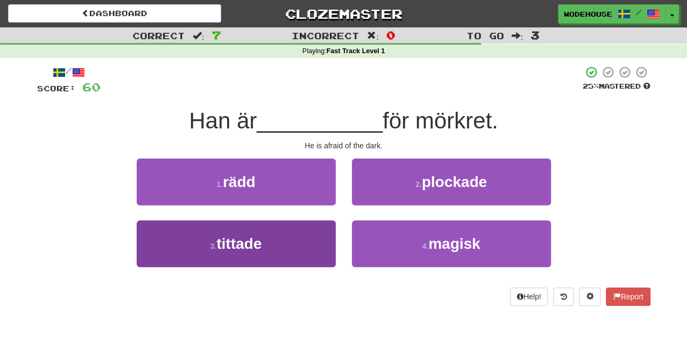
click at [246, 249] on span "tittade" at bounding box center [238, 244] width 45 height 17
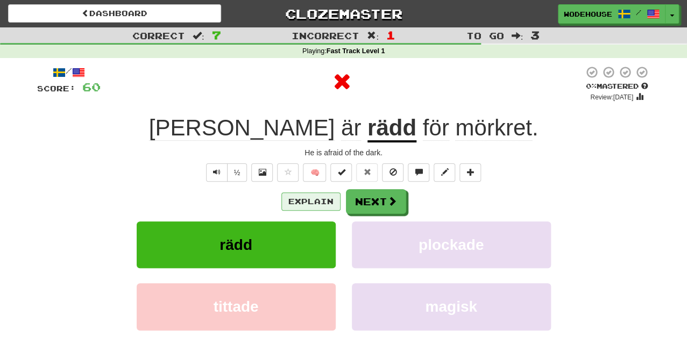
click at [323, 204] on button "Explain" at bounding box center [310, 202] width 59 height 18
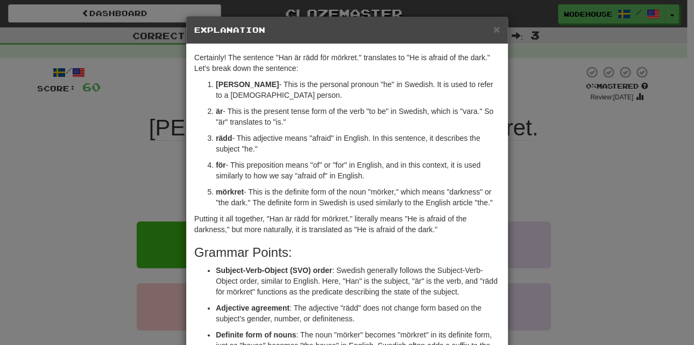
click at [102, 188] on div "× Explanation Certainly! The sentence "Han är rädd för mörkret." translates to …" at bounding box center [347, 172] width 694 height 345
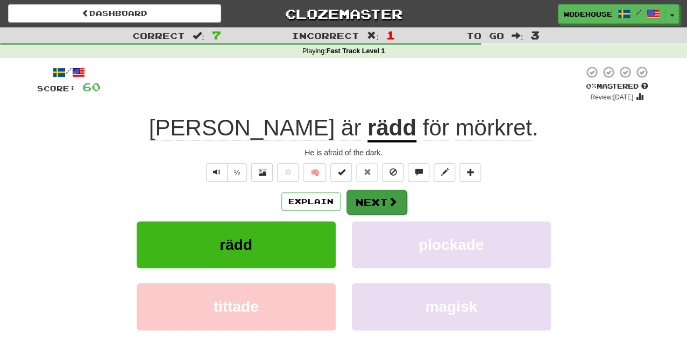
click at [383, 196] on button "Next" at bounding box center [376, 202] width 60 height 25
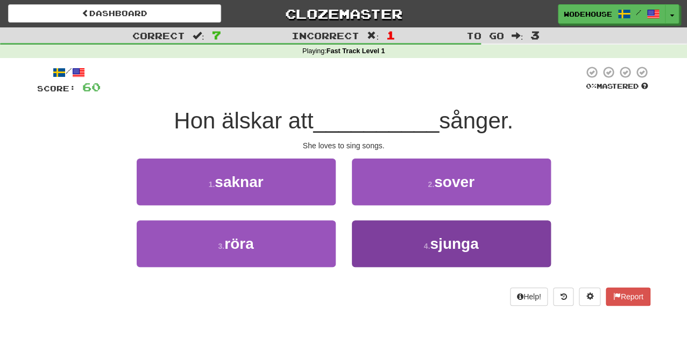
click at [439, 258] on button "4 . [GEOGRAPHIC_DATA]" at bounding box center [451, 244] width 199 height 47
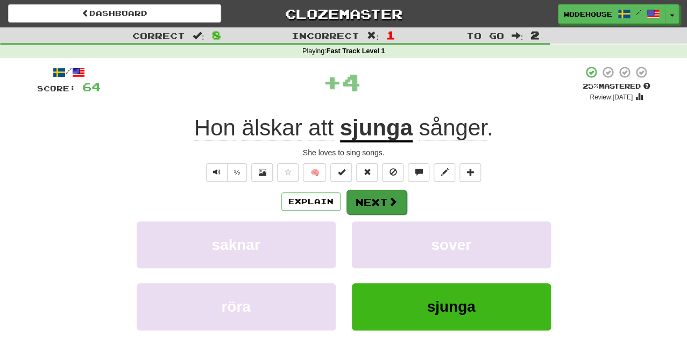
click at [377, 201] on button "Next" at bounding box center [376, 202] width 60 height 25
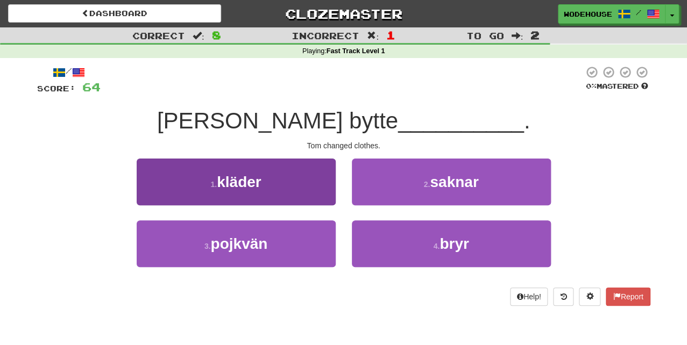
click at [267, 186] on button "1 . kläder" at bounding box center [236, 182] width 199 height 47
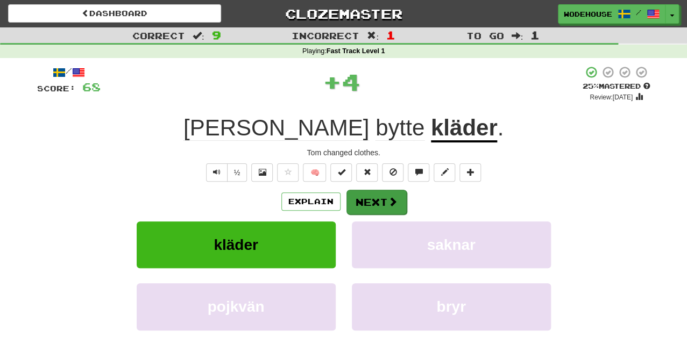
click at [385, 200] on button "Next" at bounding box center [376, 202] width 60 height 25
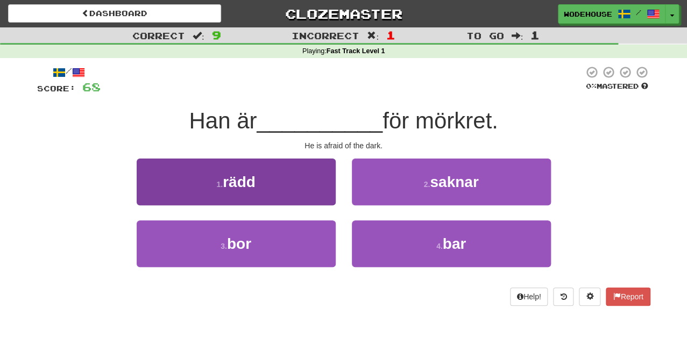
click at [268, 183] on button "1 . rädd" at bounding box center [236, 182] width 199 height 47
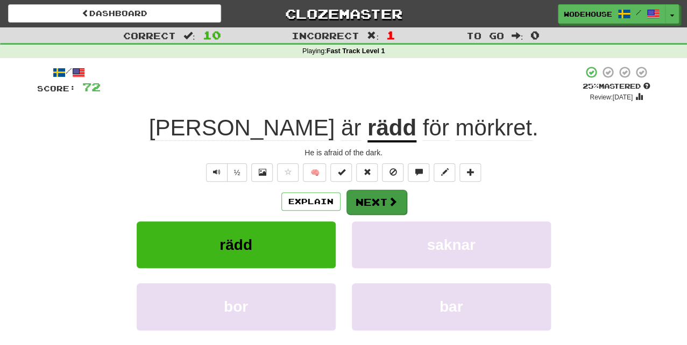
click at [367, 196] on button "Next" at bounding box center [376, 202] width 60 height 25
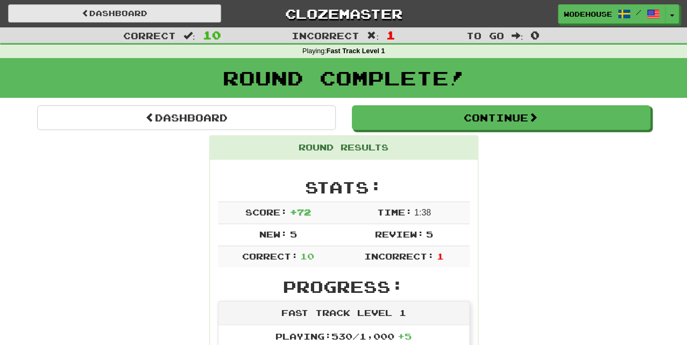
click at [123, 17] on link "Dashboard" at bounding box center [114, 13] width 213 height 18
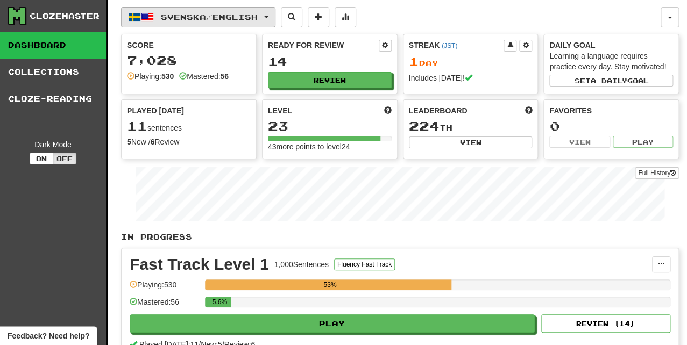
click at [171, 17] on span "Svenska / English" at bounding box center [209, 16] width 97 height 9
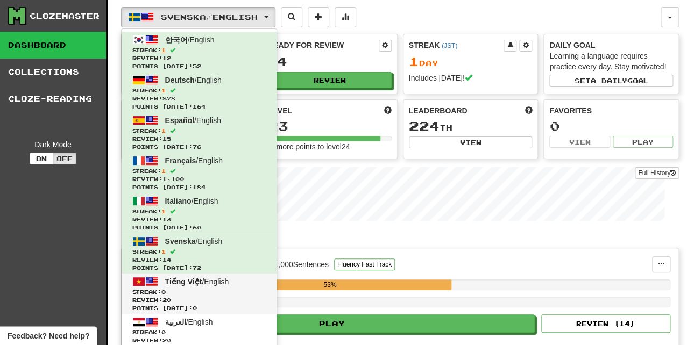
click at [201, 281] on span "Tiếng Việt / English" at bounding box center [197, 282] width 64 height 9
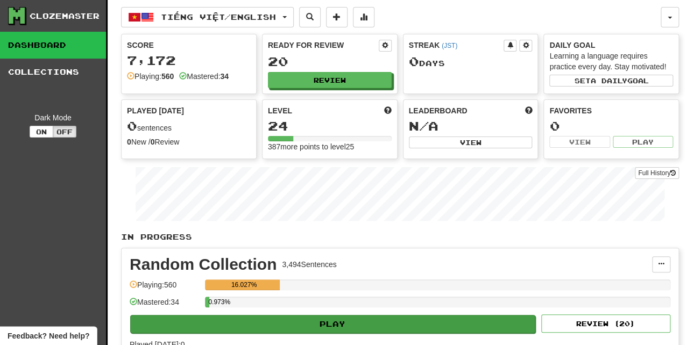
click at [277, 315] on button "Play" at bounding box center [332, 324] width 405 height 18
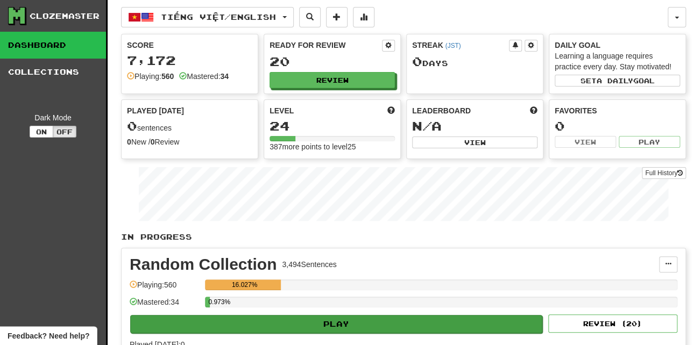
select select "**"
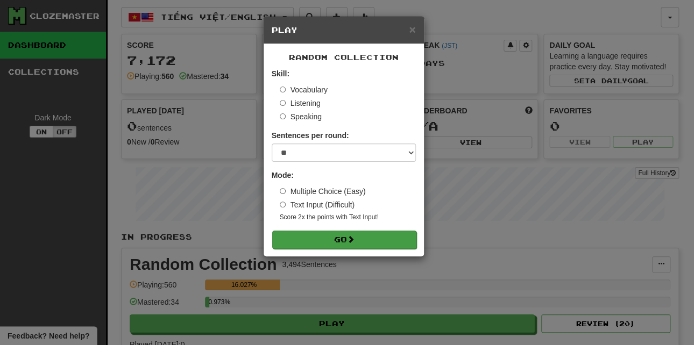
click at [348, 232] on button "Go" at bounding box center [344, 240] width 144 height 18
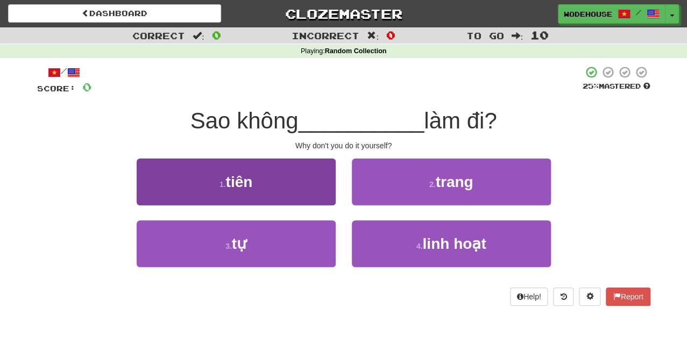
click at [276, 180] on button "1 . tiên" at bounding box center [236, 182] width 199 height 47
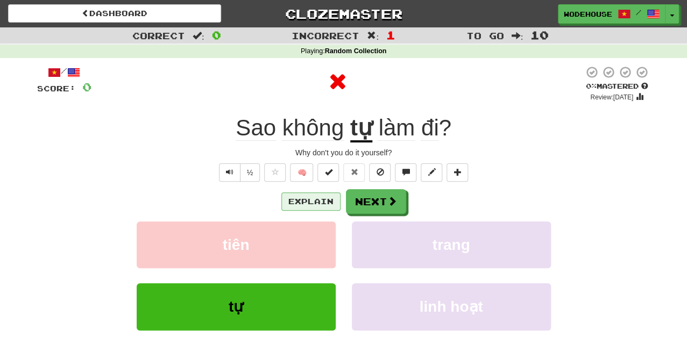
click at [326, 195] on button "Explain" at bounding box center [310, 202] width 59 height 18
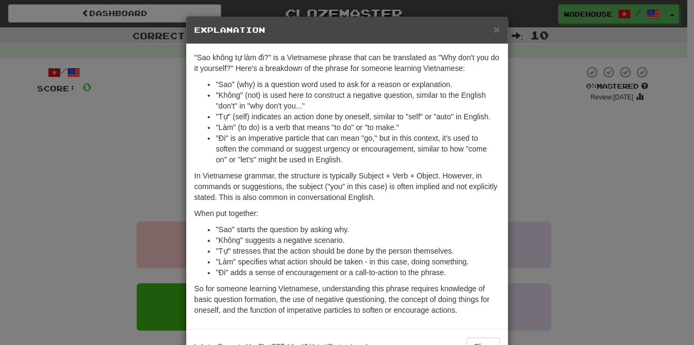
click at [87, 152] on div "× Explanation "Sao không tự làm đi?" is a Vietnamese phrase that can be transla…" at bounding box center [347, 172] width 694 height 345
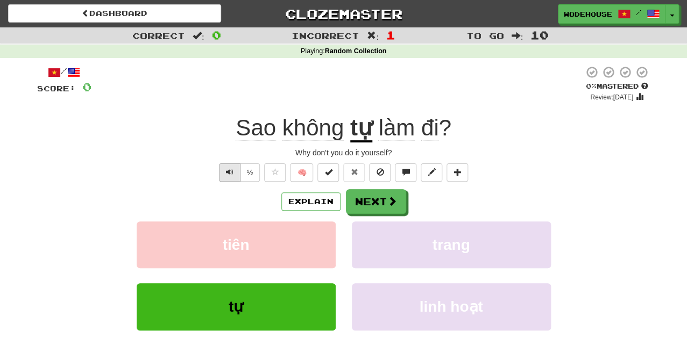
click at [228, 169] on span "Text-to-speech controls" at bounding box center [230, 172] width 8 height 8
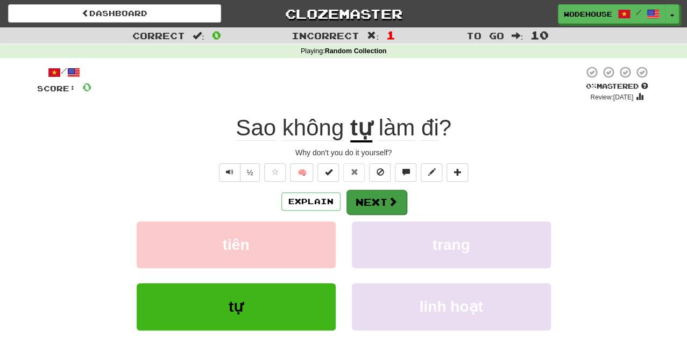
click at [367, 196] on button "Next" at bounding box center [376, 202] width 60 height 25
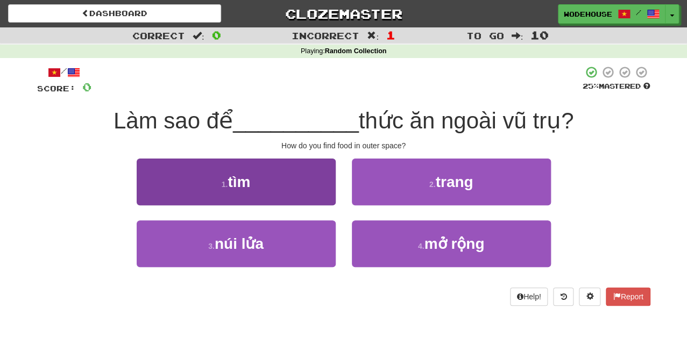
click at [316, 201] on button "1 . tìm" at bounding box center [236, 182] width 199 height 47
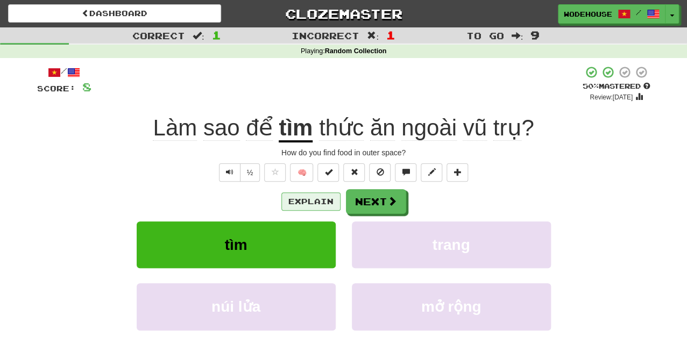
click at [298, 202] on button "Explain" at bounding box center [310, 202] width 59 height 18
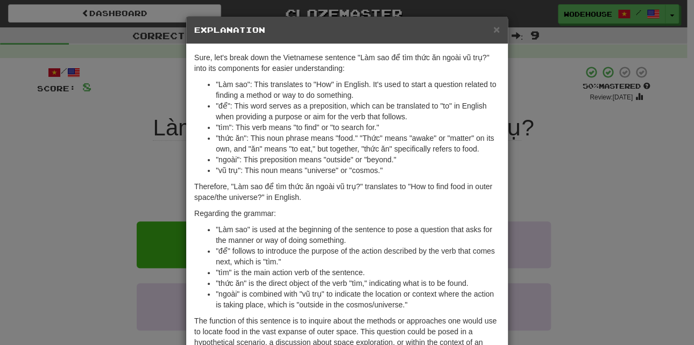
click at [62, 170] on div "× Explanation Sure, let's break down the Vietnamese sentence "Làm sao để tìm th…" at bounding box center [347, 172] width 694 height 345
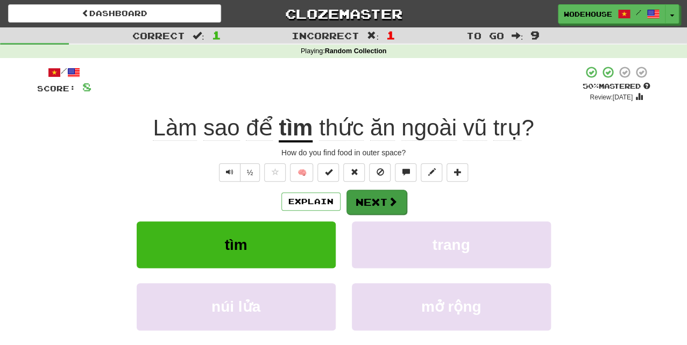
click at [373, 200] on button "Next" at bounding box center [376, 202] width 60 height 25
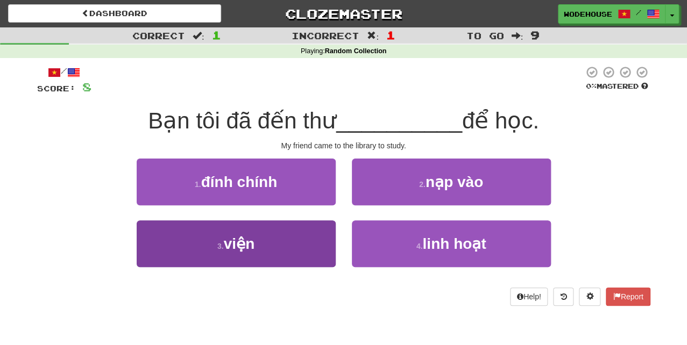
click at [284, 260] on button "3 . viện" at bounding box center [236, 244] width 199 height 47
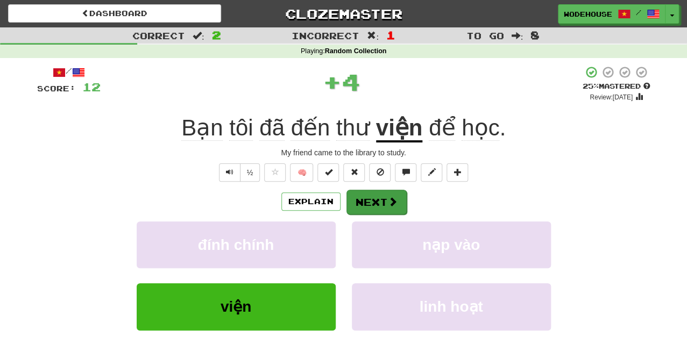
click at [388, 198] on span at bounding box center [393, 202] width 10 height 10
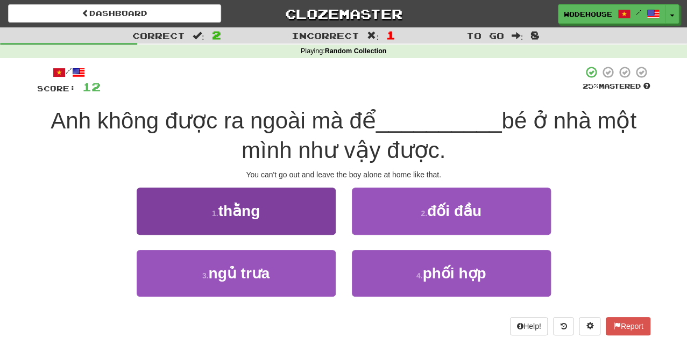
click at [211, 216] on button "1 . thằng" at bounding box center [236, 211] width 199 height 47
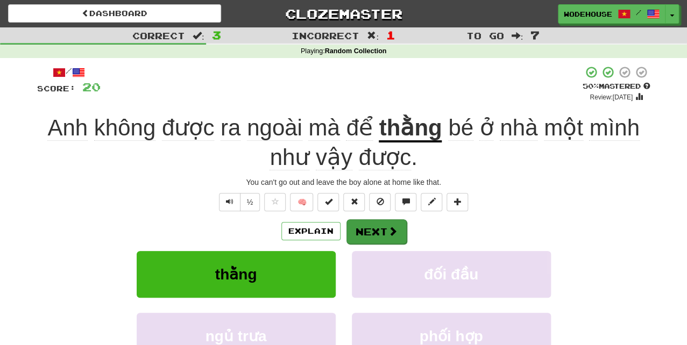
click at [393, 227] on span at bounding box center [393, 232] width 10 height 10
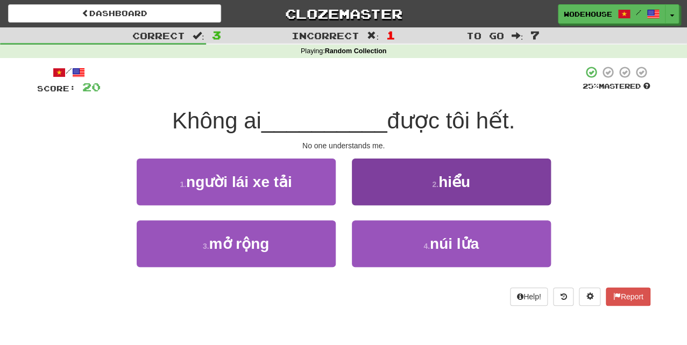
click at [392, 190] on button "2 . hiểu" at bounding box center [451, 182] width 199 height 47
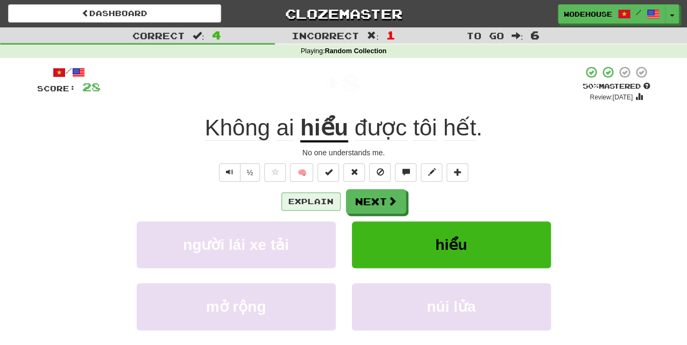
click at [289, 201] on button "Explain" at bounding box center [310, 202] width 59 height 18
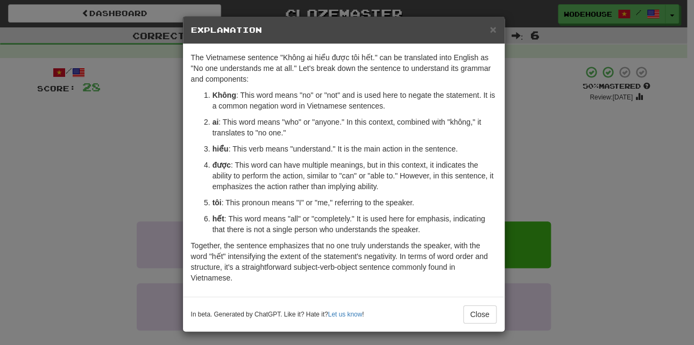
click at [63, 180] on div "× Explanation The Vietnamese sentence "Không ai hiểu được tôi hết." can be tran…" at bounding box center [347, 172] width 694 height 345
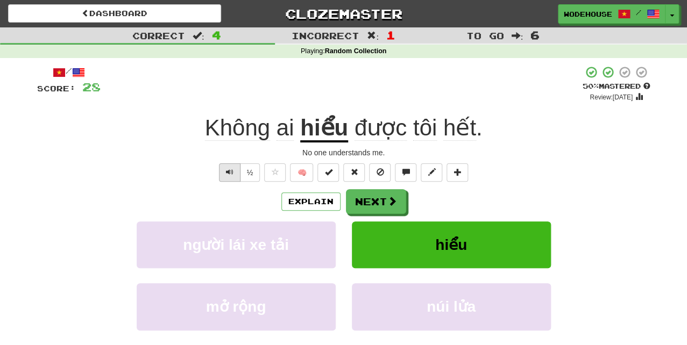
click at [229, 171] on span "Text-to-speech controls" at bounding box center [230, 172] width 8 height 8
click at [373, 197] on button "Next" at bounding box center [376, 202] width 60 height 25
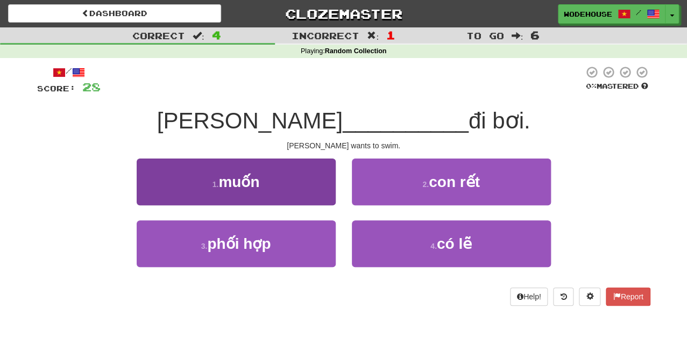
click at [292, 194] on button "1 . muốn" at bounding box center [236, 182] width 199 height 47
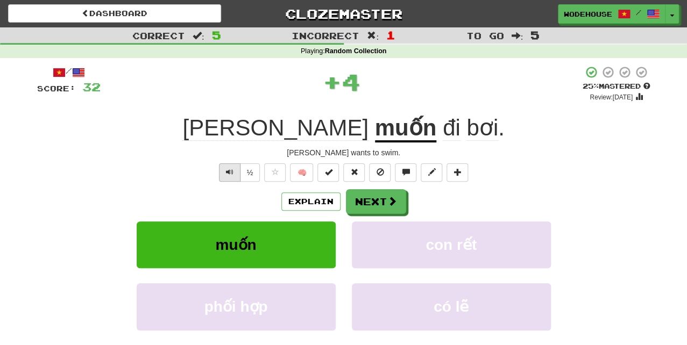
click at [230, 171] on span "Text-to-speech controls" at bounding box center [230, 172] width 8 height 8
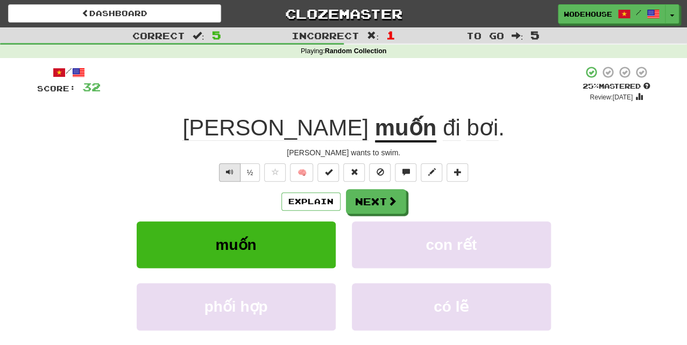
click at [230, 171] on span "Text-to-speech controls" at bounding box center [230, 172] width 8 height 8
click at [373, 194] on button "Next" at bounding box center [376, 202] width 60 height 25
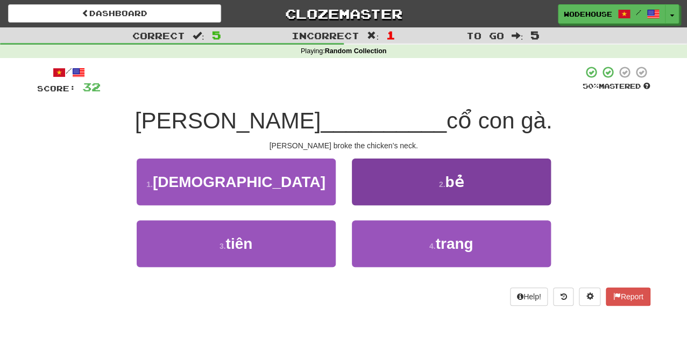
click at [376, 186] on button "2 . bẻ" at bounding box center [451, 182] width 199 height 47
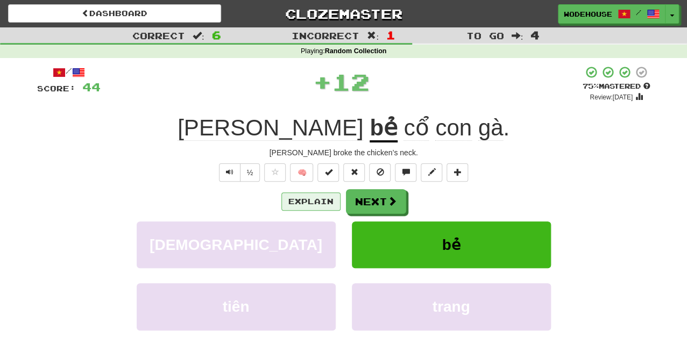
click at [309, 198] on button "Explain" at bounding box center [310, 202] width 59 height 18
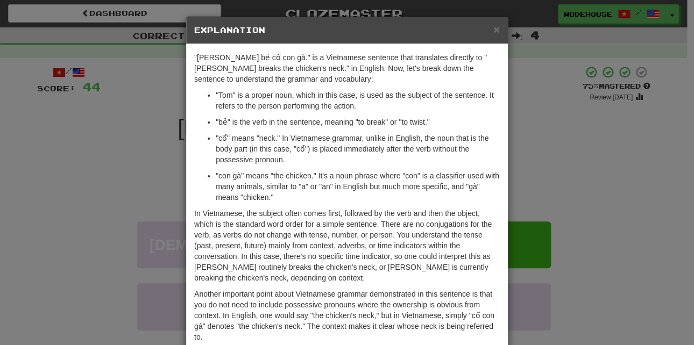
click at [56, 165] on div "× Explanation "Tom bẻ cổ con gà." is a Vietnamese sentence that translates dire…" at bounding box center [347, 172] width 694 height 345
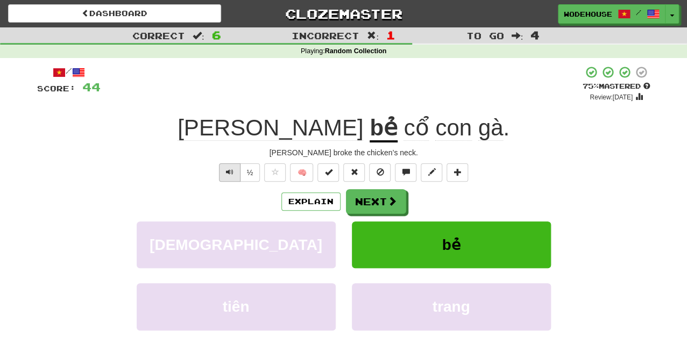
click at [230, 168] on span "Text-to-speech controls" at bounding box center [230, 172] width 8 height 8
click at [376, 195] on button "Next" at bounding box center [376, 202] width 60 height 25
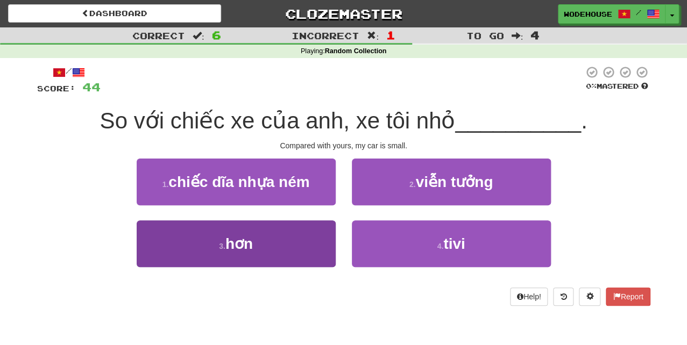
click at [263, 253] on button "3 . hơn" at bounding box center [236, 244] width 199 height 47
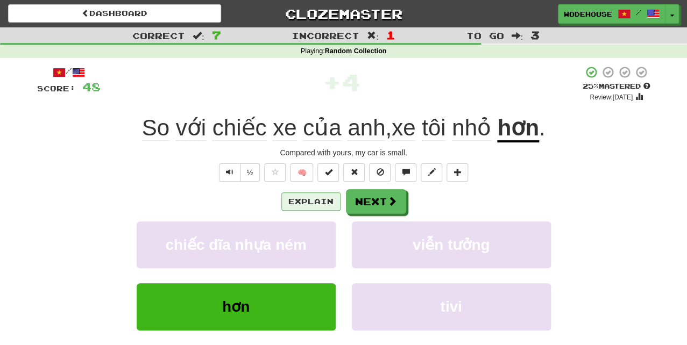
click at [317, 200] on button "Explain" at bounding box center [310, 202] width 59 height 18
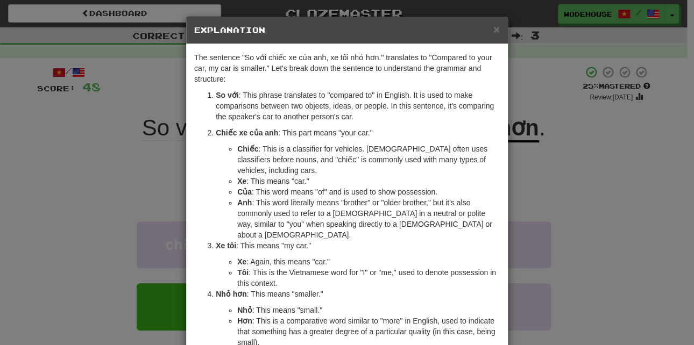
click at [94, 155] on div "× Explanation The sentence "So với chiếc xe của anh, xe tôi nhỏ hơn." translate…" at bounding box center [347, 172] width 694 height 345
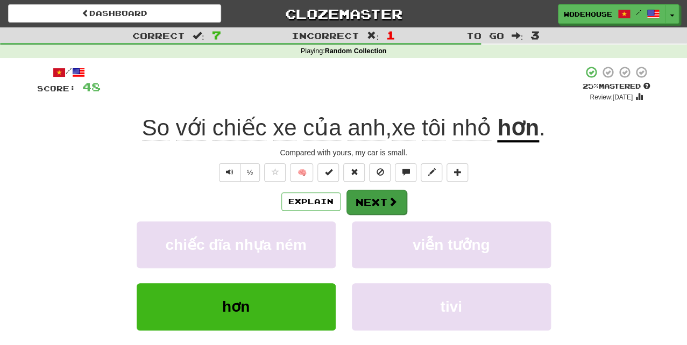
click at [374, 201] on button "Next" at bounding box center [376, 202] width 60 height 25
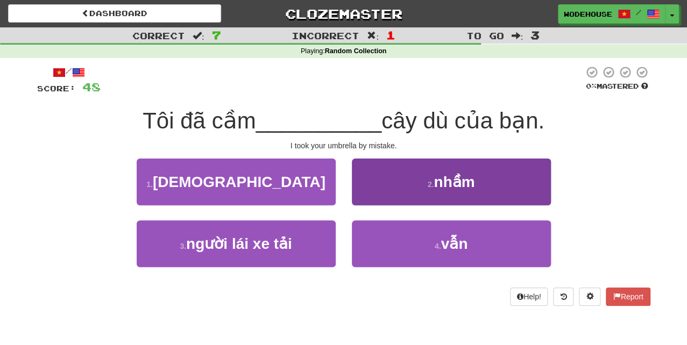
click at [389, 190] on button "2 . nhầm" at bounding box center [451, 182] width 199 height 47
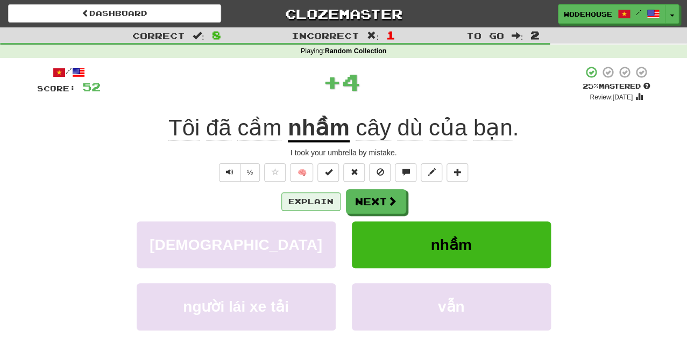
click at [323, 202] on button "Explain" at bounding box center [310, 202] width 59 height 18
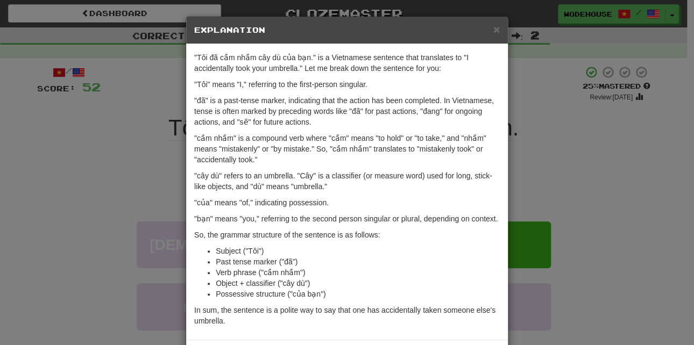
click at [79, 209] on div "× Explanation "Tôi đã cầm nhầm cây dù của bạn." is a Vietnamese sentence that t…" at bounding box center [347, 172] width 694 height 345
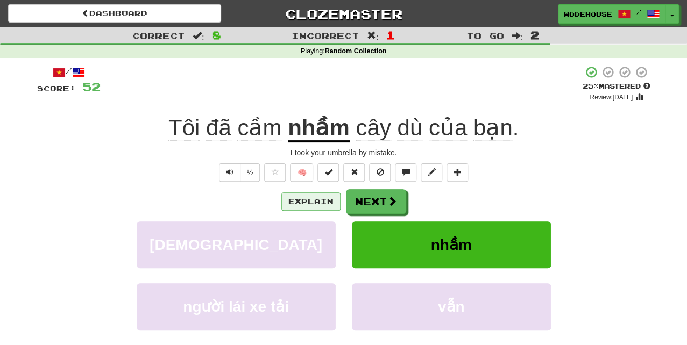
click at [316, 201] on button "Explain" at bounding box center [310, 202] width 59 height 18
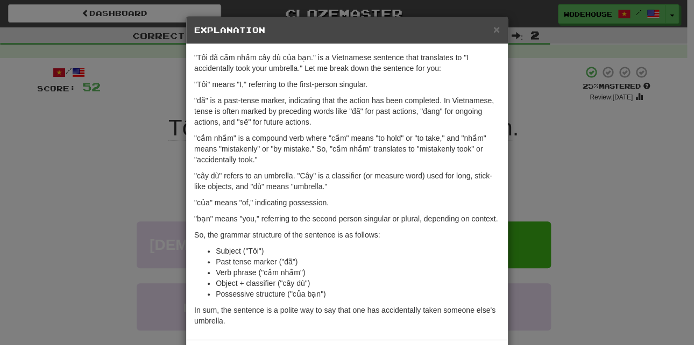
click at [54, 159] on div "× Explanation "Tôi đã cầm nhầm cây dù của bạn." is a Vietnamese sentence that t…" at bounding box center [347, 172] width 694 height 345
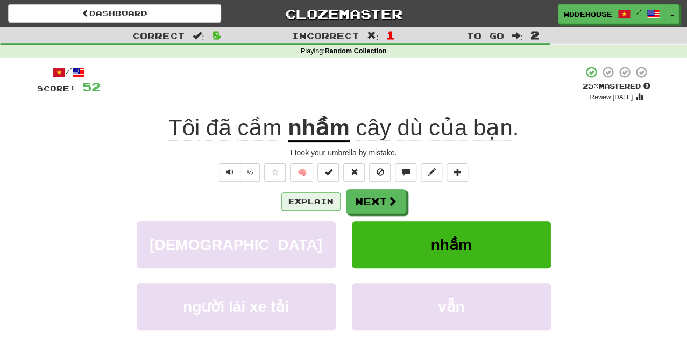
click at [311, 198] on button "Explain" at bounding box center [310, 202] width 59 height 18
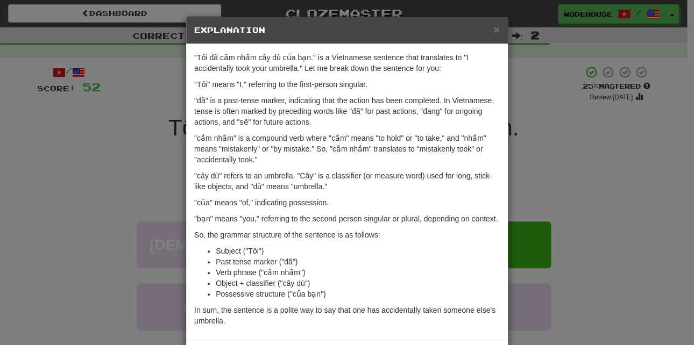
click at [57, 153] on div "× Explanation "Tôi đã cầm nhầm cây dù của bạn." is a Vietnamese sentence that t…" at bounding box center [347, 172] width 694 height 345
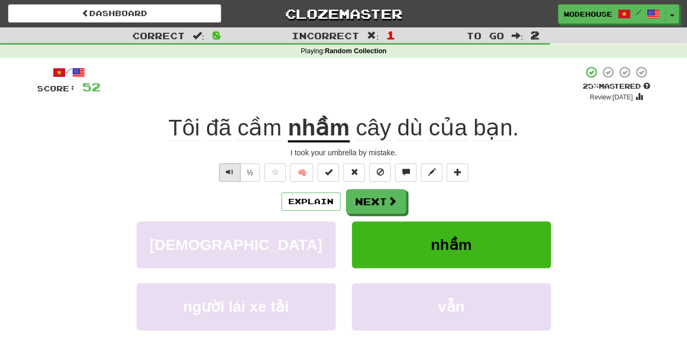
click at [228, 175] on button "Text-to-speech controls" at bounding box center [230, 173] width 22 height 18
click at [394, 204] on span at bounding box center [393, 202] width 10 height 10
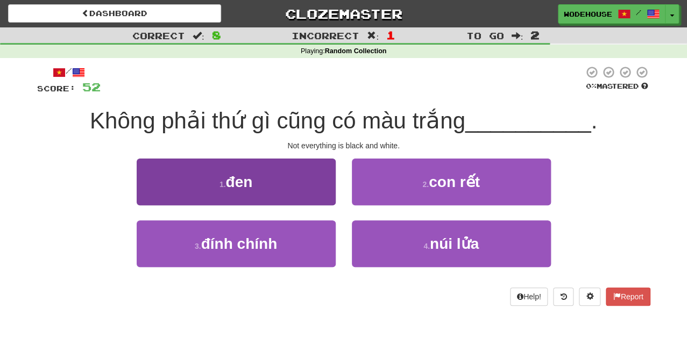
click at [274, 179] on button "1 . đen" at bounding box center [236, 182] width 199 height 47
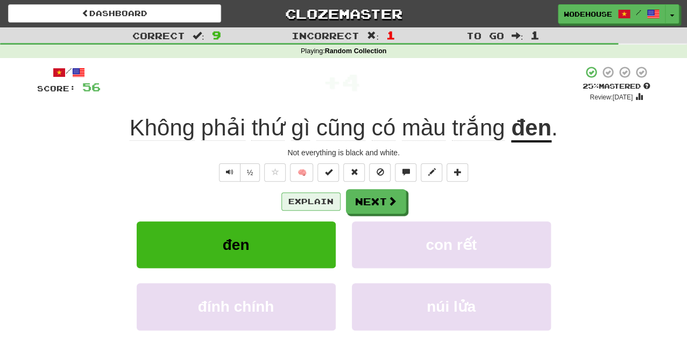
click at [291, 199] on button "Explain" at bounding box center [310, 202] width 59 height 18
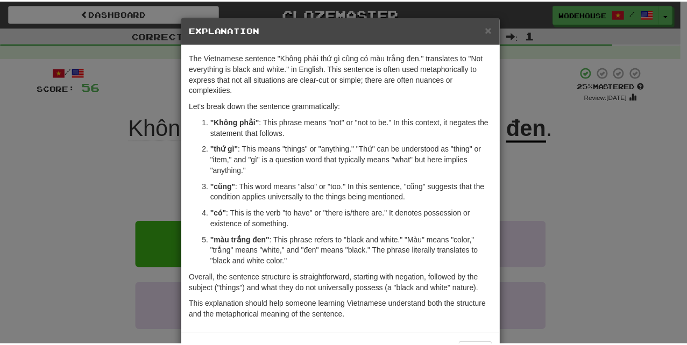
scroll to position [2, 0]
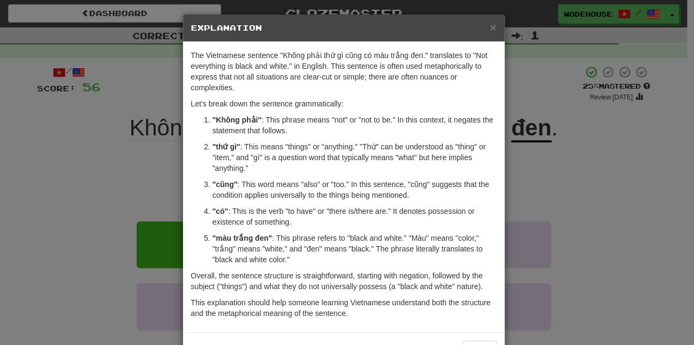
click at [82, 173] on div "× Explanation The Vietnamese sentence "Không phải thứ gì cũng có màu trắng đen.…" at bounding box center [347, 172] width 694 height 345
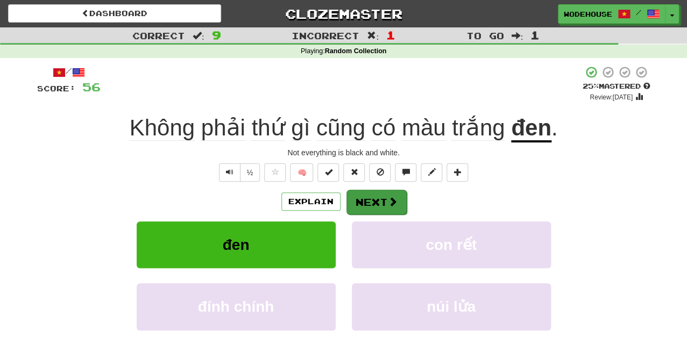
click at [359, 201] on button "Next" at bounding box center [376, 202] width 60 height 25
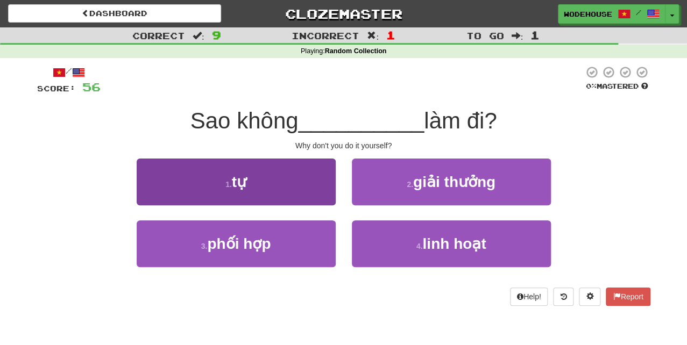
click at [264, 187] on button "1 . tự" at bounding box center [236, 182] width 199 height 47
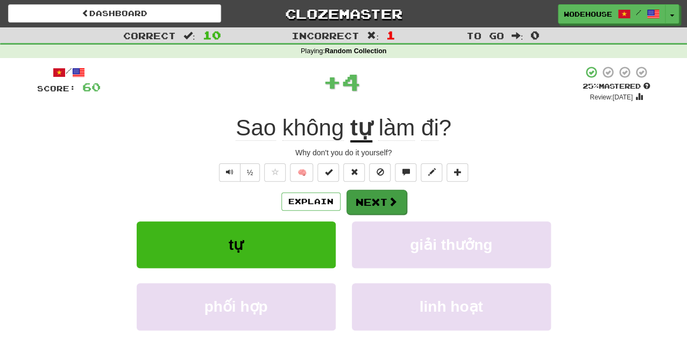
click at [362, 197] on button "Next" at bounding box center [376, 202] width 60 height 25
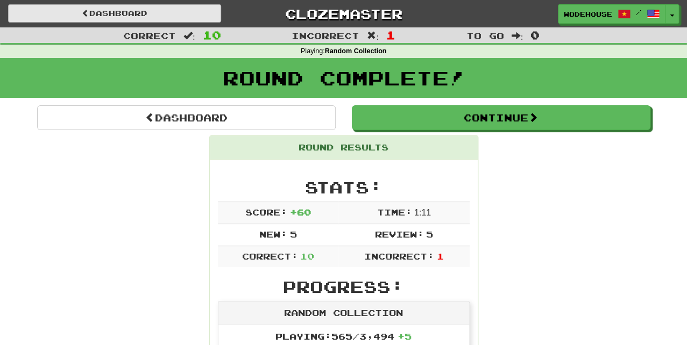
click at [142, 12] on link "Dashboard" at bounding box center [114, 13] width 213 height 18
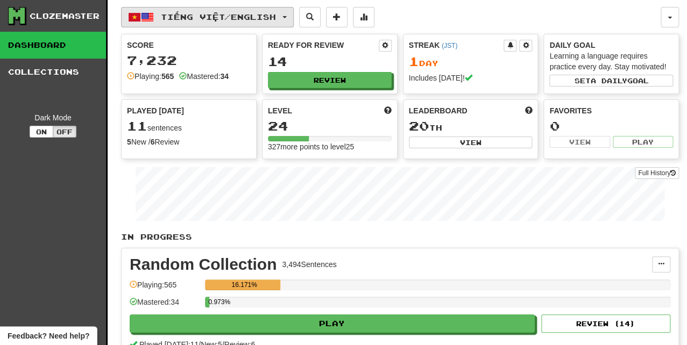
click at [217, 17] on span "Tiếng Việt / English" at bounding box center [218, 16] width 115 height 9
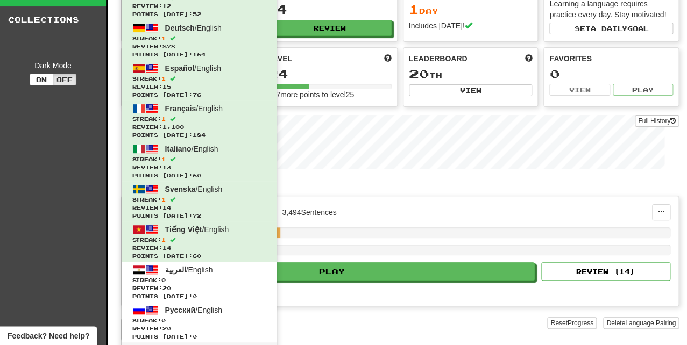
scroll to position [116, 0]
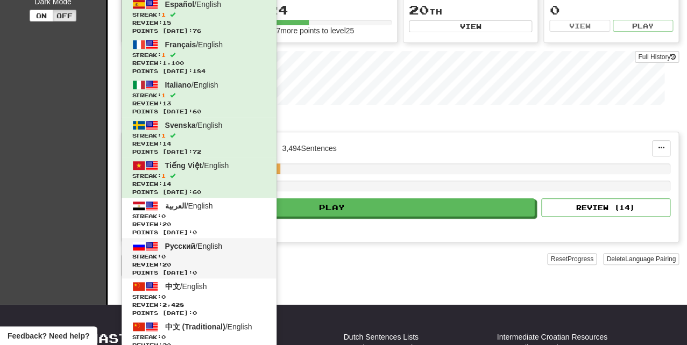
click at [192, 242] on span "Русский" at bounding box center [180, 246] width 31 height 9
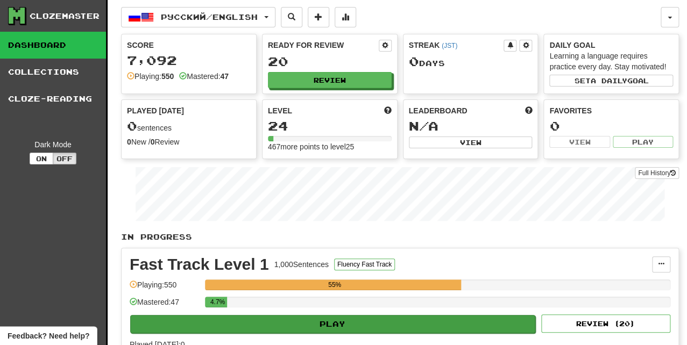
click at [347, 317] on button "Play" at bounding box center [332, 324] width 405 height 18
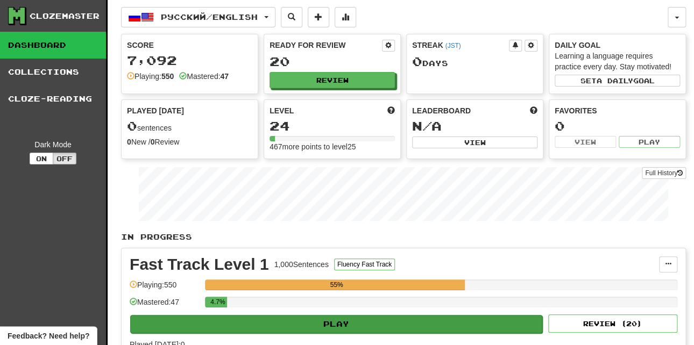
select select "**"
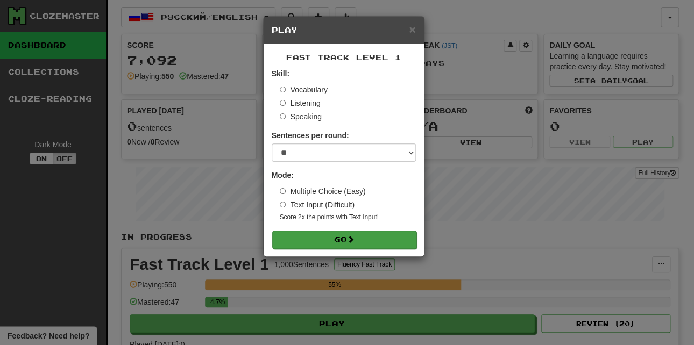
click at [299, 243] on button "Go" at bounding box center [344, 240] width 144 height 18
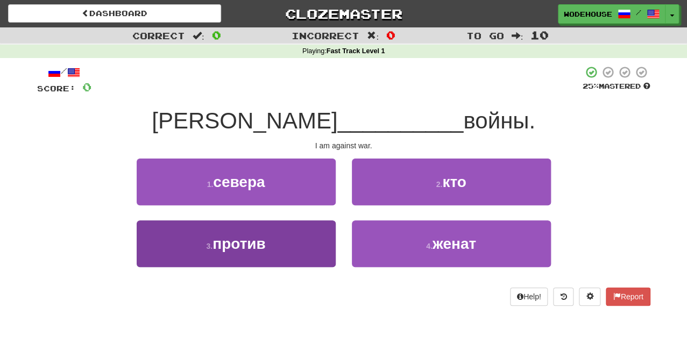
click at [255, 244] on span "против" at bounding box center [239, 244] width 53 height 17
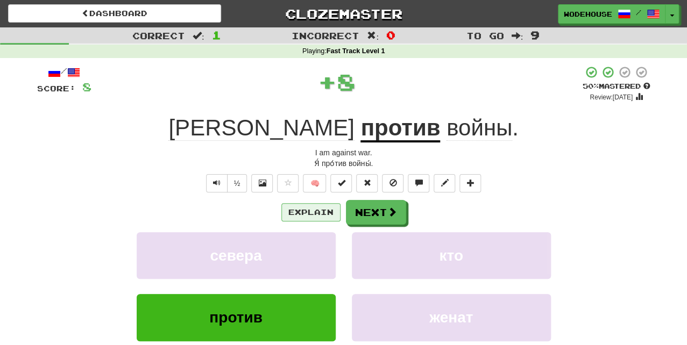
click at [320, 207] on button "Explain" at bounding box center [310, 212] width 59 height 18
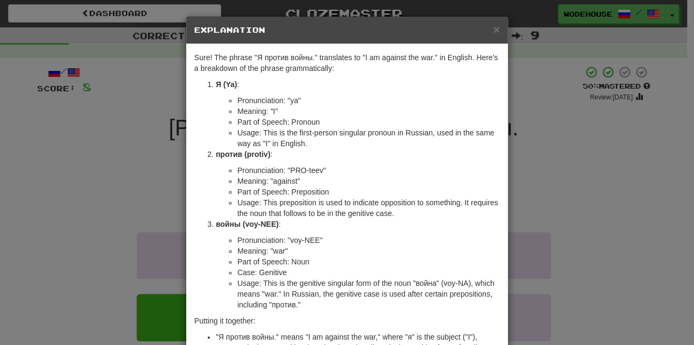
click at [97, 172] on div "× Explanation Sure! The phrase "Я против войны." translates to "I am against th…" at bounding box center [347, 172] width 694 height 345
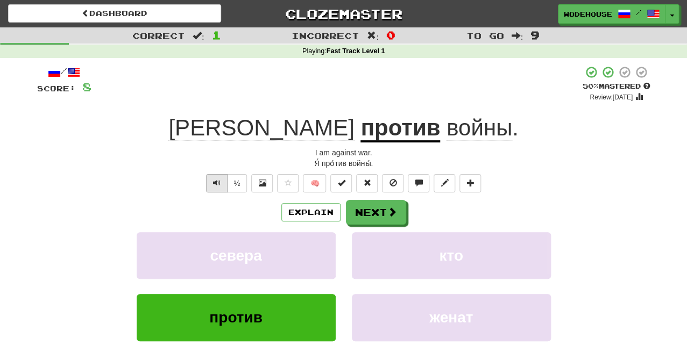
click at [208, 179] on button "Text-to-speech controls" at bounding box center [217, 183] width 22 height 18
click at [373, 211] on button "Next" at bounding box center [376, 213] width 60 height 25
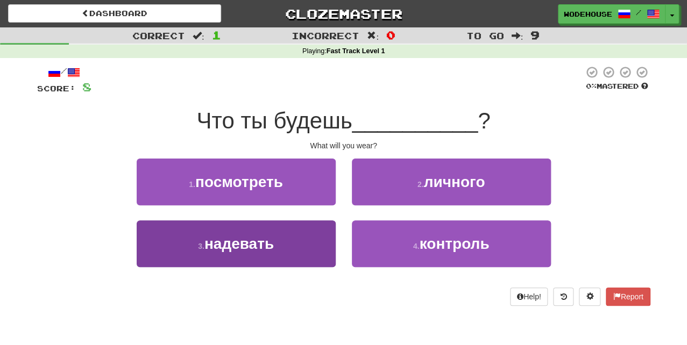
click at [278, 251] on button "3 . надевать" at bounding box center [236, 244] width 199 height 47
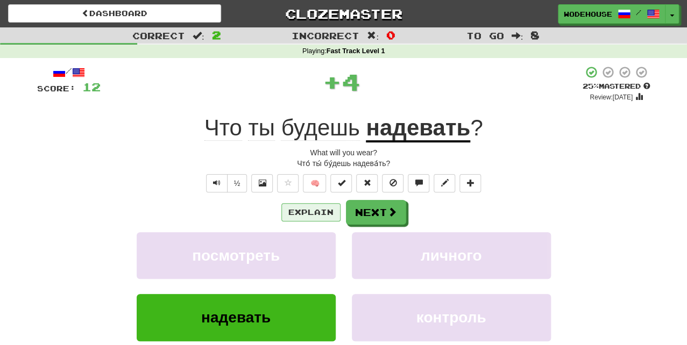
click at [313, 211] on button "Explain" at bounding box center [310, 212] width 59 height 18
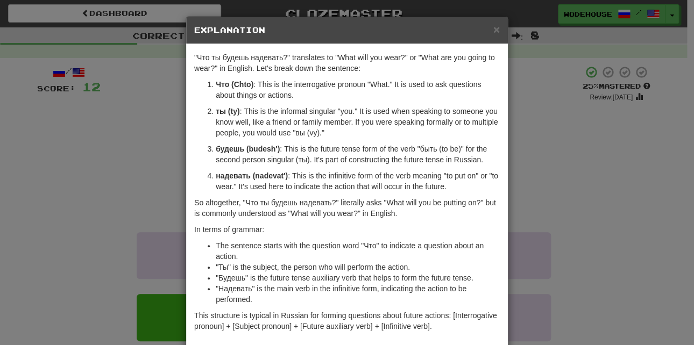
click at [115, 195] on div "× Explanation "Что ты будешь надевать?" translates to "What will you wear?" or …" at bounding box center [347, 172] width 694 height 345
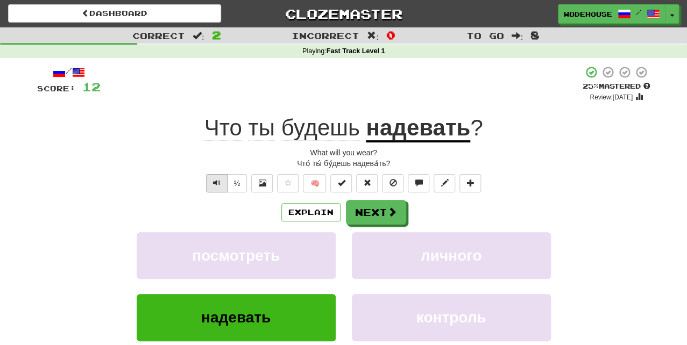
click at [216, 183] on span "Text-to-speech controls" at bounding box center [217, 183] width 8 height 8
click at [309, 207] on button "Explain" at bounding box center [310, 212] width 59 height 18
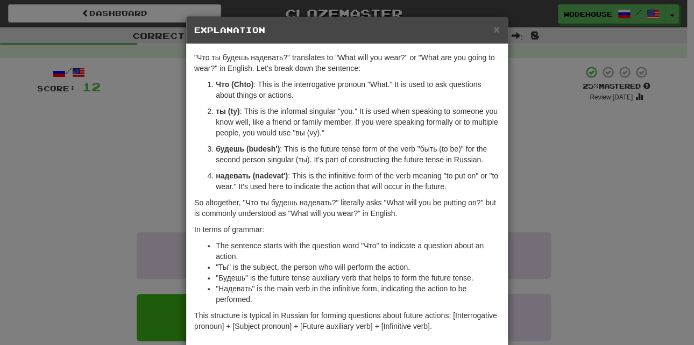
click at [55, 166] on div "× Explanation "Что ты будешь надевать?" translates to "What will you wear?" or …" at bounding box center [347, 172] width 694 height 345
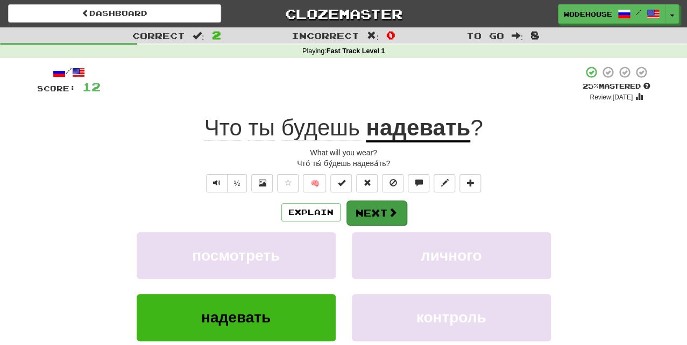
click at [358, 214] on button "Next" at bounding box center [376, 213] width 60 height 25
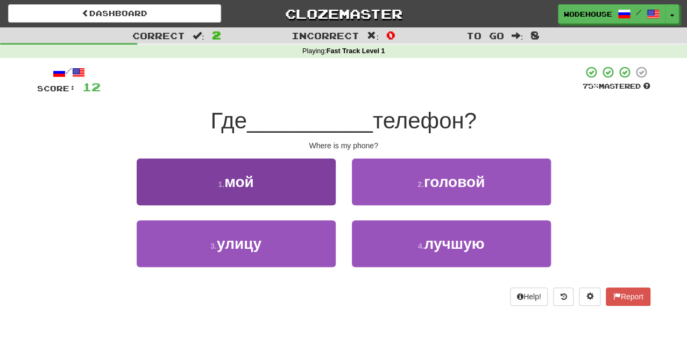
click at [298, 191] on button "1 . мой" at bounding box center [236, 182] width 199 height 47
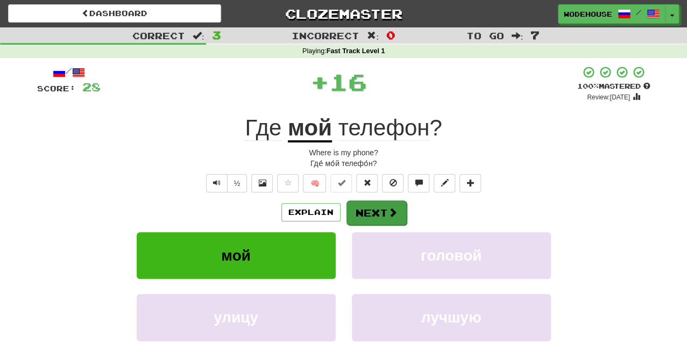
click at [369, 209] on button "Next" at bounding box center [376, 213] width 60 height 25
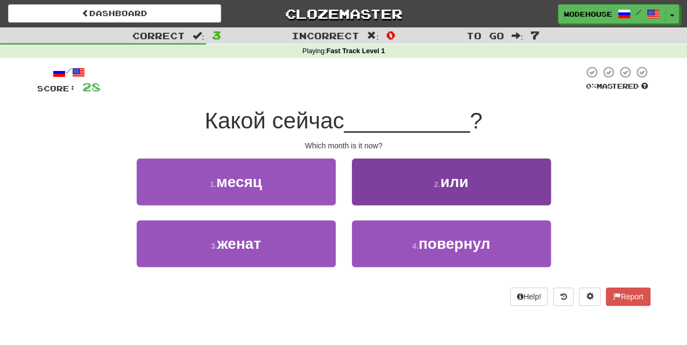
click at [432, 189] on button "2 . или" at bounding box center [451, 182] width 199 height 47
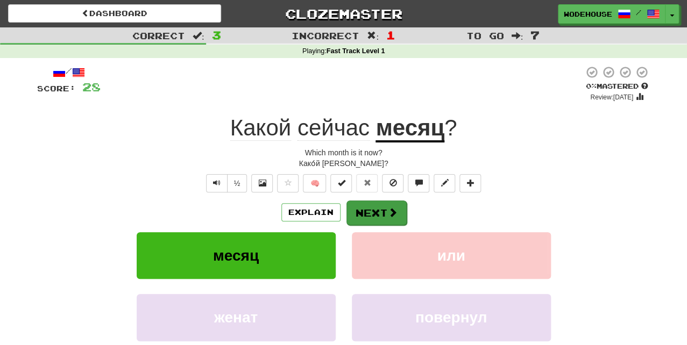
click at [380, 213] on button "Next" at bounding box center [376, 213] width 60 height 25
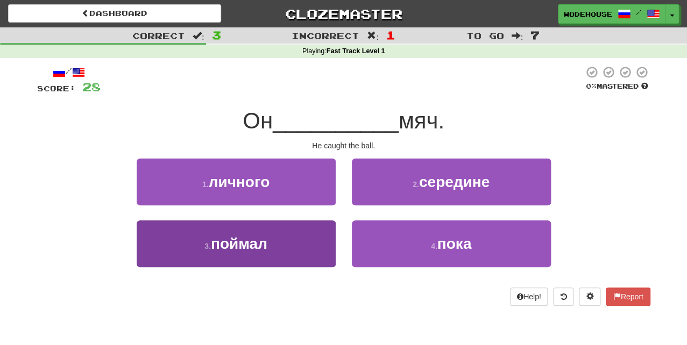
click at [298, 243] on button "3 . поймал" at bounding box center [236, 244] width 199 height 47
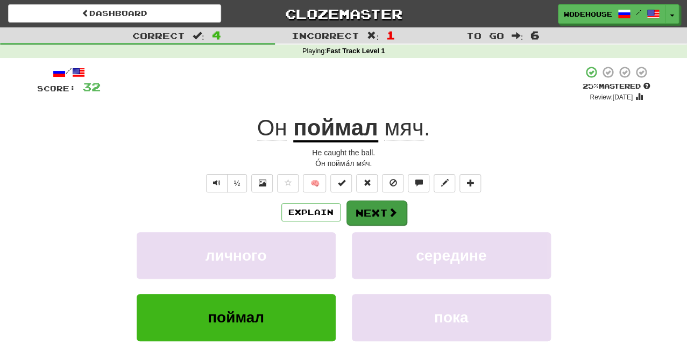
click at [379, 209] on button "Next" at bounding box center [376, 213] width 60 height 25
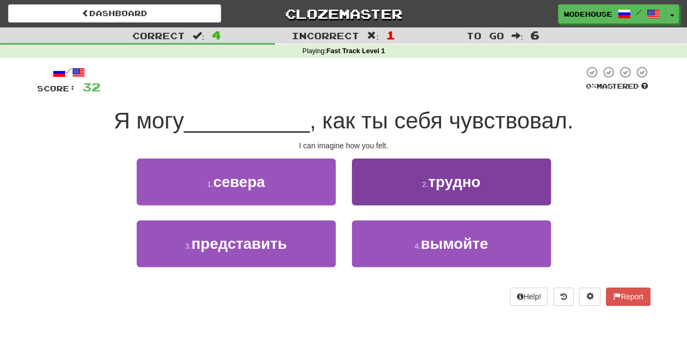
click at [413, 180] on button "2 . трудно" at bounding box center [451, 182] width 199 height 47
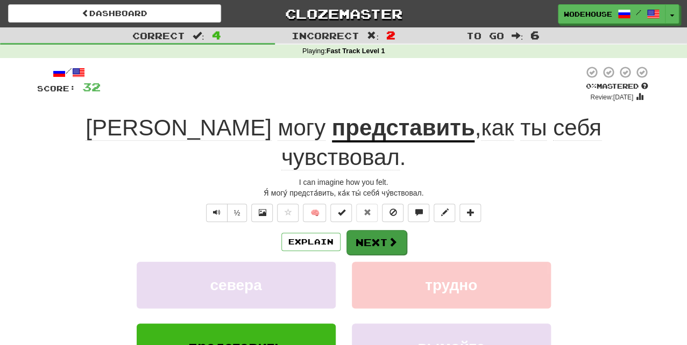
click at [378, 230] on button "Next" at bounding box center [376, 242] width 60 height 25
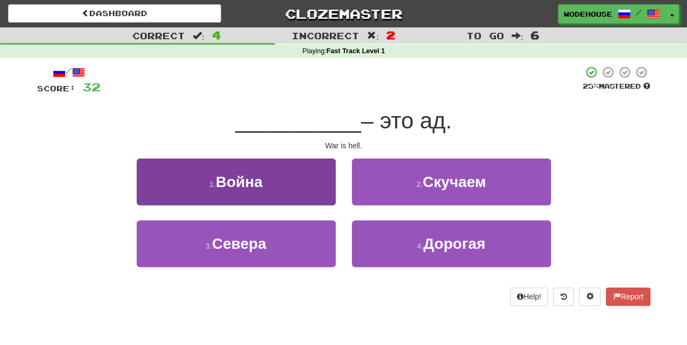
click at [234, 186] on span "Война" at bounding box center [239, 182] width 47 height 17
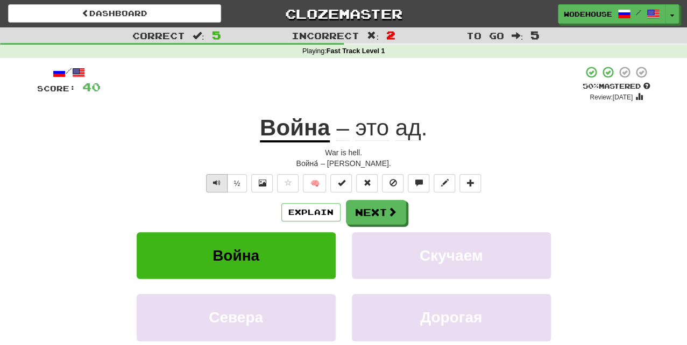
click at [210, 179] on button "Text-to-speech controls" at bounding box center [217, 183] width 22 height 18
click at [316, 215] on button "Explain" at bounding box center [310, 212] width 59 height 18
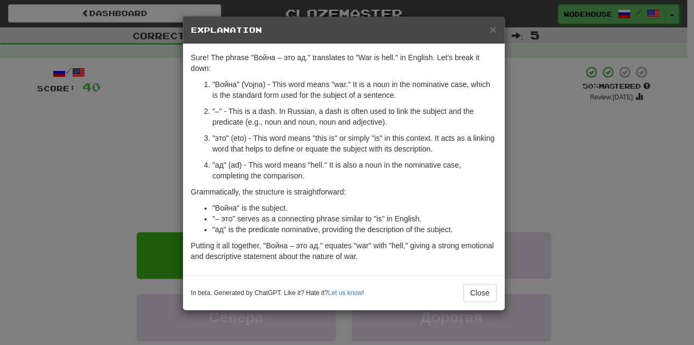
click at [120, 179] on div "× Explanation Sure! The phrase "Война – это ад." translates to "War is hell." i…" at bounding box center [347, 172] width 694 height 345
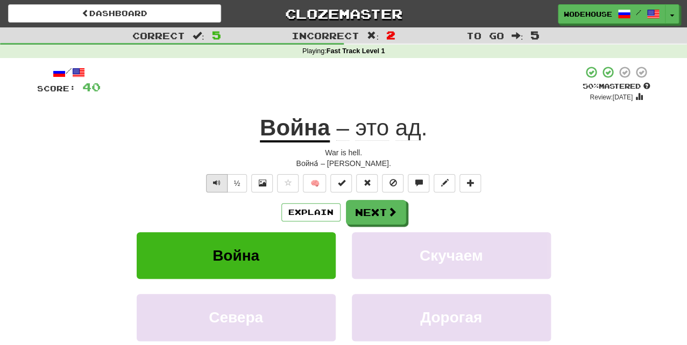
click at [212, 183] on button "Text-to-speech controls" at bounding box center [217, 183] width 22 height 18
click at [368, 211] on button "Next" at bounding box center [376, 213] width 60 height 25
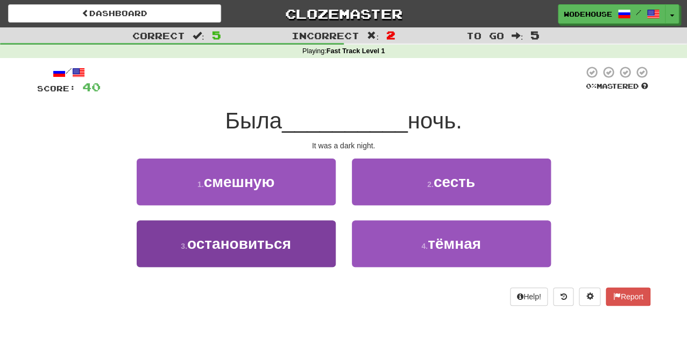
click at [224, 249] on span "остановиться" at bounding box center [239, 244] width 104 height 17
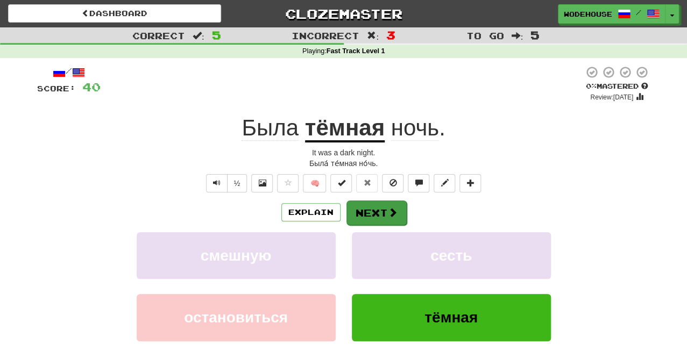
click at [368, 218] on button "Next" at bounding box center [376, 213] width 60 height 25
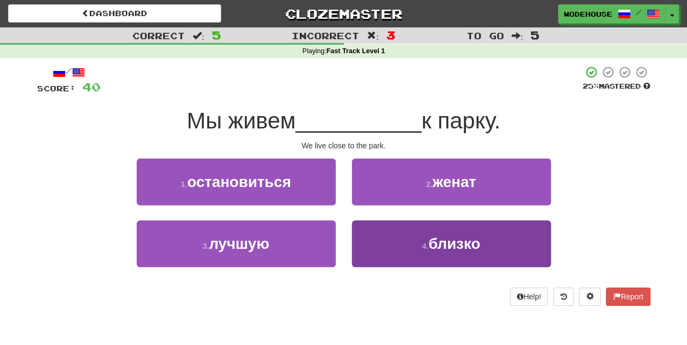
click at [403, 241] on button "4 . близко" at bounding box center [451, 244] width 199 height 47
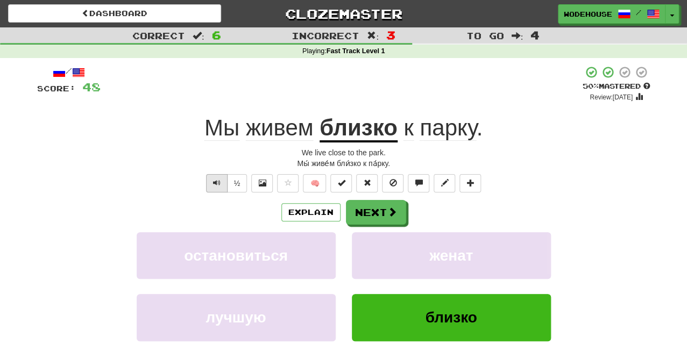
click at [222, 177] on button "Text-to-speech controls" at bounding box center [217, 183] width 22 height 18
click at [361, 210] on button "Next" at bounding box center [376, 213] width 60 height 25
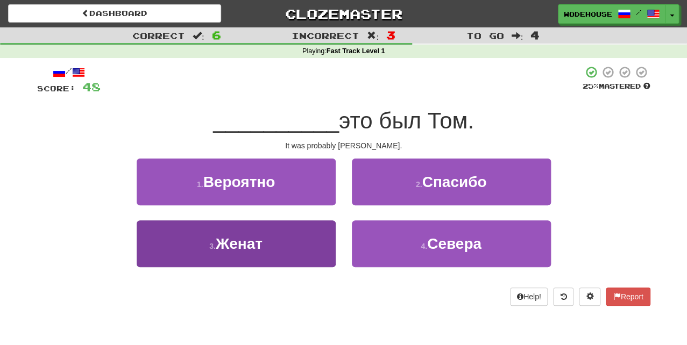
click at [282, 253] on button "3 . Женат" at bounding box center [236, 244] width 199 height 47
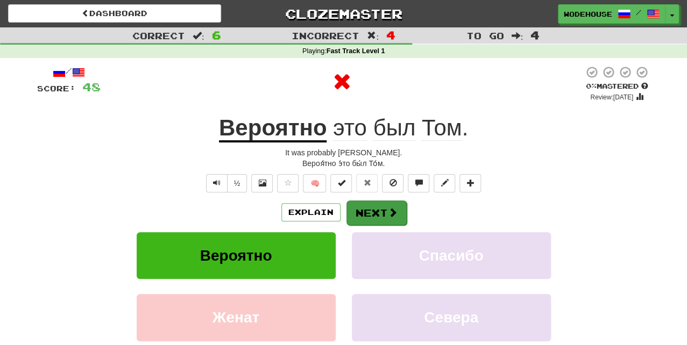
click at [381, 208] on button "Next" at bounding box center [376, 213] width 60 height 25
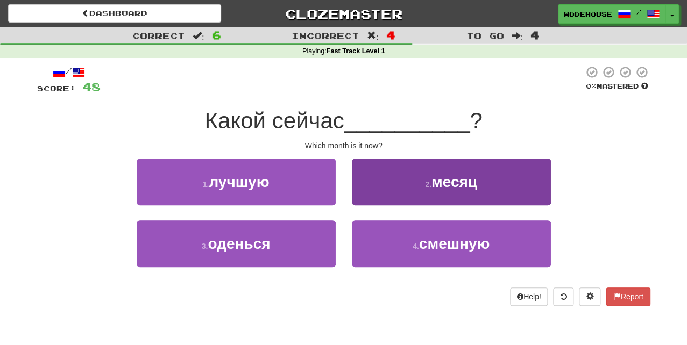
click at [416, 201] on button "2 . месяц" at bounding box center [451, 182] width 199 height 47
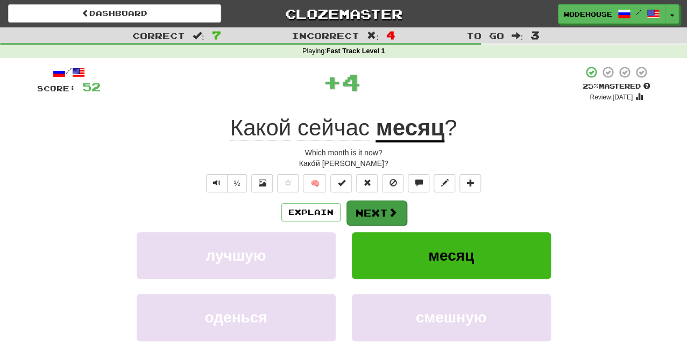
click at [388, 213] on span at bounding box center [393, 213] width 10 height 10
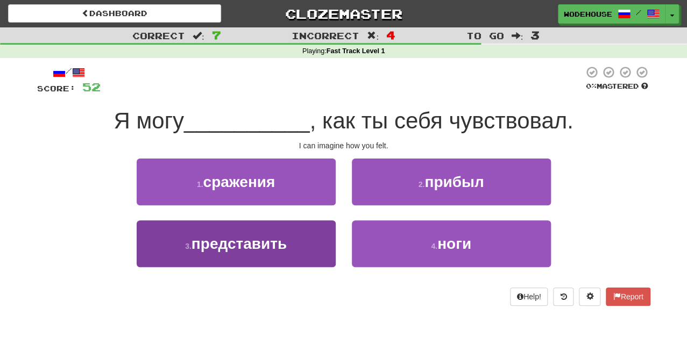
click at [267, 245] on span "представить" at bounding box center [239, 244] width 95 height 17
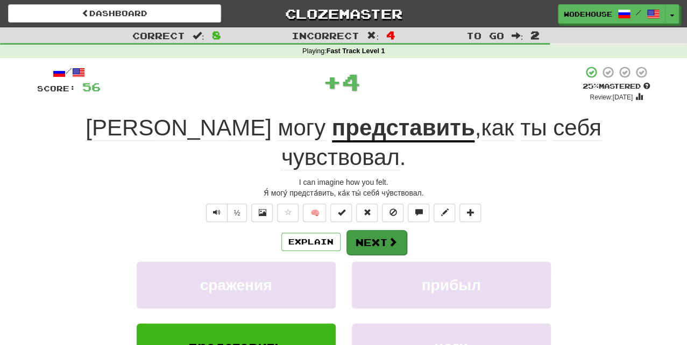
click at [373, 230] on button "Next" at bounding box center [376, 242] width 60 height 25
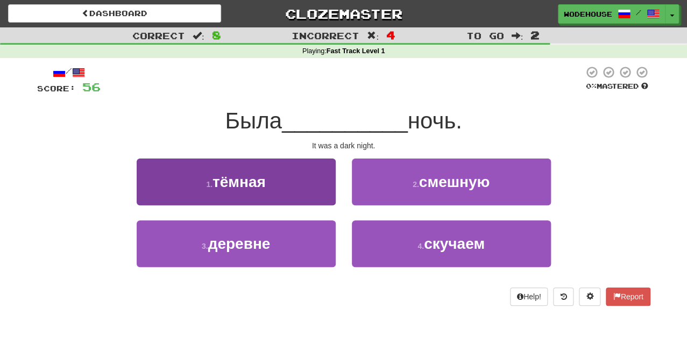
click at [294, 183] on button "1 . тёмная" at bounding box center [236, 182] width 199 height 47
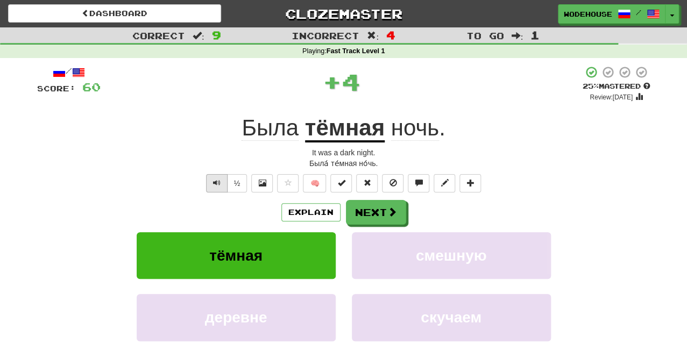
click at [220, 179] on span "Text-to-speech controls" at bounding box center [217, 183] width 8 height 8
click at [371, 214] on button "Next" at bounding box center [376, 213] width 60 height 25
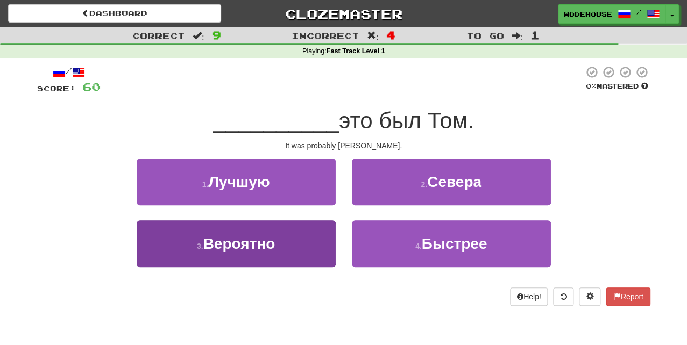
click at [295, 254] on button "3 . Вероятно" at bounding box center [236, 244] width 199 height 47
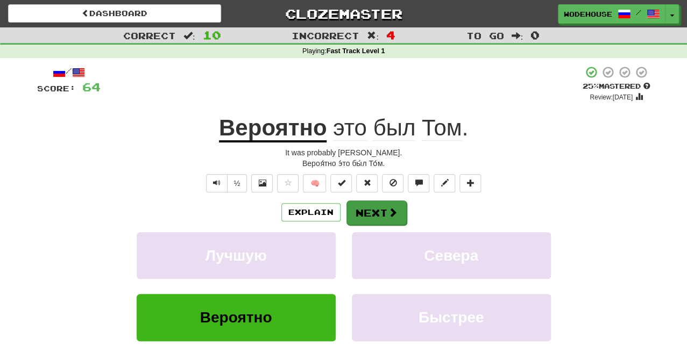
click at [388, 211] on span at bounding box center [393, 213] width 10 height 10
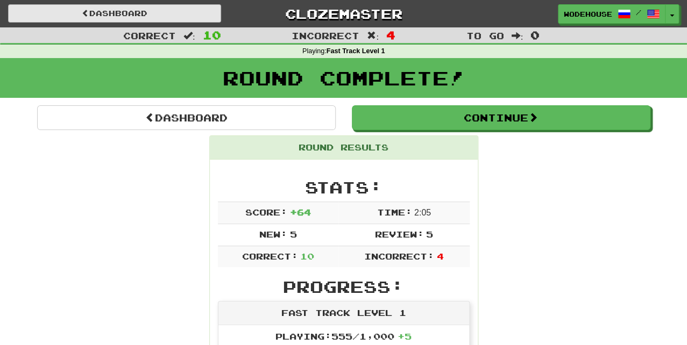
click at [144, 16] on link "Dashboard" at bounding box center [114, 13] width 213 height 18
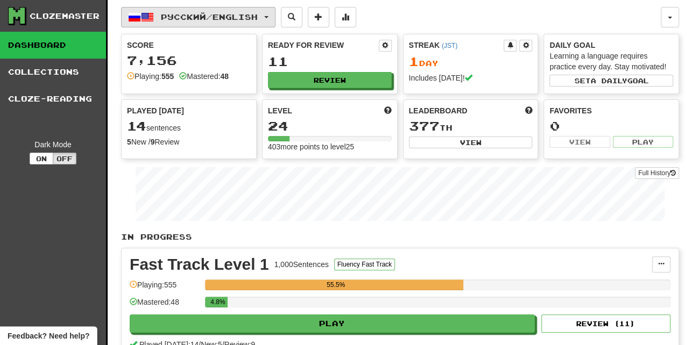
click at [165, 11] on button "Русский / English" at bounding box center [198, 17] width 154 height 20
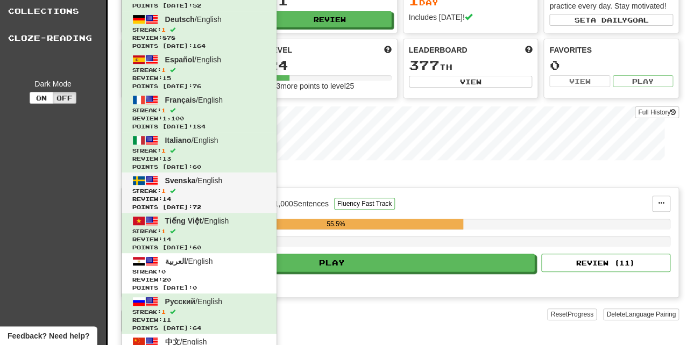
scroll to position [146, 0]
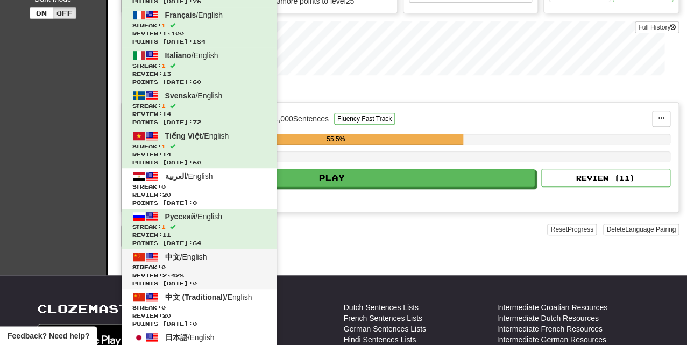
click at [190, 253] on span "中文 / English" at bounding box center [186, 257] width 42 height 9
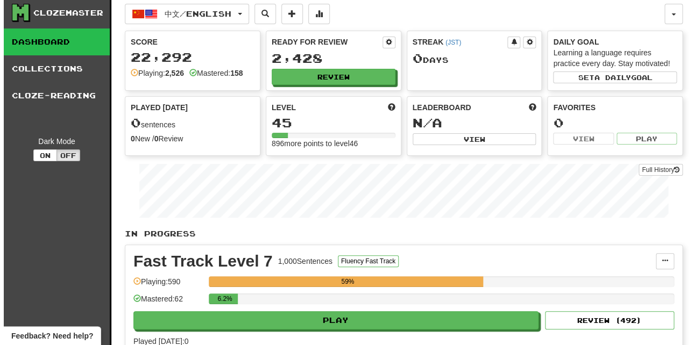
scroll to position [5, 0]
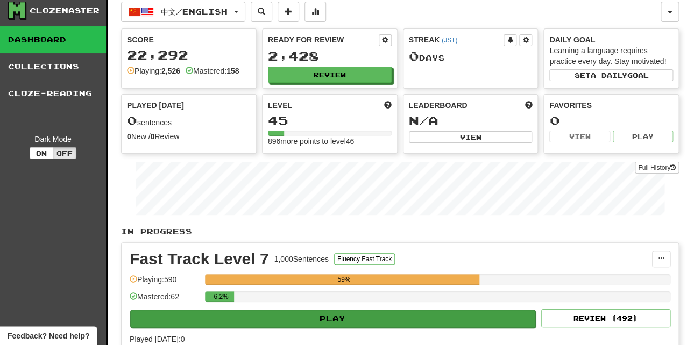
click at [429, 313] on button "Play" at bounding box center [332, 319] width 405 height 18
select select "**"
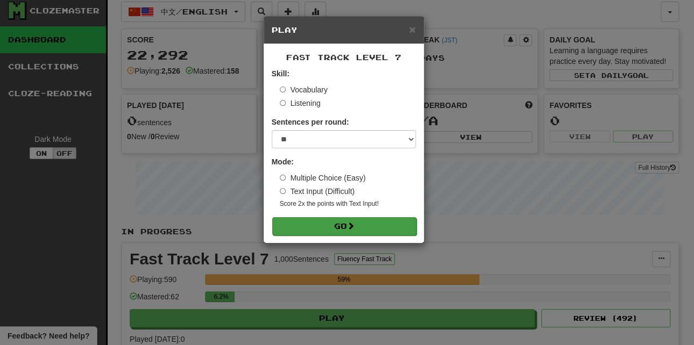
click at [309, 229] on button "Go" at bounding box center [344, 226] width 144 height 18
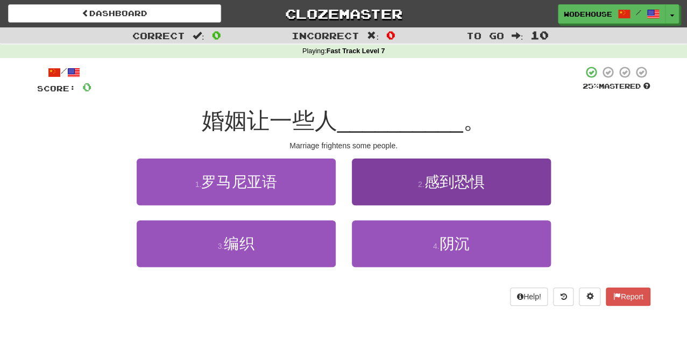
click at [524, 174] on button "2 . 感到恐惧" at bounding box center [451, 182] width 199 height 47
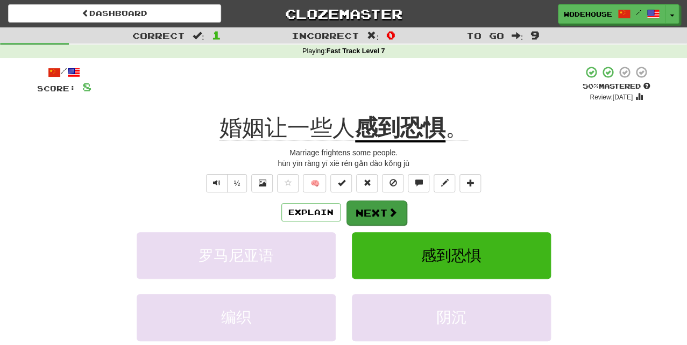
click at [391, 209] on span at bounding box center [393, 213] width 10 height 10
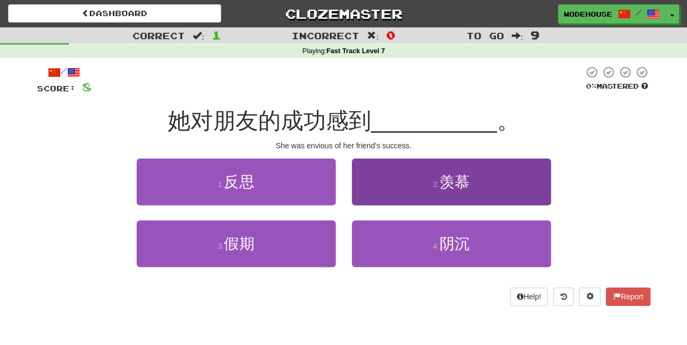
click at [469, 185] on span "羡慕" at bounding box center [454, 182] width 30 height 17
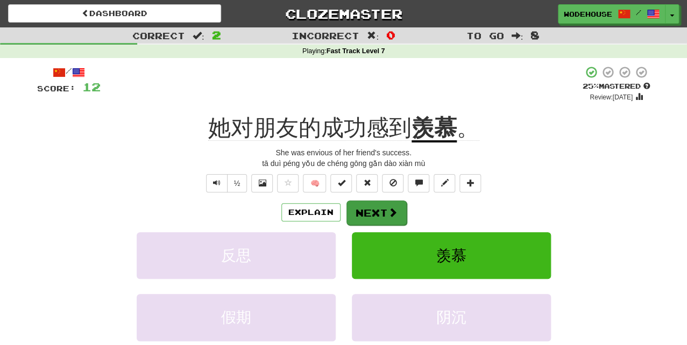
click at [385, 210] on button "Next" at bounding box center [376, 213] width 60 height 25
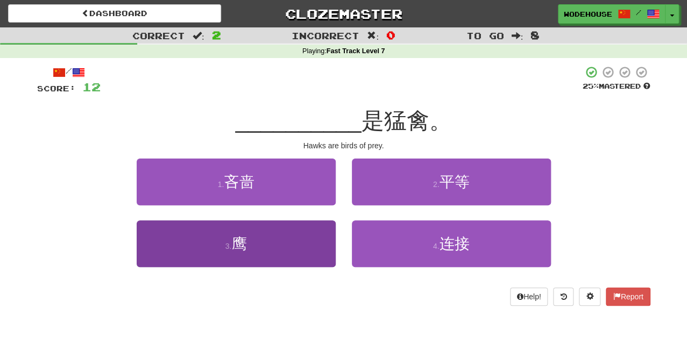
click at [299, 246] on button "3 . 鹰" at bounding box center [236, 244] width 199 height 47
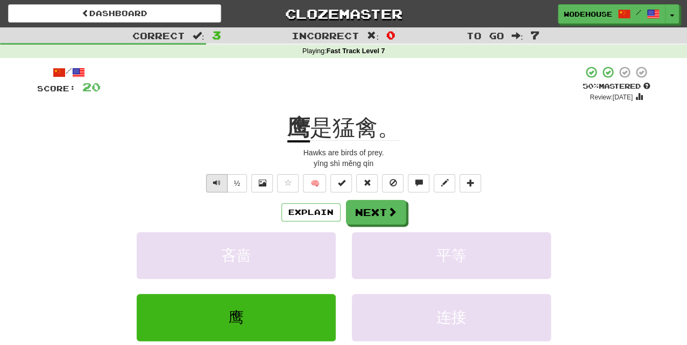
click at [214, 180] on span "Text-to-speech controls" at bounding box center [217, 183] width 8 height 8
click at [377, 209] on button "Next" at bounding box center [376, 213] width 60 height 25
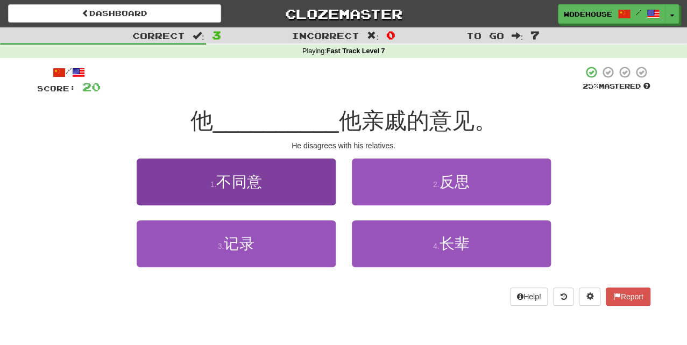
click at [267, 189] on button "1 . 不同意" at bounding box center [236, 182] width 199 height 47
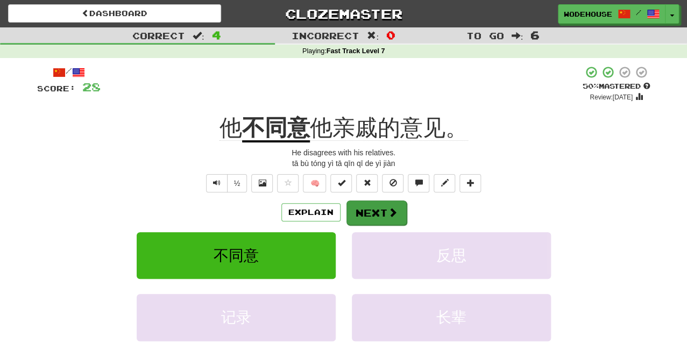
click at [371, 212] on button "Next" at bounding box center [376, 213] width 60 height 25
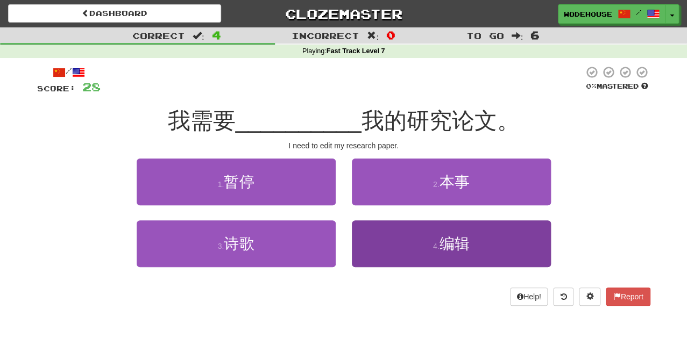
click at [394, 254] on button "4 . 编辑" at bounding box center [451, 244] width 199 height 47
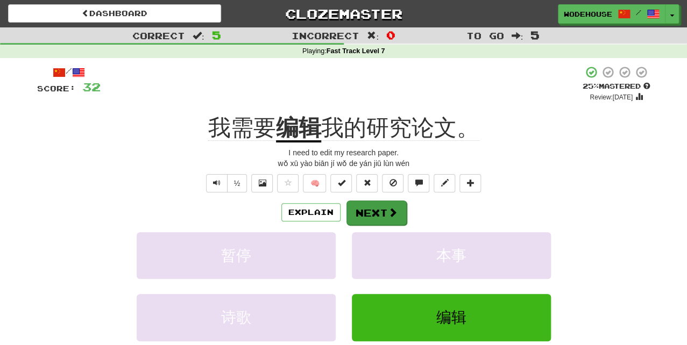
click at [372, 209] on button "Next" at bounding box center [376, 213] width 60 height 25
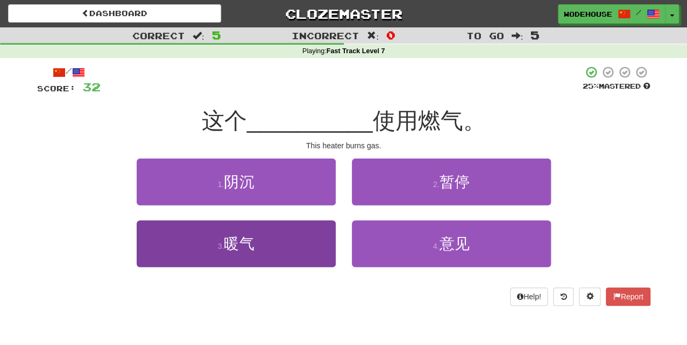
click at [291, 251] on button "3 . 暖气" at bounding box center [236, 244] width 199 height 47
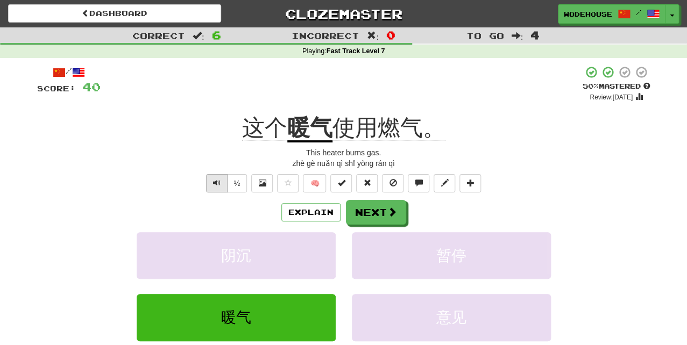
click at [213, 179] on span "Text-to-speech controls" at bounding box center [217, 183] width 8 height 8
click at [385, 214] on button "Next" at bounding box center [376, 213] width 60 height 25
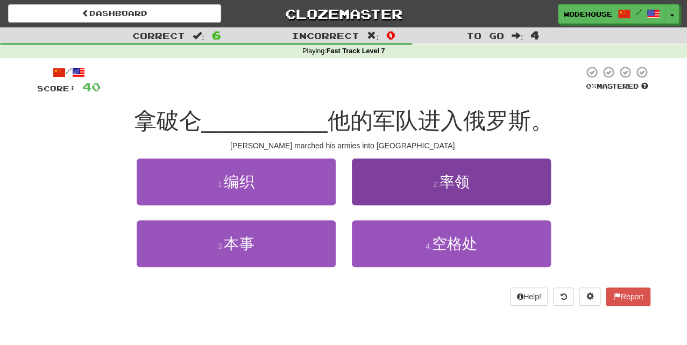
click at [512, 181] on button "2 . 率领" at bounding box center [451, 182] width 199 height 47
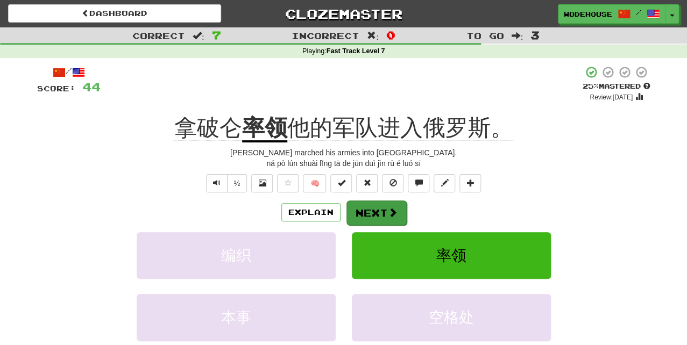
click at [366, 205] on button "Next" at bounding box center [376, 213] width 60 height 25
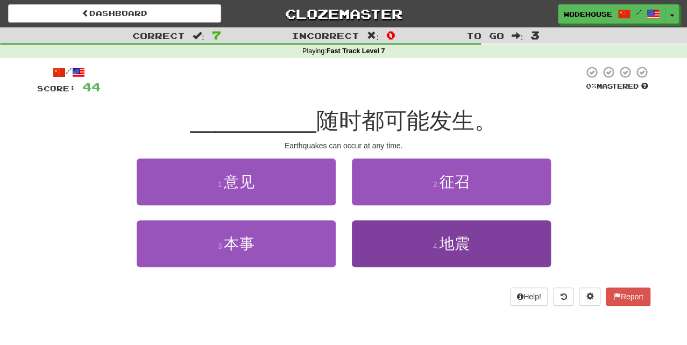
click at [406, 251] on button "4 . 地震" at bounding box center [451, 244] width 199 height 47
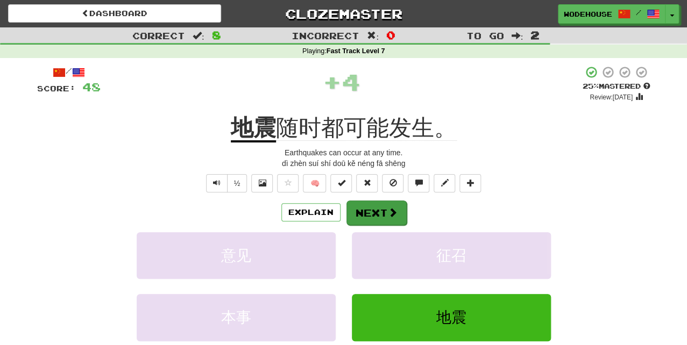
click at [385, 211] on button "Next" at bounding box center [376, 213] width 60 height 25
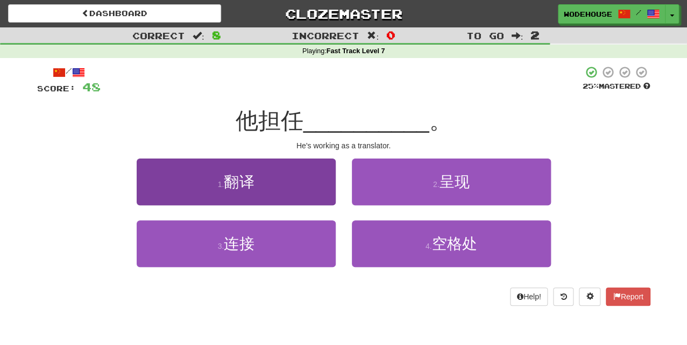
click at [298, 178] on button "1 . 翻译" at bounding box center [236, 182] width 199 height 47
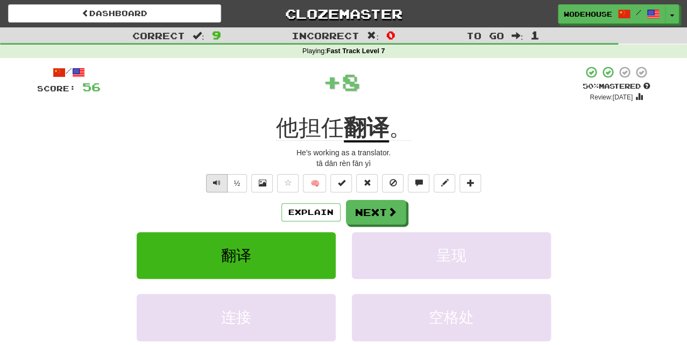
click at [212, 179] on button "Text-to-speech controls" at bounding box center [217, 183] width 22 height 18
click at [398, 215] on button "Next" at bounding box center [376, 213] width 60 height 25
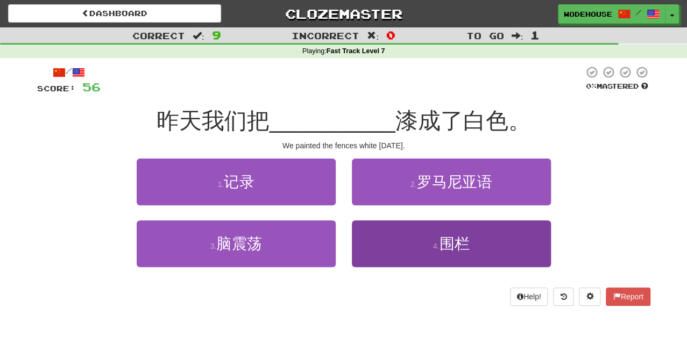
click at [428, 234] on button "4 . 围栏" at bounding box center [451, 244] width 199 height 47
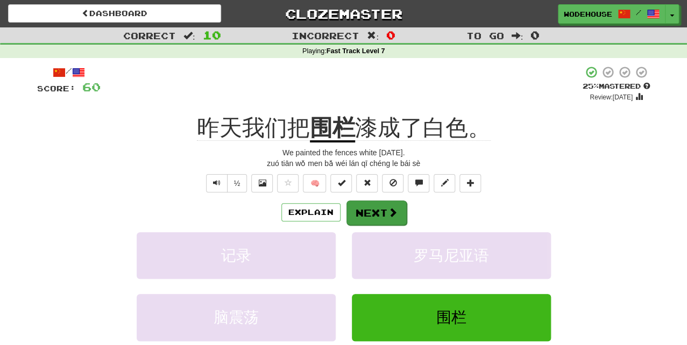
click at [388, 208] on span at bounding box center [393, 213] width 10 height 10
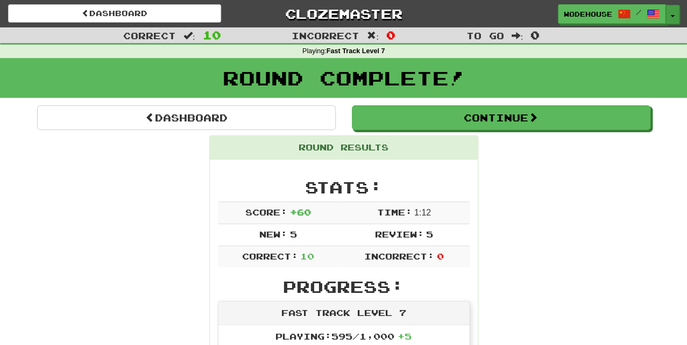
click at [674, 15] on span "button" at bounding box center [672, 16] width 4 height 2
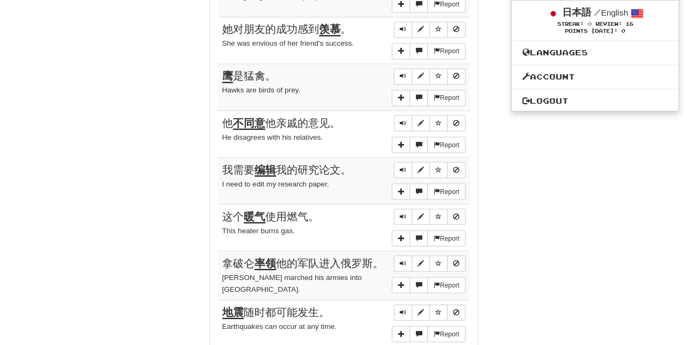
scroll to position [575, 0]
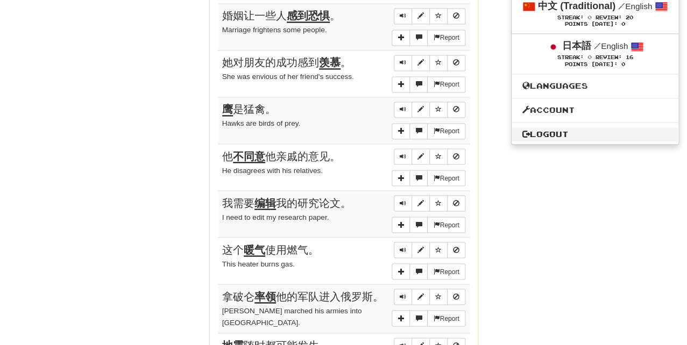
click at [578, 128] on link "Logout" at bounding box center [595, 135] width 167 height 14
